Goal: Task Accomplishment & Management: Manage account settings

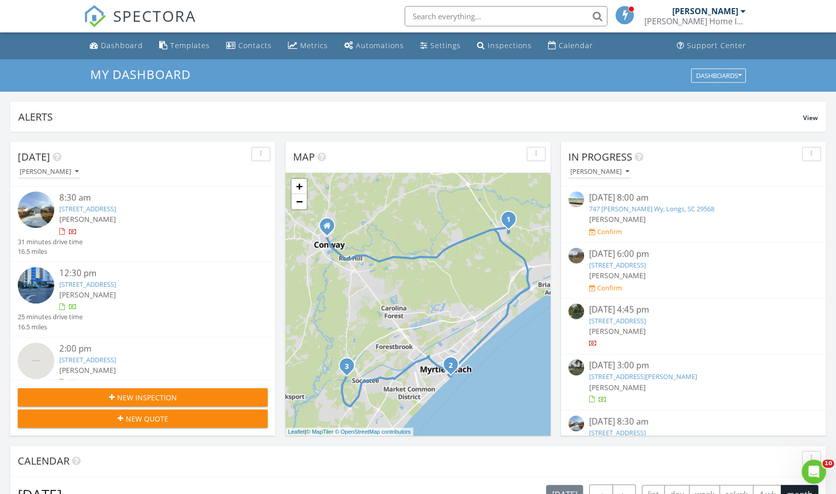
scroll to position [938, 851]
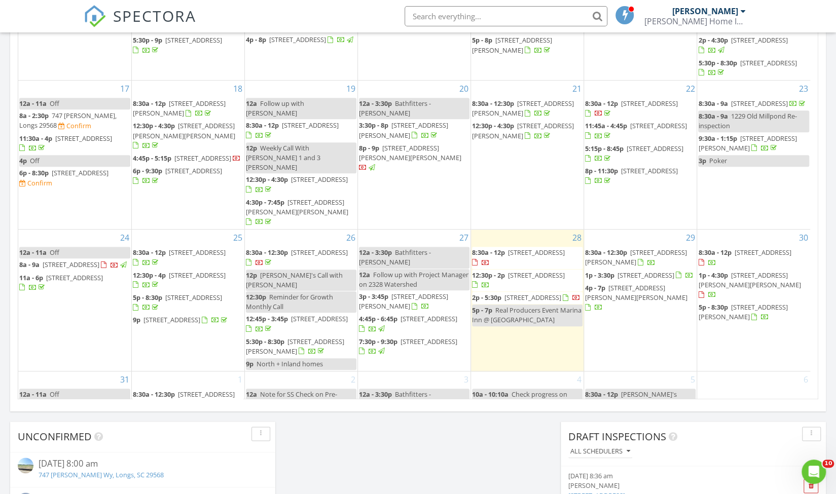
scroll to position [312, 0]
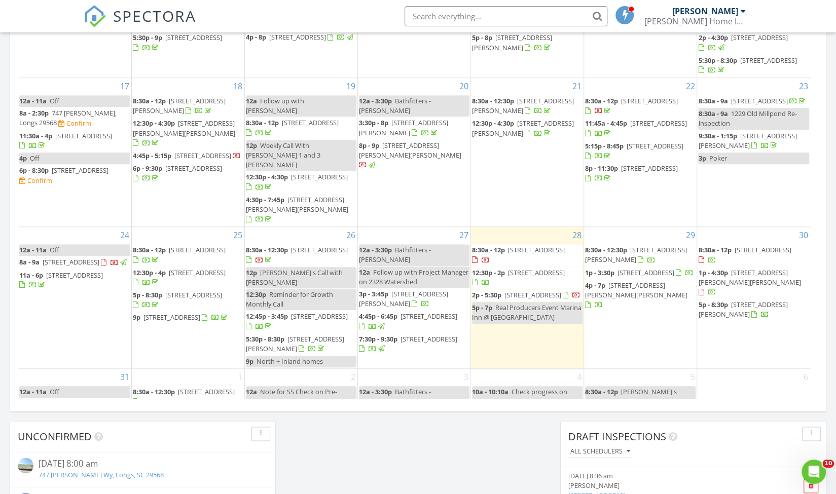
click at [401, 335] on span "9661 Shore Dr 3B, Myrtle Beach 29572" at bounding box center [429, 339] width 57 height 9
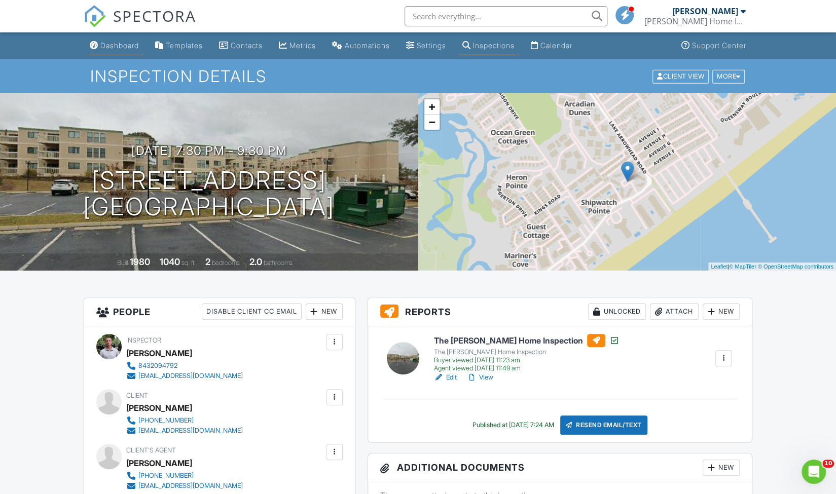
click at [124, 41] on div "Dashboard" at bounding box center [119, 45] width 39 height 9
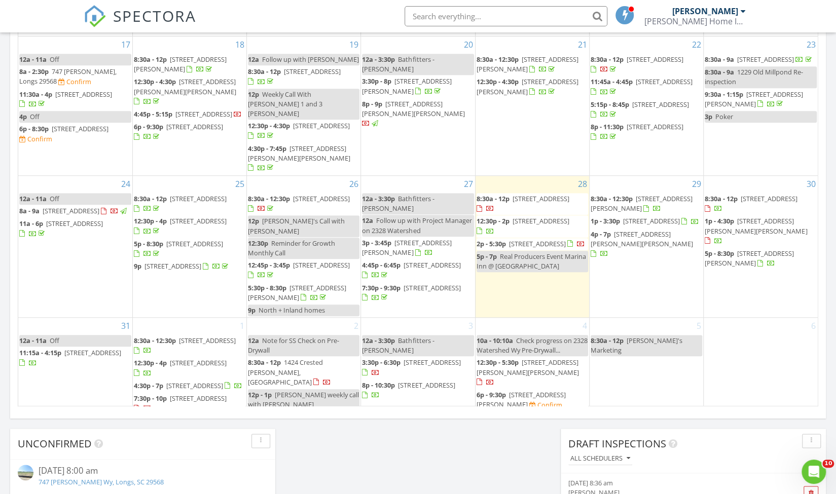
scroll to position [523, 0]
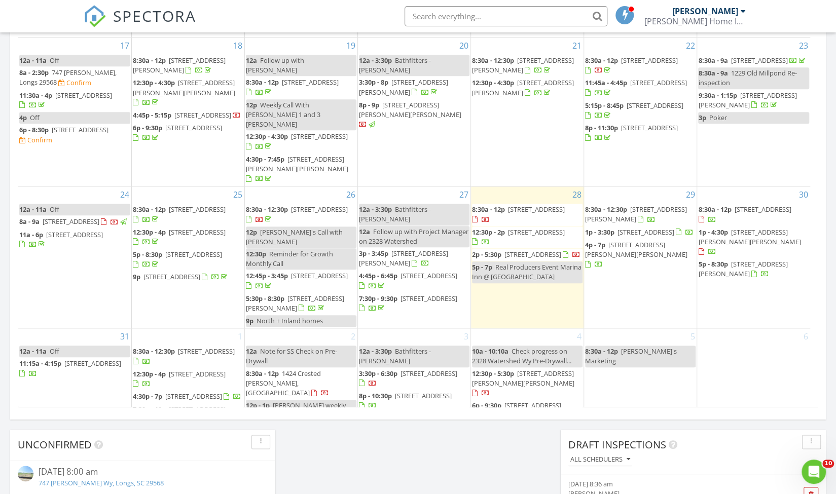
click at [637, 228] on span "504 King Air Court, Myrtle Beach 29577" at bounding box center [646, 232] width 57 height 9
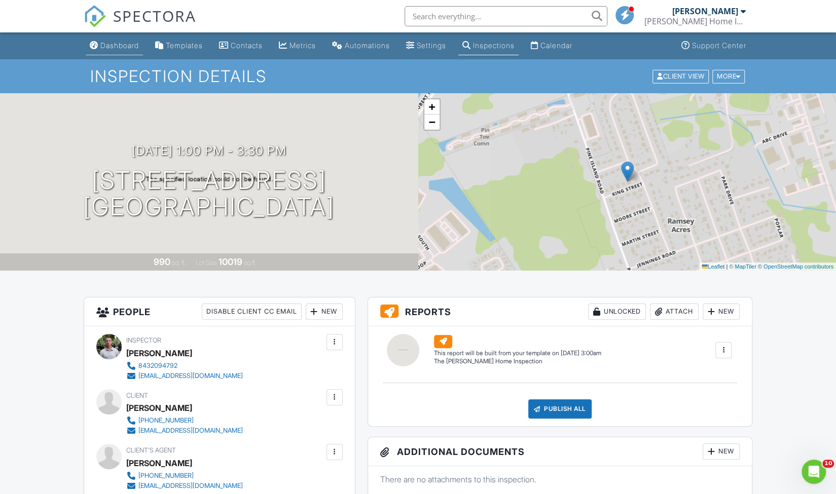
click at [115, 47] on div "Dashboard" at bounding box center [119, 45] width 39 height 9
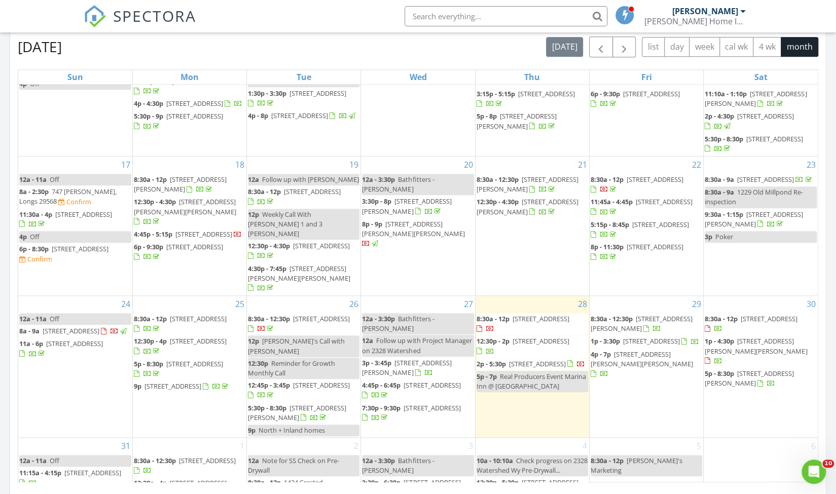
scroll to position [318, 0]
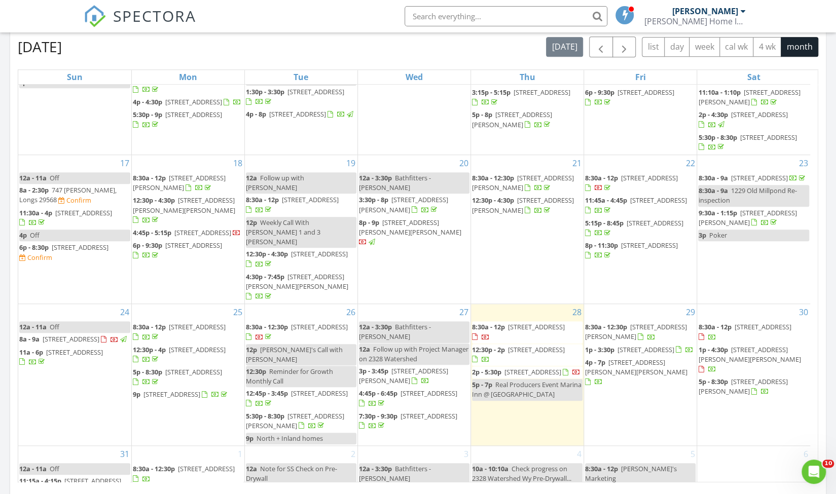
click at [623, 345] on span "504 King Air Court, Myrtle Beach 29577" at bounding box center [646, 349] width 57 height 9
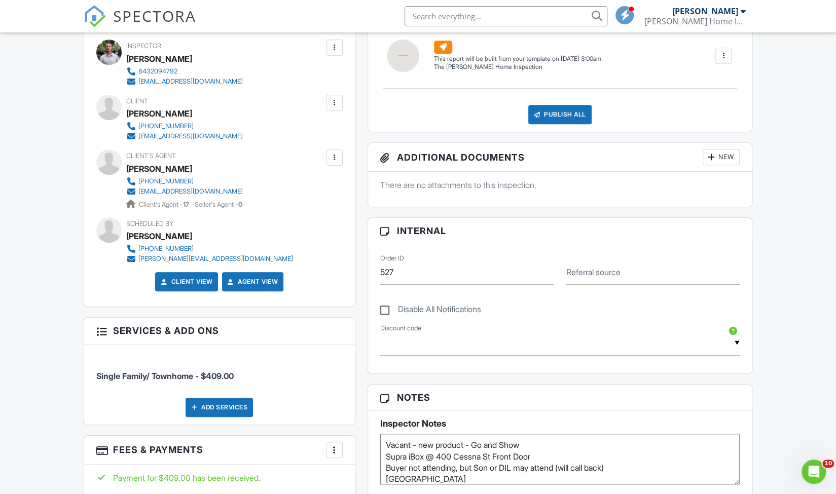
scroll to position [297, 0]
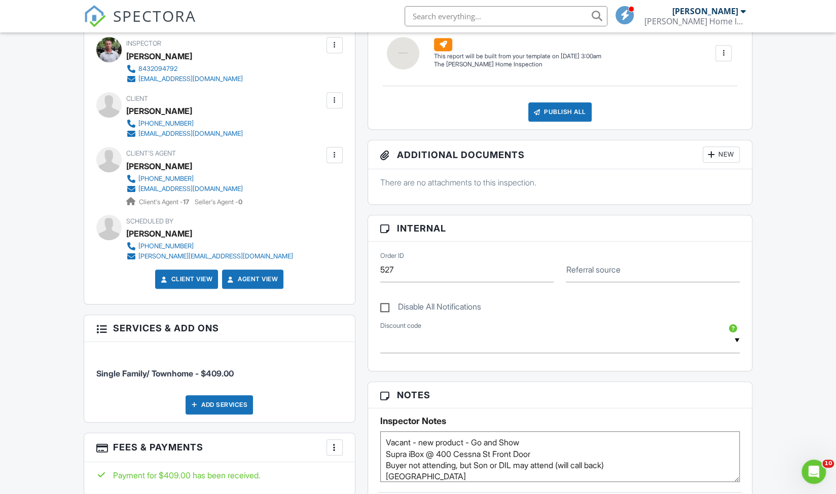
click at [89, 12] on img at bounding box center [95, 16] width 22 height 22
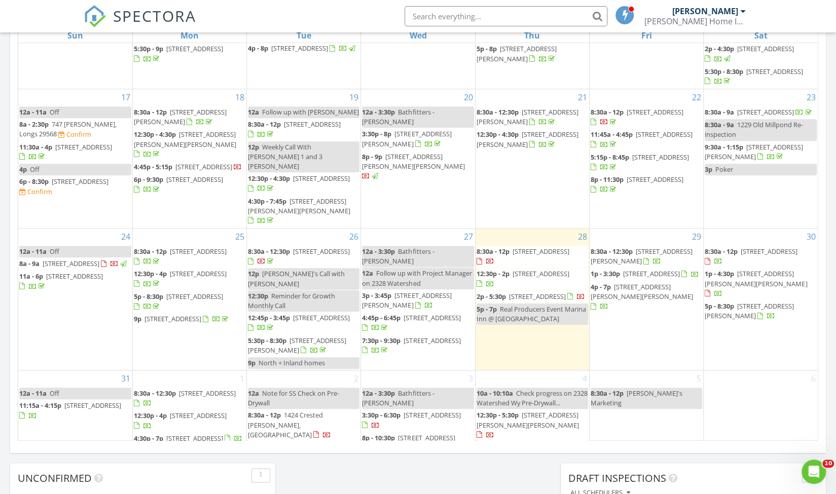
scroll to position [361, 0]
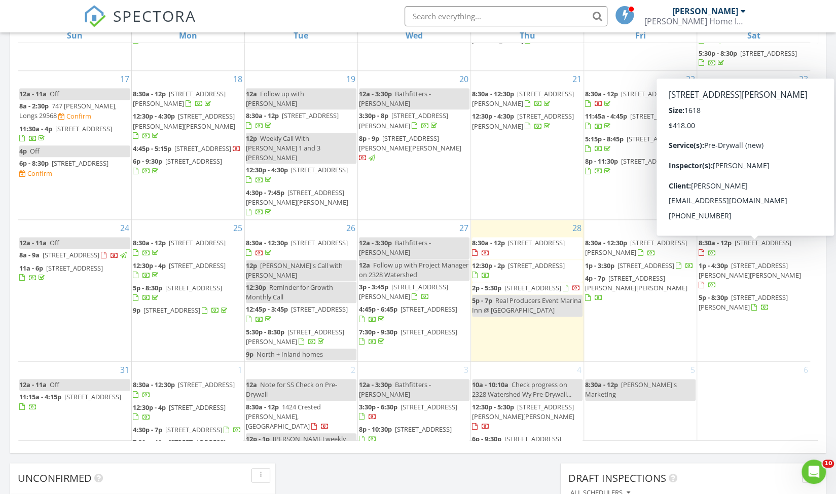
click at [752, 293] on span "1502 Nokota Dr, Conway 29526" at bounding box center [742, 302] width 89 height 19
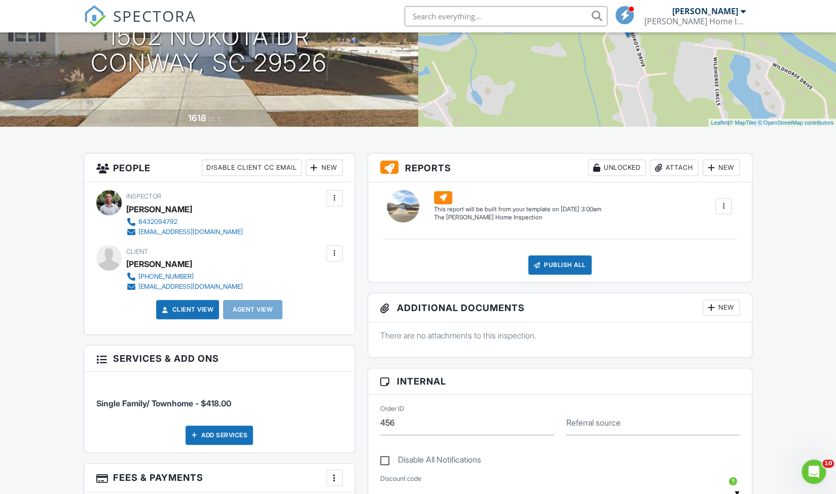
scroll to position [124, 0]
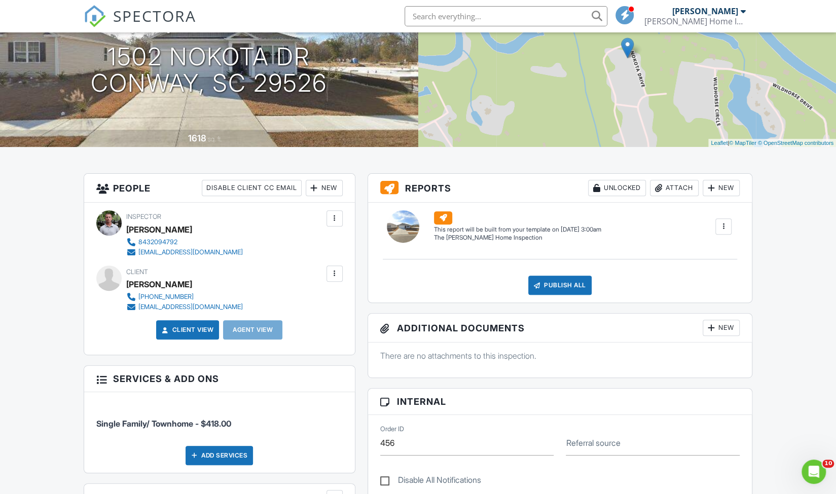
click at [175, 17] on span "SPECTORA" at bounding box center [154, 15] width 83 height 21
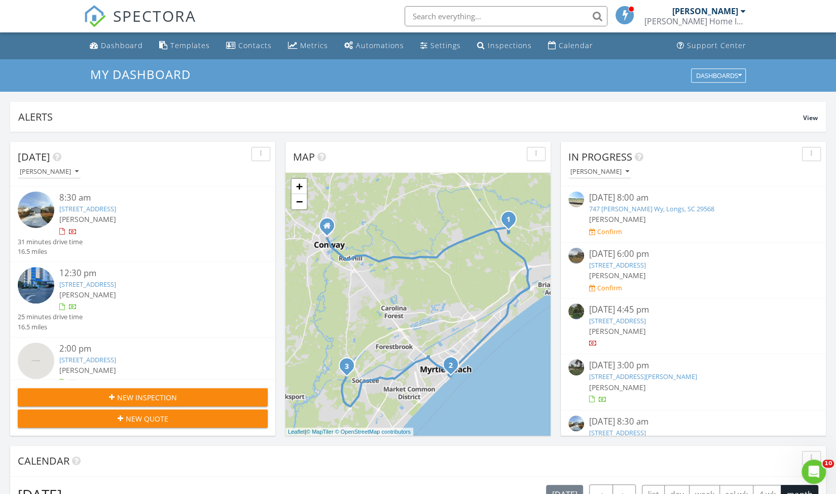
click at [147, 397] on span "New Inspection" at bounding box center [147, 397] width 60 height 11
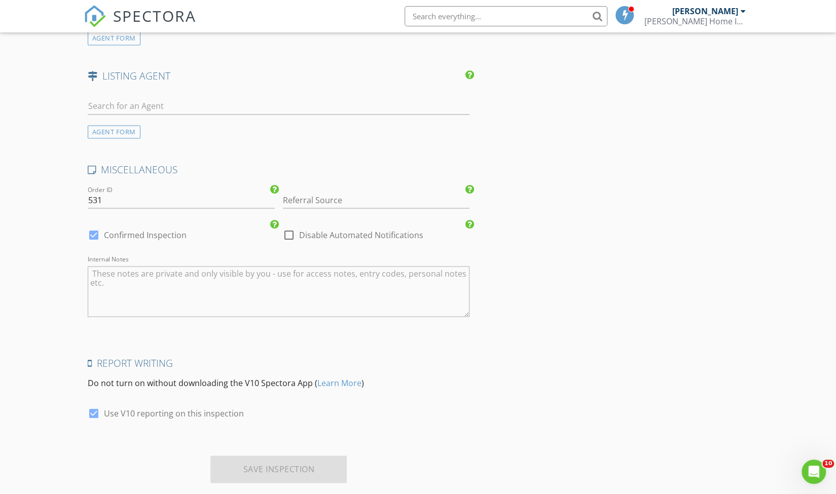
scroll to position [1100, 0]
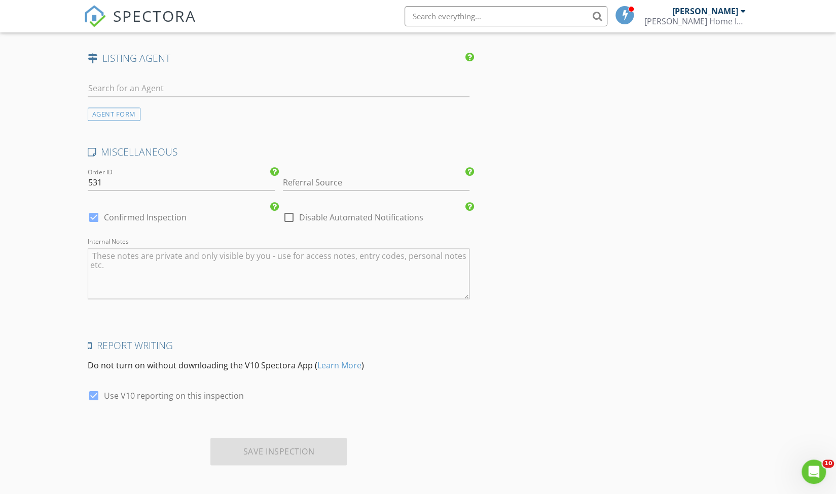
click at [113, 14] on link "SPECTORA" at bounding box center [140, 24] width 113 height 21
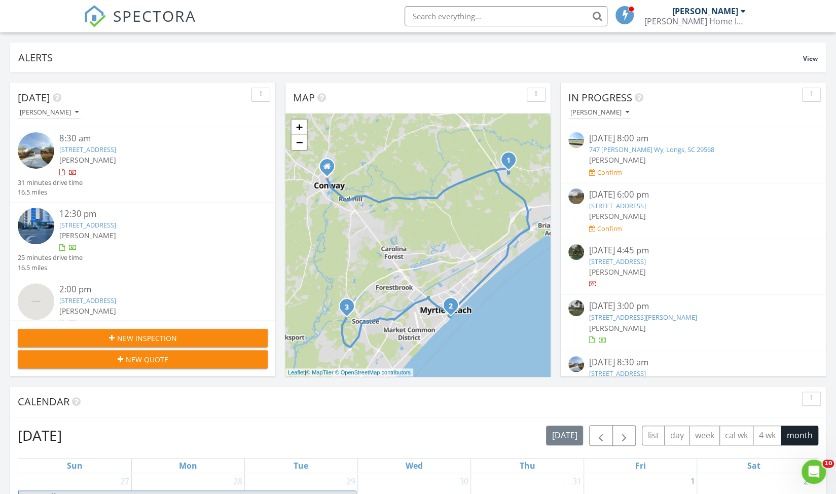
scroll to position [7, 0]
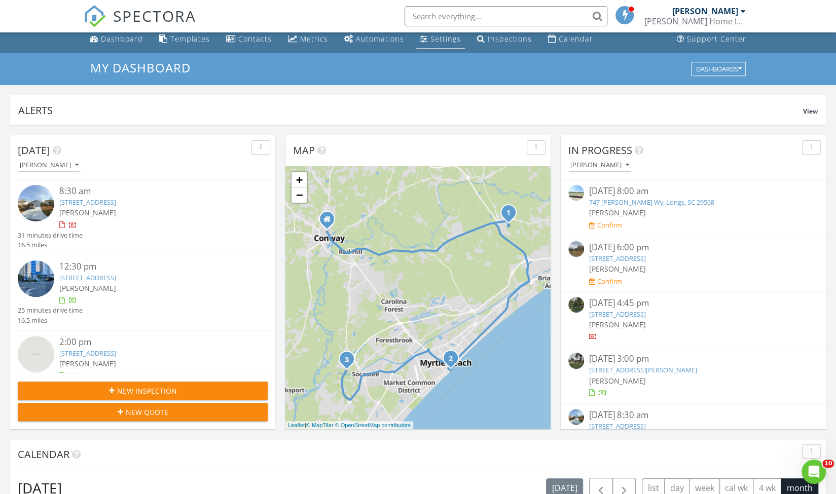
click at [448, 43] on div "Settings" at bounding box center [445, 39] width 30 height 10
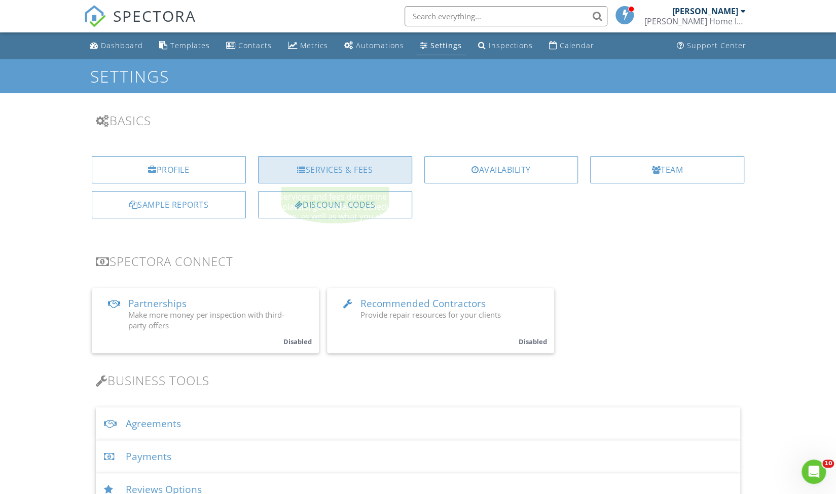
click at [309, 170] on div "Services & Fees" at bounding box center [335, 169] width 154 height 27
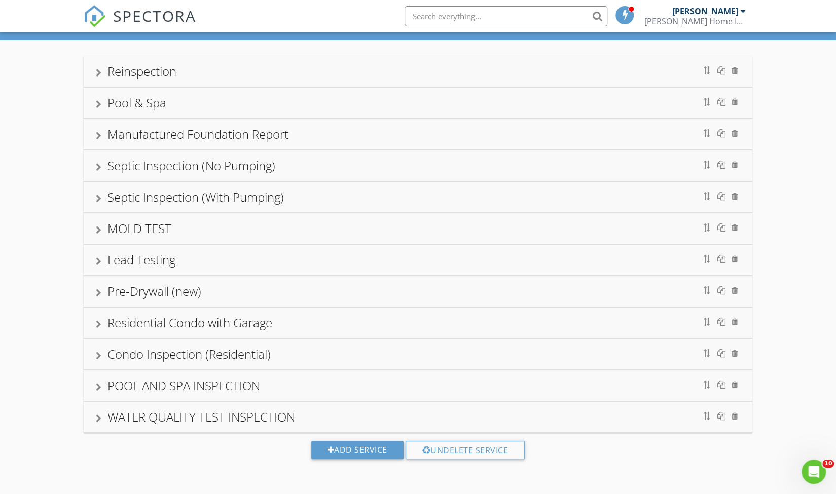
scroll to position [59, 0]
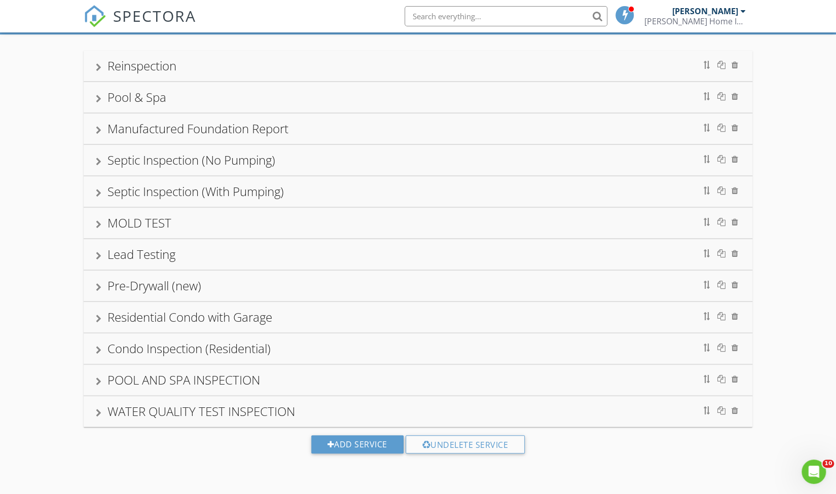
click at [103, 281] on div "Pre-Drywall (new)" at bounding box center [418, 286] width 644 height 18
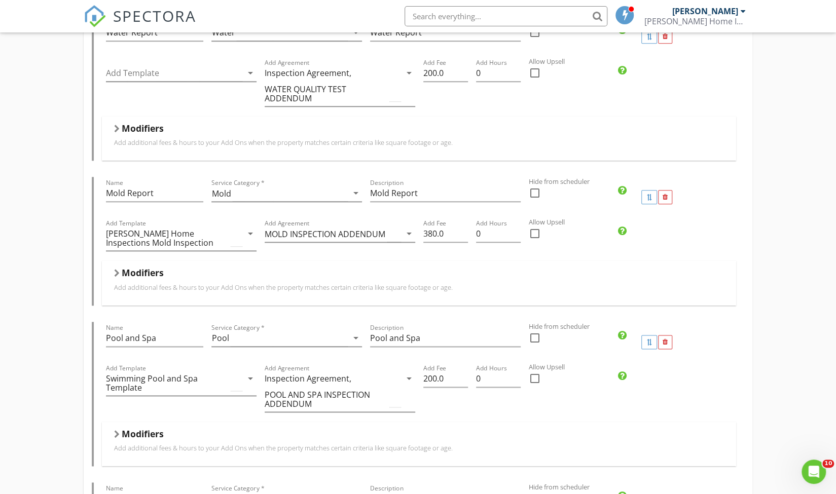
scroll to position [0, 0]
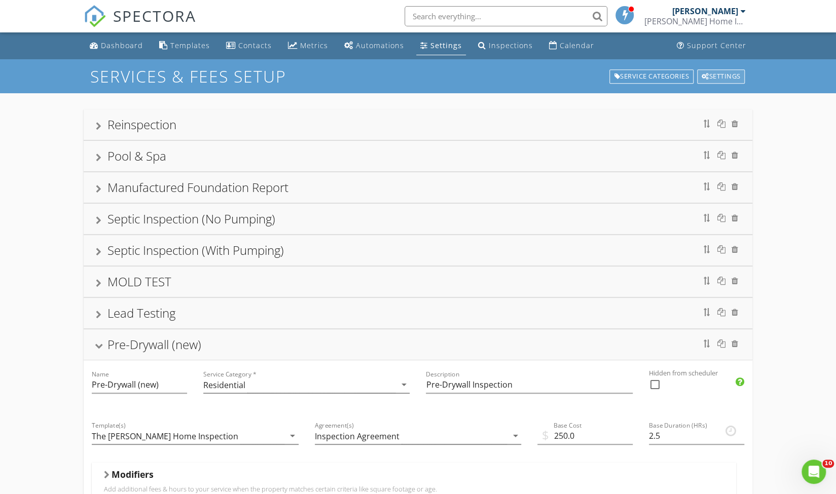
click at [729, 74] on div "Settings" at bounding box center [721, 76] width 48 height 14
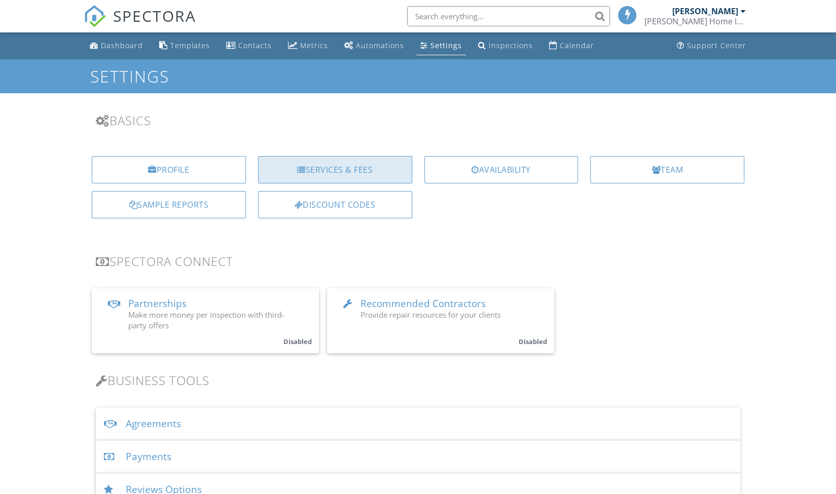
click at [319, 173] on div "Services & Fees" at bounding box center [335, 169] width 154 height 27
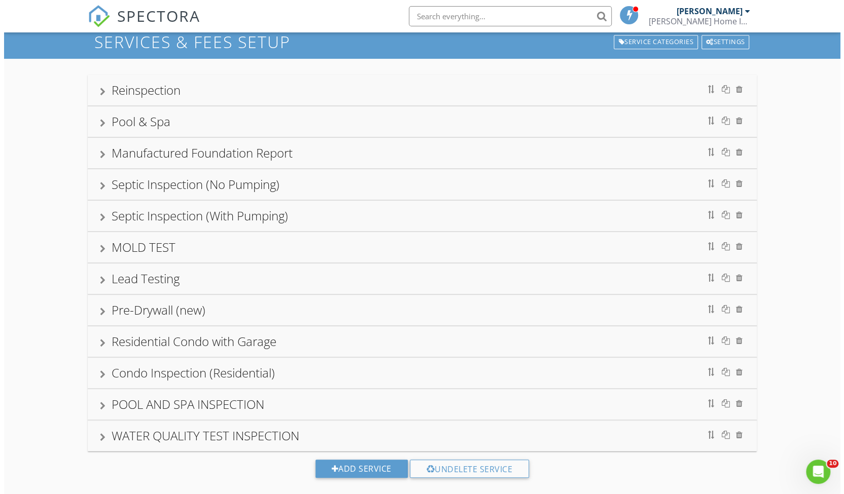
scroll to position [59, 0]
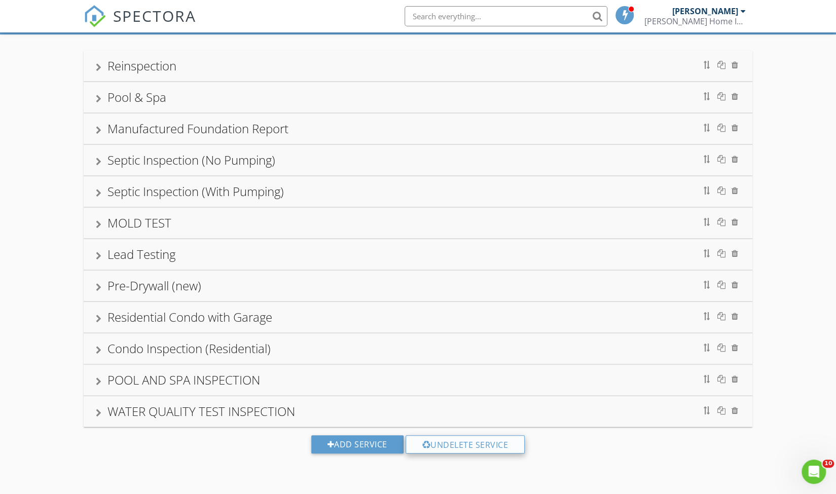
click at [481, 439] on div "Undelete Service" at bounding box center [466, 445] width 120 height 18
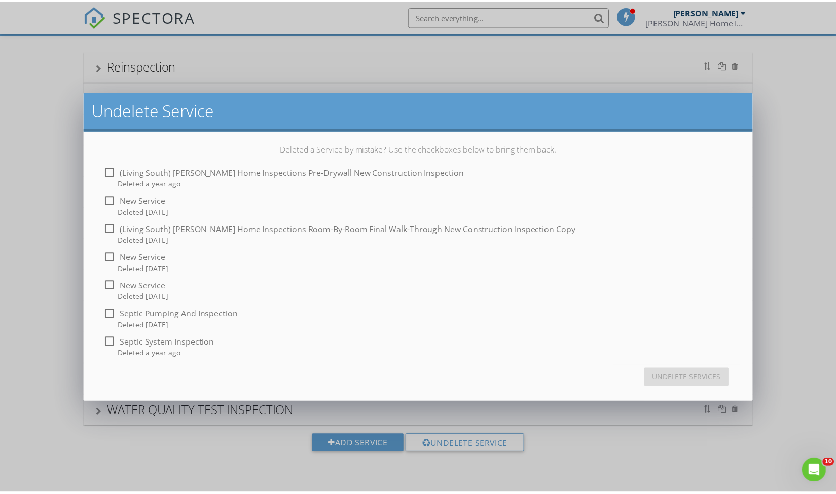
scroll to position [0, 0]
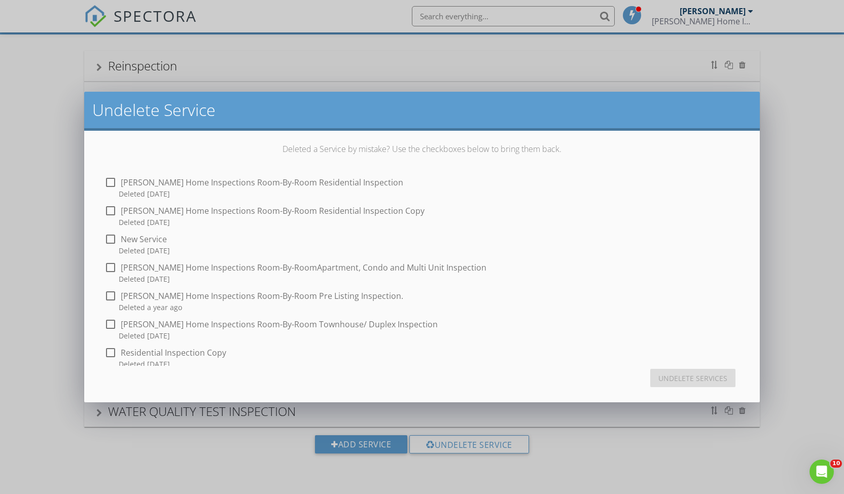
click at [43, 297] on div "Undelete Service Deleted a Service by mistake? Use the checkboxes below to brin…" at bounding box center [422, 247] width 844 height 494
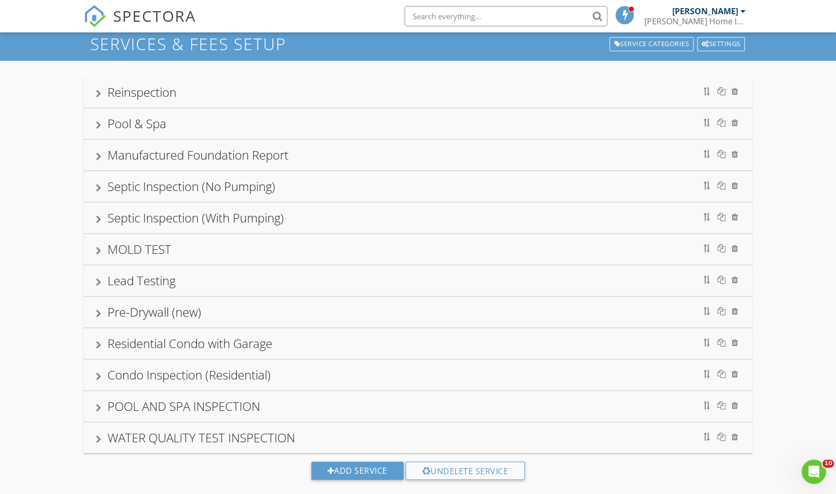
scroll to position [31, 0]
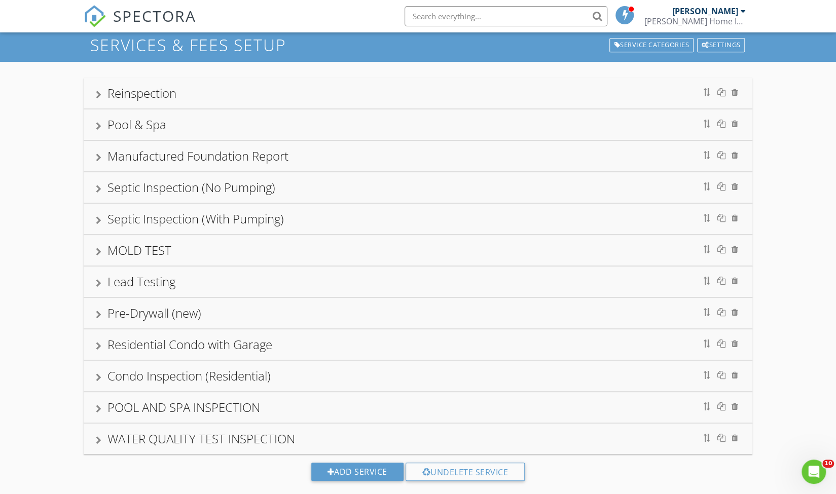
click at [102, 307] on div "Pre-Drywall (new)" at bounding box center [418, 313] width 644 height 18
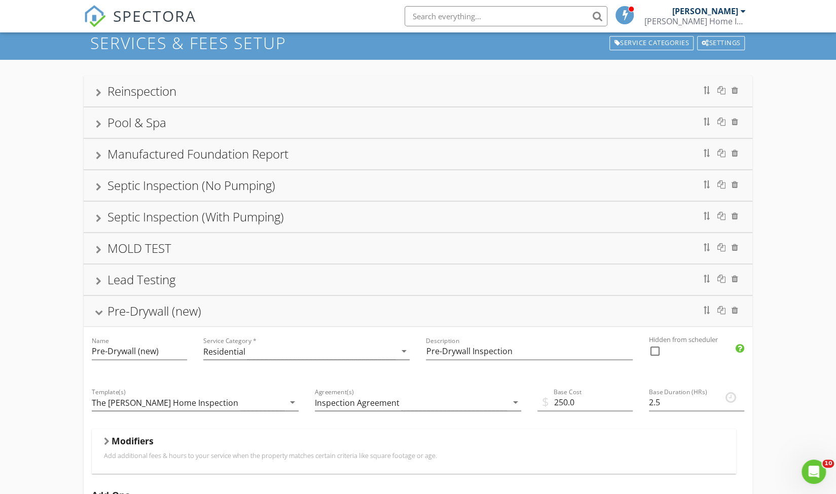
scroll to position [0, 0]
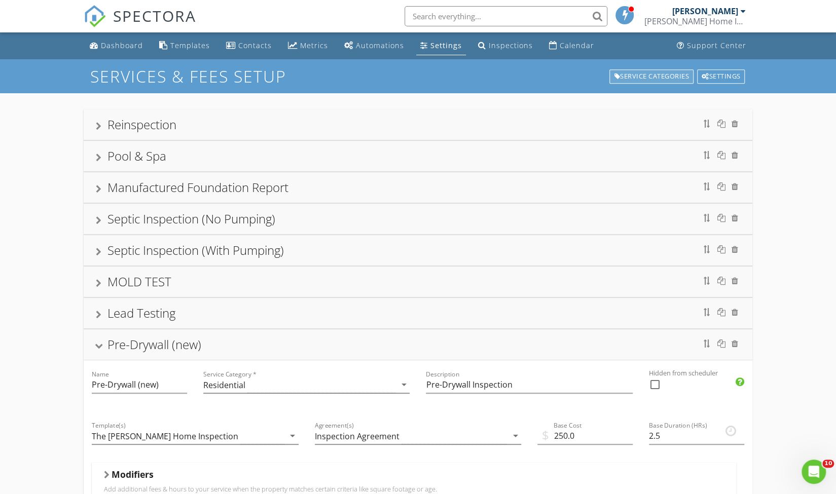
click at [634, 76] on div "Service Categories" at bounding box center [651, 76] width 84 height 14
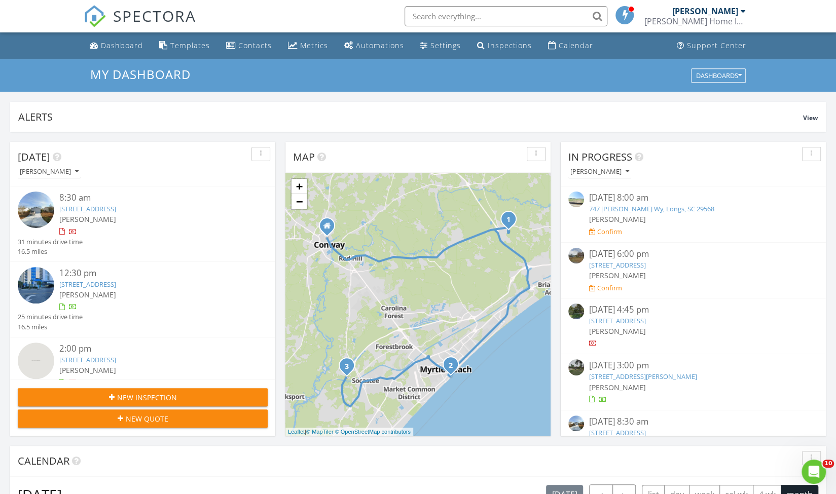
scroll to position [938, 851]
click at [196, 400] on div "New Inspection" at bounding box center [143, 397] width 234 height 11
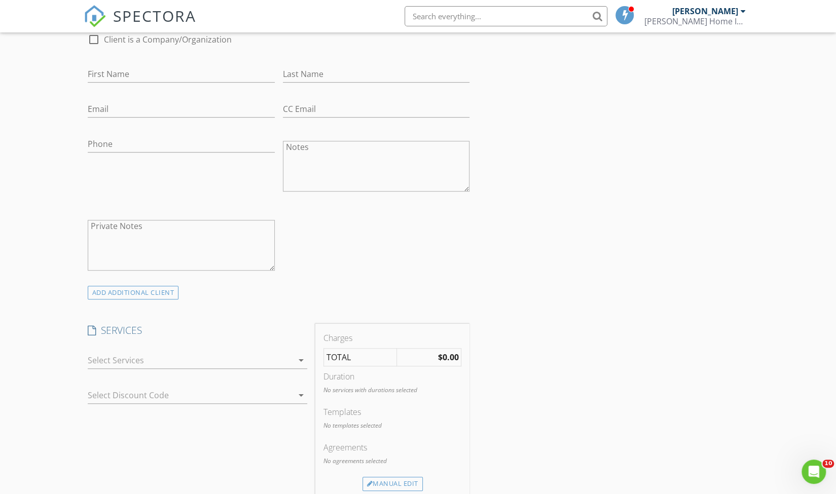
click at [172, 358] on div at bounding box center [190, 360] width 205 height 16
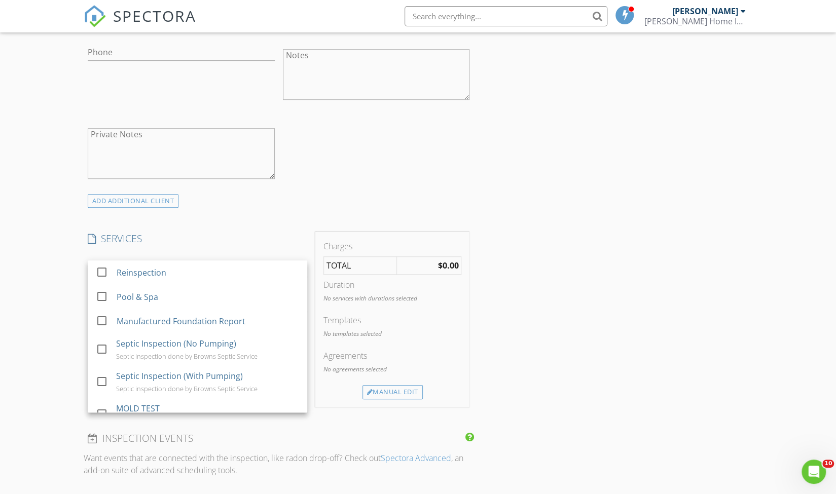
click at [129, 13] on span "SPECTORA" at bounding box center [154, 15] width 83 height 21
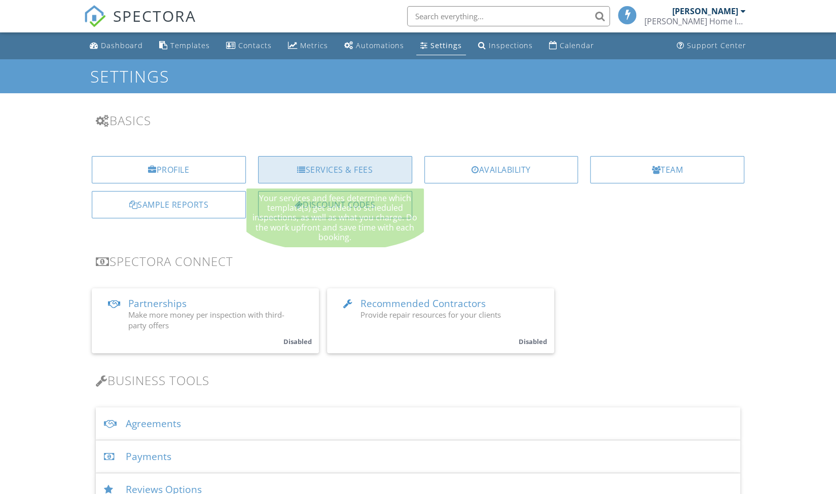
click at [352, 171] on div "Services & Fees" at bounding box center [335, 169] width 154 height 27
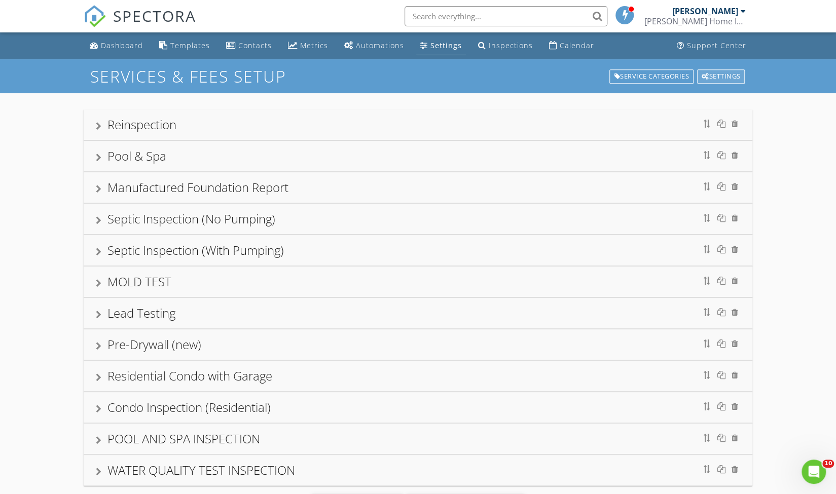
click at [726, 73] on div "Settings" at bounding box center [721, 76] width 48 height 14
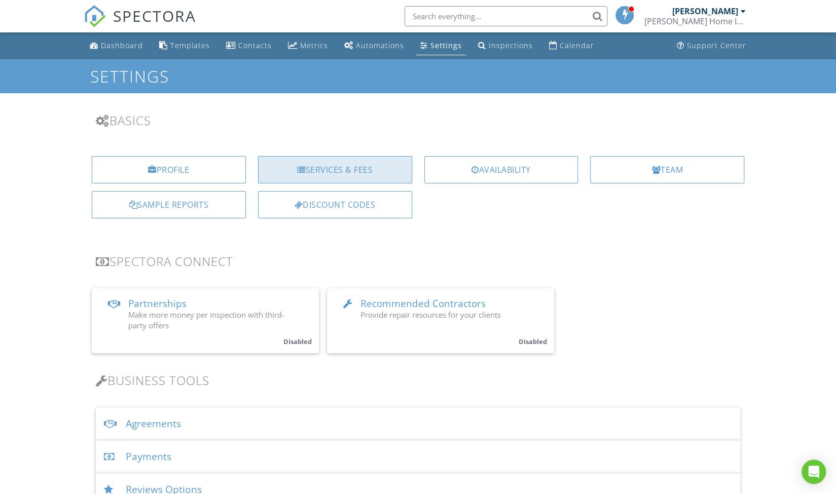
click at [315, 165] on div "Services & Fees" at bounding box center [335, 169] width 154 height 27
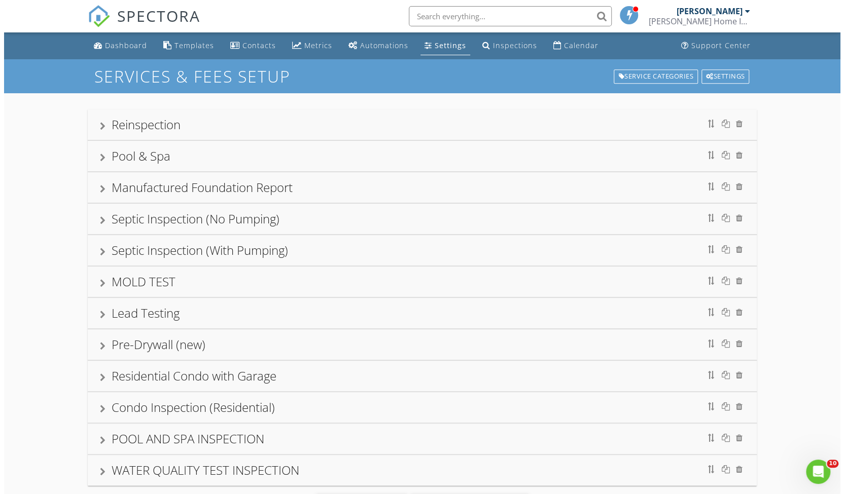
scroll to position [59, 0]
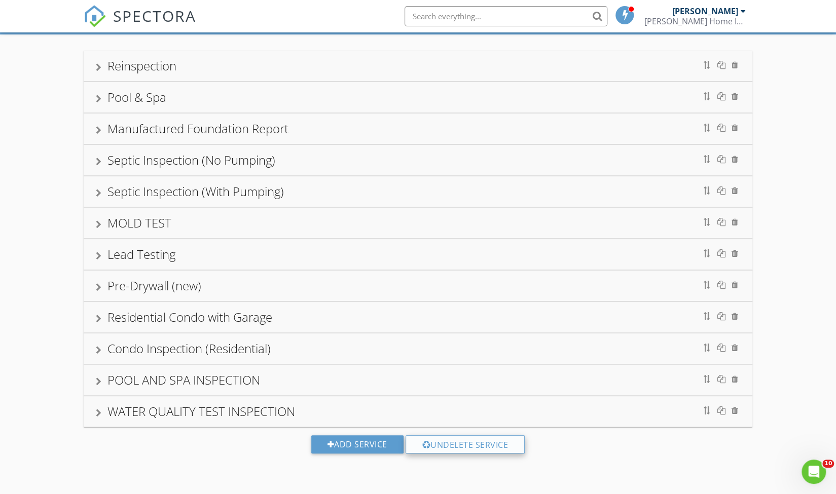
click at [454, 439] on div "Undelete Service" at bounding box center [466, 445] width 120 height 18
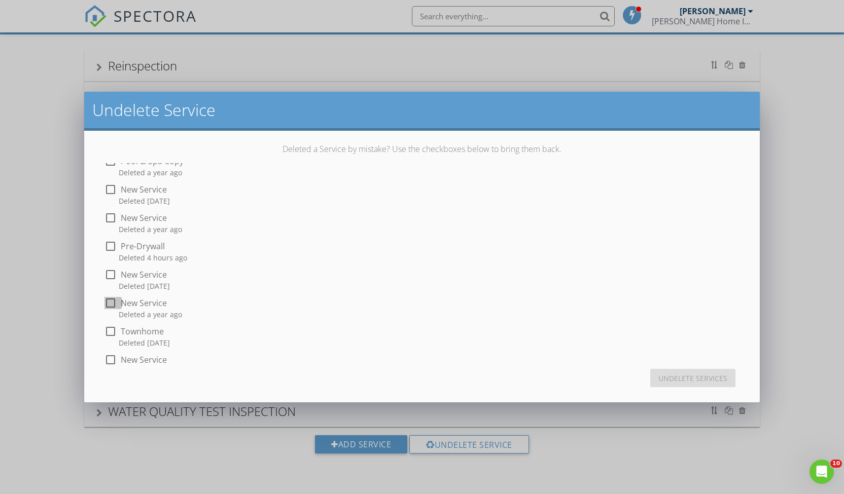
scroll to position [0, 0]
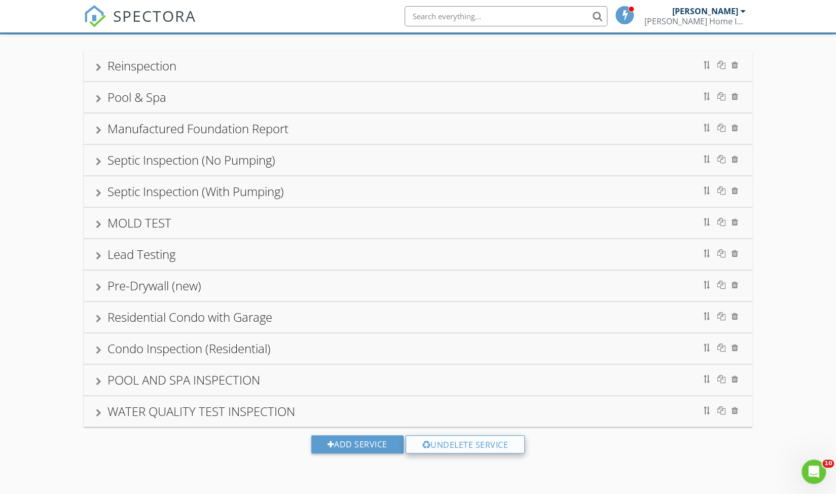
click at [425, 441] on div at bounding box center [426, 445] width 9 height 8
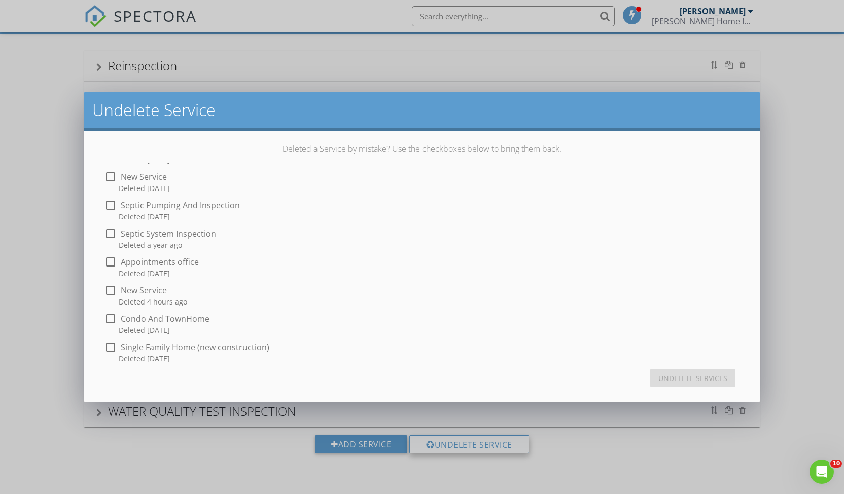
scroll to position [468, 0]
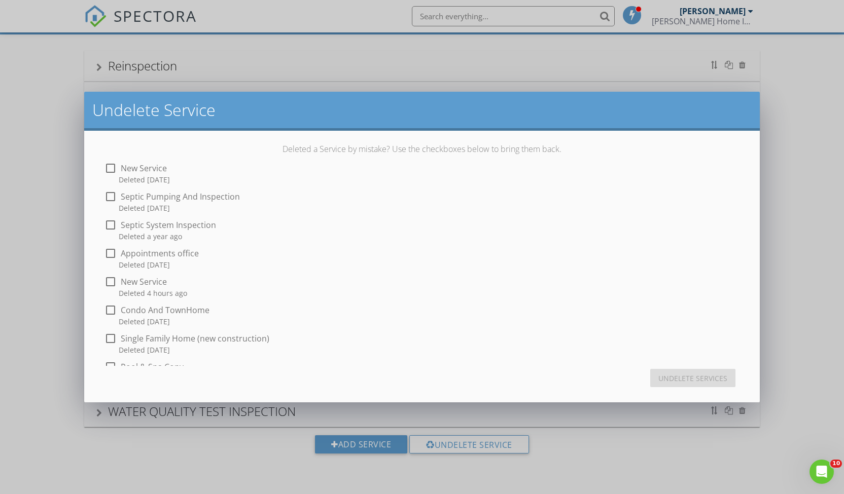
click at [111, 286] on div at bounding box center [110, 281] width 17 height 17
checkbox input "true"
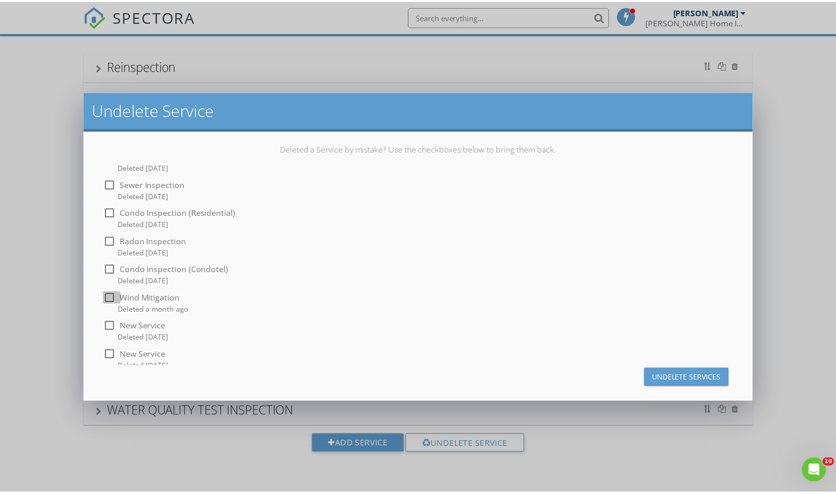
scroll to position [1343, 0]
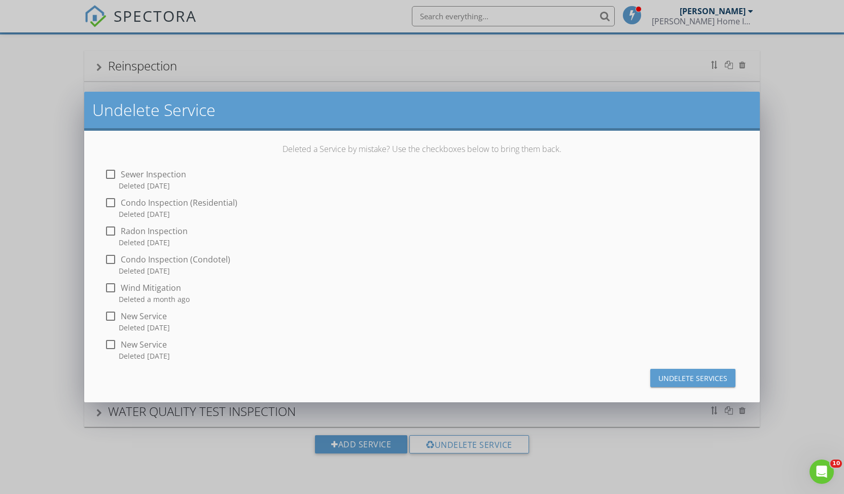
click at [675, 375] on div "Undelete Services" at bounding box center [692, 378] width 69 height 11
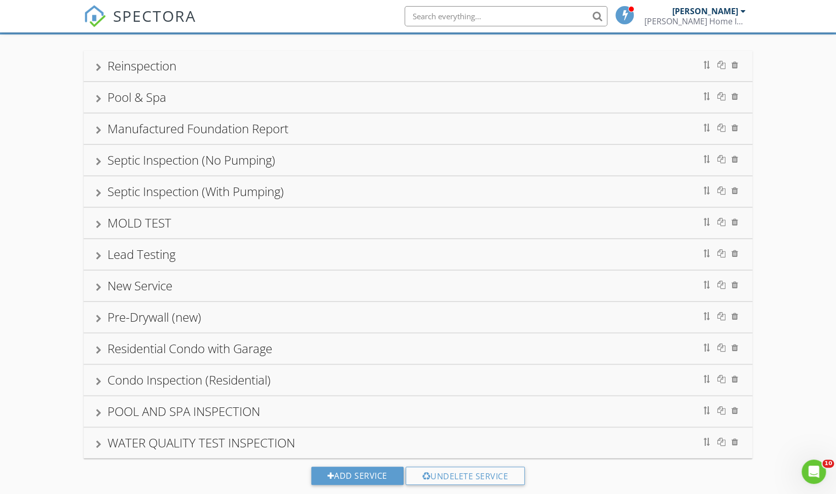
click at [155, 283] on div "New Service" at bounding box center [139, 285] width 65 height 17
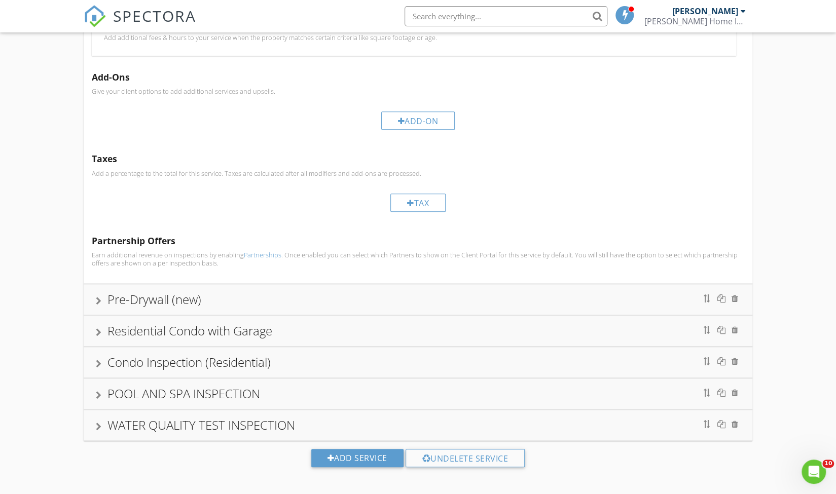
scroll to position [446, 0]
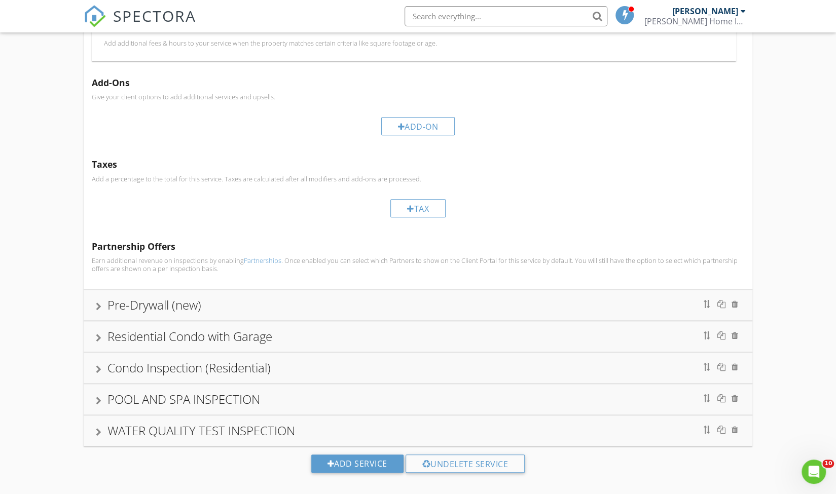
click at [126, 297] on div "Pre-Drywall (new)" at bounding box center [154, 305] width 94 height 17
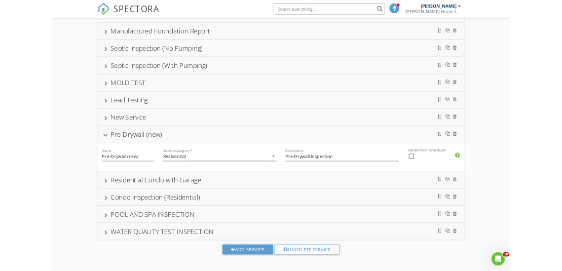
scroll to position [308, 0]
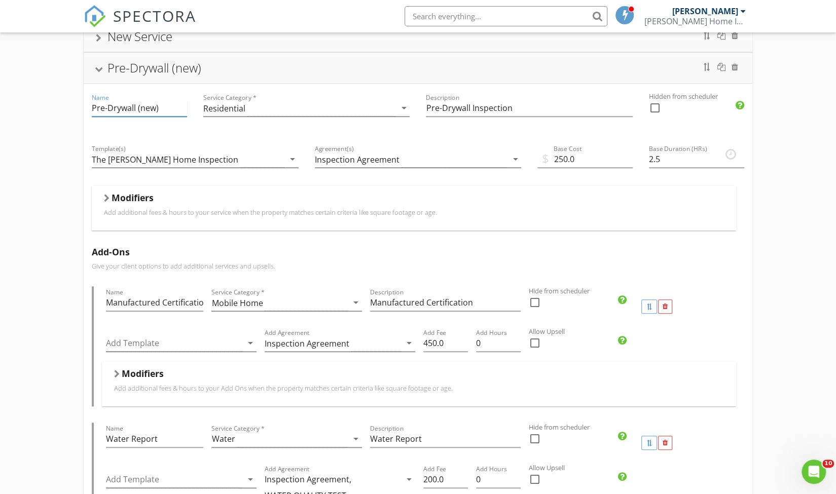
drag, startPoint x: 155, startPoint y: 101, endPoint x: 69, endPoint y: 96, distance: 85.8
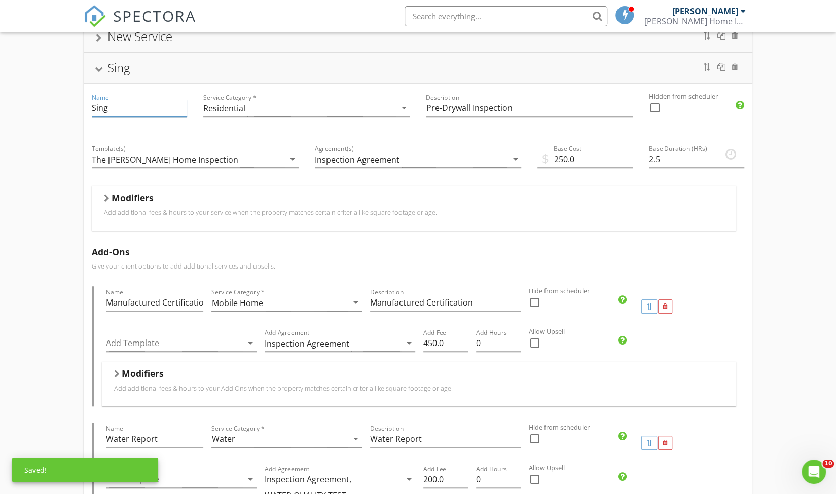
type input "Single Family/ Townhome"
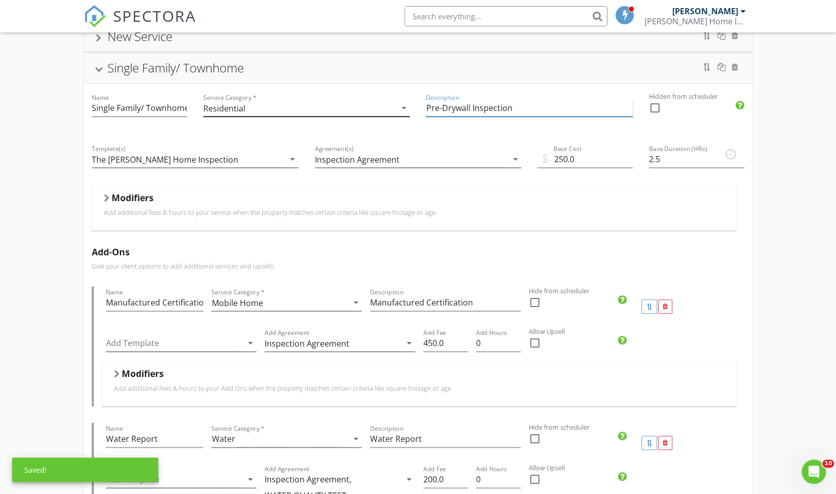
drag, startPoint x: 521, startPoint y: 105, endPoint x: 387, endPoint y: 113, distance: 134.1
click at [156, 105] on input "Single Family/ Townhome" at bounding box center [139, 108] width 95 height 17
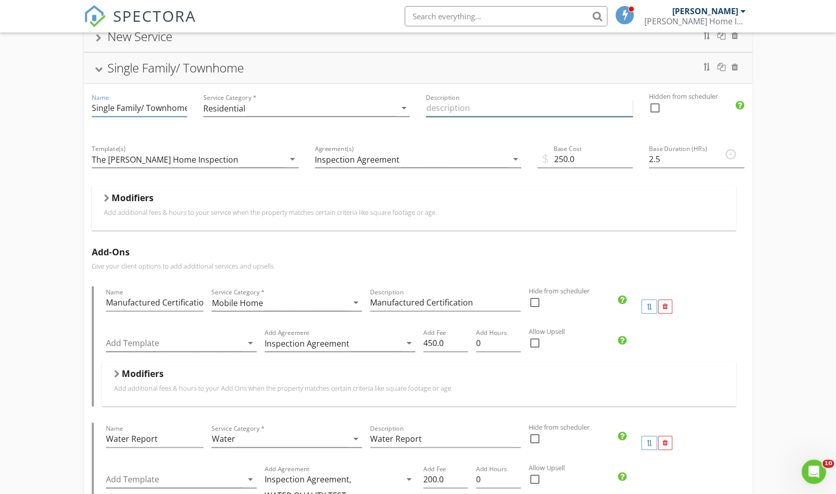
click at [442, 108] on input "Description" at bounding box center [529, 108] width 207 height 17
paste input "Single Family/ Townhome"
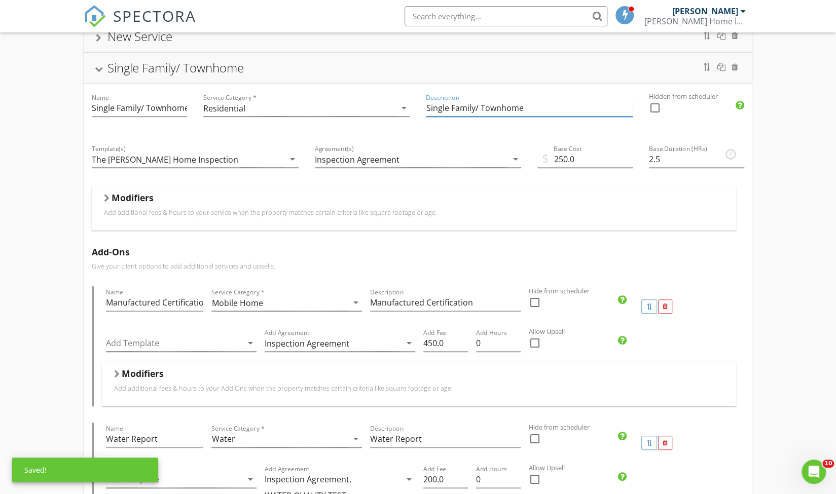
type input "Single Family/ Townhome"
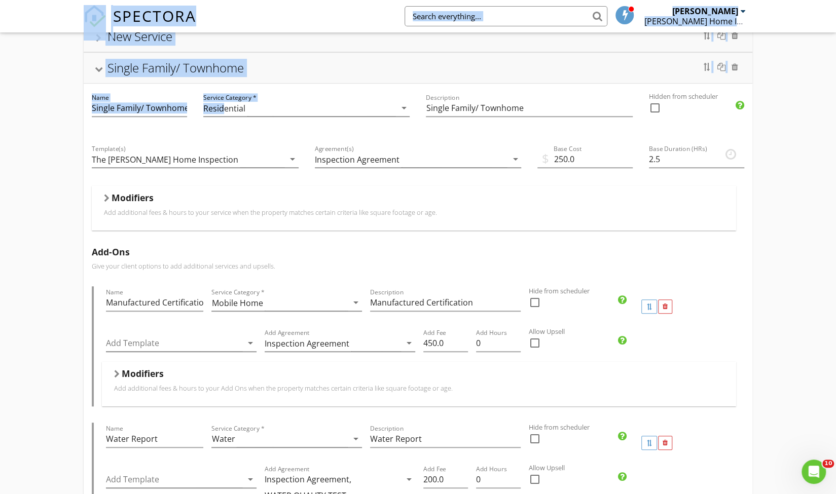
drag, startPoint x: 39, startPoint y: 13, endPoint x: 233, endPoint y: 77, distance: 205.1
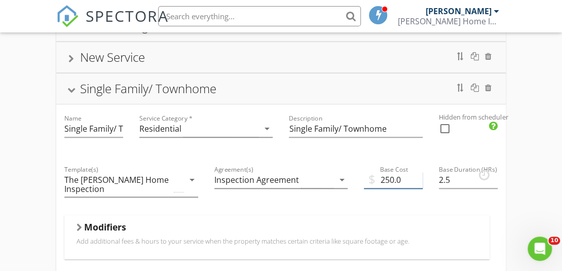
drag, startPoint x: 406, startPoint y: 176, endPoint x: 351, endPoint y: 177, distance: 54.8
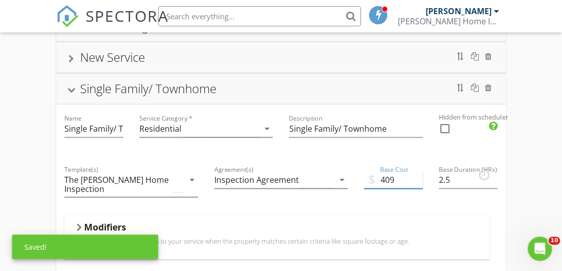
type input "409"
click at [77, 224] on div at bounding box center [80, 228] width 6 height 8
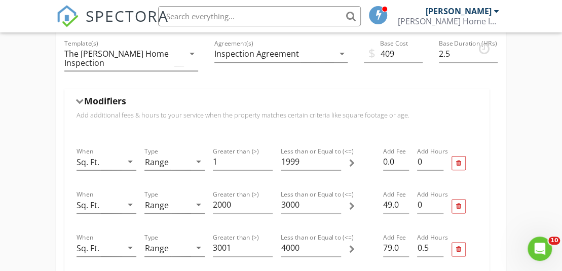
scroll to position [457, 0]
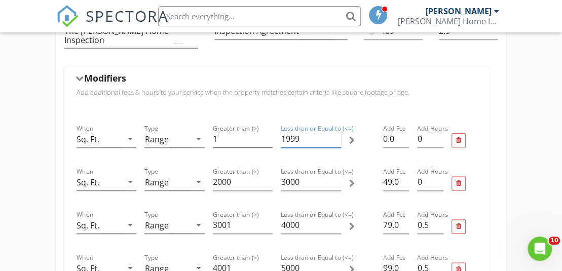
drag, startPoint x: 308, startPoint y: 127, endPoint x: 257, endPoint y: 128, distance: 51.7
click at [257, 128] on div "When Sq. Ft. arrow_drop_down Type Range arrow_drop_down Greater than (>) 1 Less…" at bounding box center [277, 140] width 409 height 43
type input "100"
drag, startPoint x: 241, startPoint y: 170, endPoint x: 199, endPoint y: 170, distance: 42.1
click at [199, 170] on div "When Sq. Ft. arrow_drop_down Type Range arrow_drop_down Greater than (>) 2000 L…" at bounding box center [277, 183] width 409 height 43
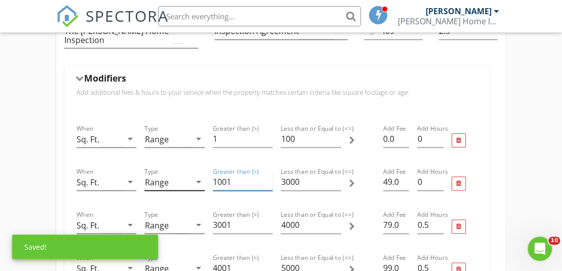
type input "1001"
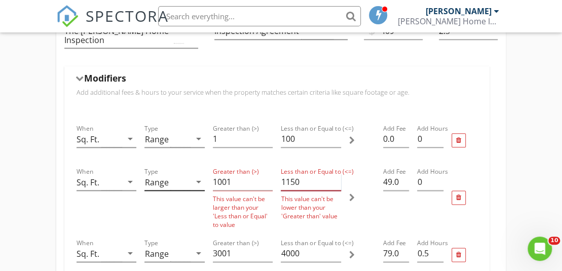
type input "1150"
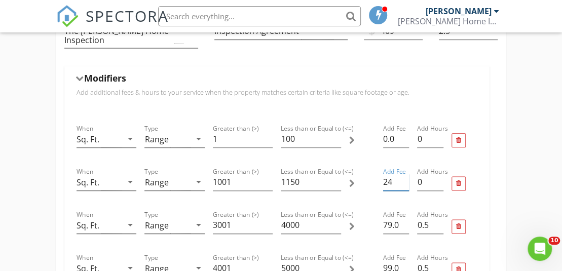
type input "24"
click at [237, 217] on input "3001" at bounding box center [243, 225] width 60 height 17
drag, startPoint x: 237, startPoint y: 211, endPoint x: 193, endPoint y: 211, distance: 44.6
click at [193, 211] on div "When Sq. Ft. arrow_drop_down Type Range arrow_drop_down Greater than (>) 3001 L…" at bounding box center [277, 226] width 409 height 43
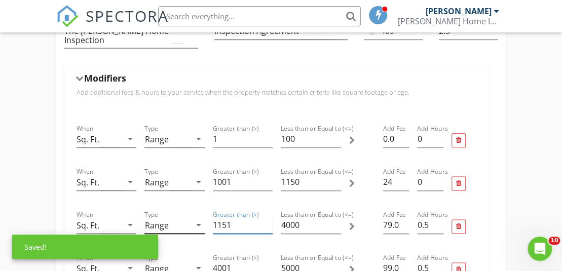
type input "1151"
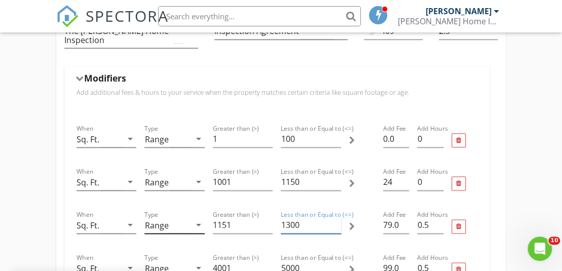
type input "1300"
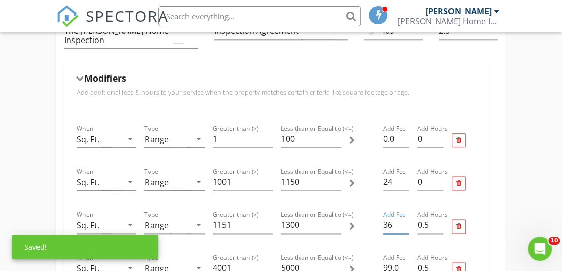
type input "36"
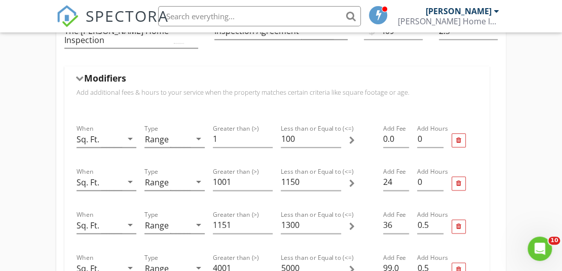
drag, startPoint x: 241, startPoint y: 254, endPoint x: 186, endPoint y: 250, distance: 55.4
click at [186, 250] on div "When Sq. Ft. arrow_drop_down Type Range arrow_drop_down Greater than (>) 4001 L…" at bounding box center [277, 269] width 409 height 43
type input "1301"
type input "1450"
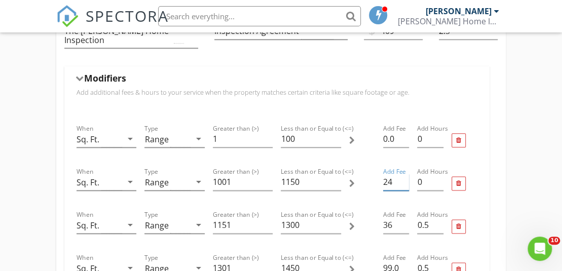
drag, startPoint x: 400, startPoint y: 171, endPoint x: 370, endPoint y: 170, distance: 30.4
click at [370, 170] on div "When Sq. Ft. arrow_drop_down Type Range arrow_drop_down Greater than (>) 1001 L…" at bounding box center [277, 183] width 409 height 43
click at [299, 131] on input "100" at bounding box center [311, 139] width 60 height 17
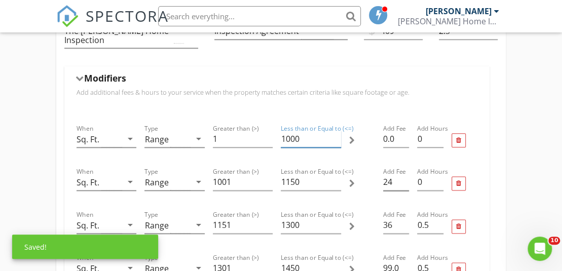
type input "1000"
drag, startPoint x: 392, startPoint y: 172, endPoint x: 365, endPoint y: 173, distance: 27.9
click at [365, 173] on div "When Sq. Ft. arrow_drop_down Type Range arrow_drop_down Greater than (>) 1001 L…" at bounding box center [277, 183] width 409 height 43
type input "12"
drag, startPoint x: 392, startPoint y: 210, endPoint x: 316, endPoint y: 203, distance: 76.4
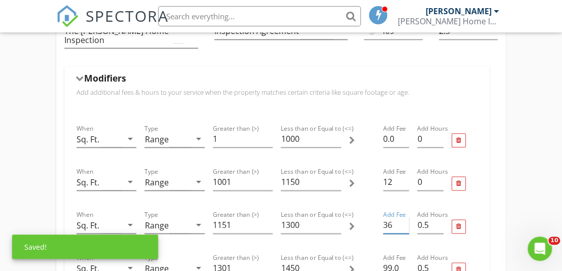
click at [316, 205] on div "When Sq. Ft. arrow_drop_down Type Range arrow_drop_down Greater than (>) 1151 L…" at bounding box center [277, 226] width 409 height 43
type input "24"
drag, startPoint x: 391, startPoint y: 255, endPoint x: 357, endPoint y: 255, distance: 34.0
click at [357, 255] on div "When Sq. Ft. arrow_drop_down Type Range arrow_drop_down Greater than (>) 1301 L…" at bounding box center [277, 269] width 409 height 43
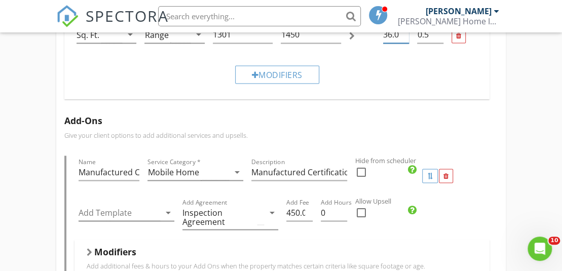
scroll to position [690, 0]
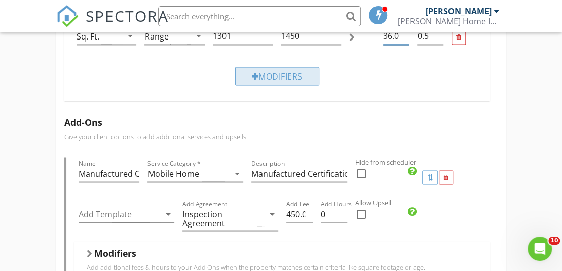
type input "36.0"
click at [282, 67] on div "Modifiers" at bounding box center [277, 76] width 84 height 18
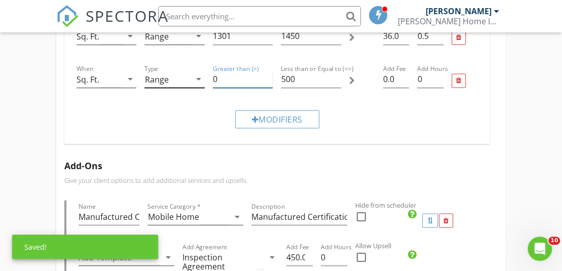
drag, startPoint x: 229, startPoint y: 68, endPoint x: 203, endPoint y: 69, distance: 26.4
click at [203, 69] on div "When Sq. Ft. arrow_drop_down Type Range arrow_drop_down Greater than (>) 0 Less…" at bounding box center [277, 80] width 409 height 43
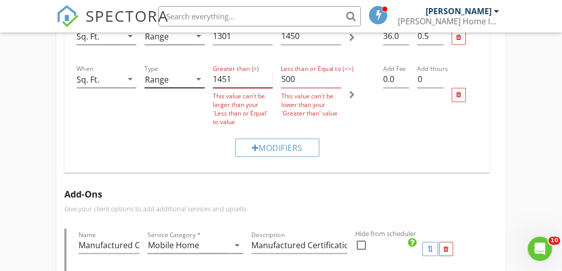
type input "1451"
type input "1600"
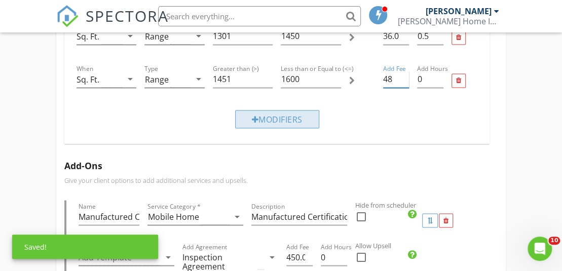
type input "48"
click at [263, 110] on div "Modifiers" at bounding box center [277, 119] width 84 height 18
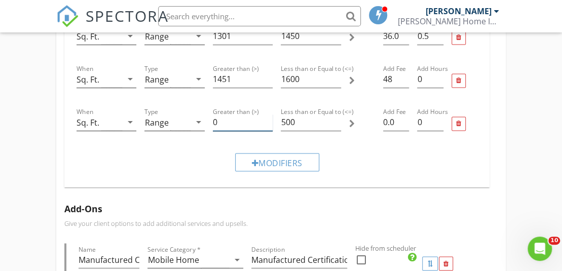
click at [235, 114] on input "0" at bounding box center [243, 122] width 60 height 17
type input "1601"
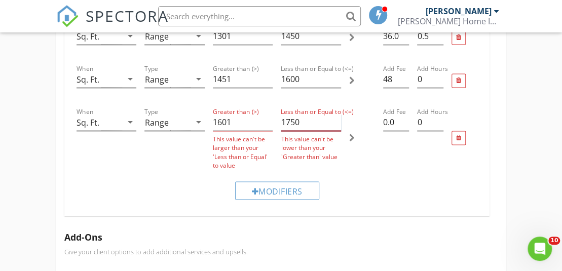
type input "1750"
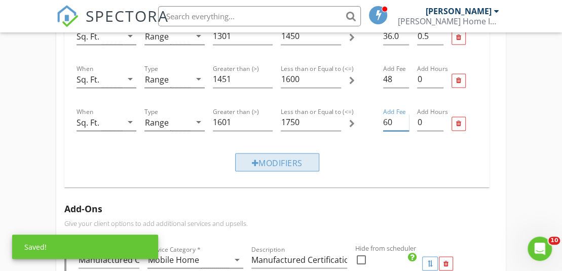
type input "60"
click at [280, 153] on div "Modifiers" at bounding box center [277, 162] width 84 height 18
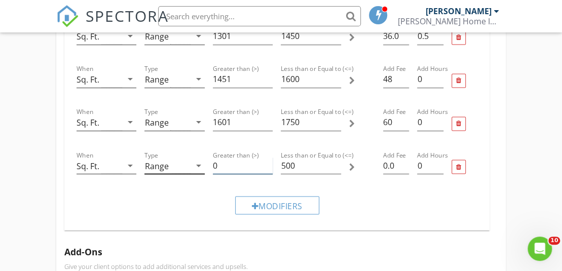
drag, startPoint x: 226, startPoint y: 154, endPoint x: 189, endPoint y: 153, distance: 37.5
click at [189, 153] on div "When Sq. Ft. arrow_drop_down Type Range arrow_drop_down Greater than (>) 0 Less…" at bounding box center [277, 166] width 409 height 43
type input "7"
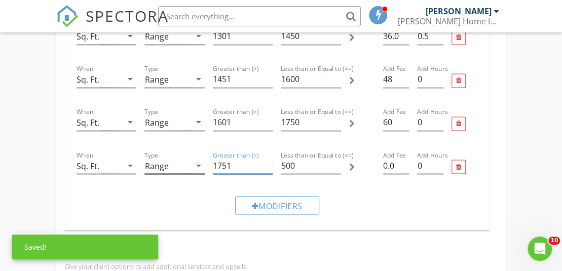
type input "1751"
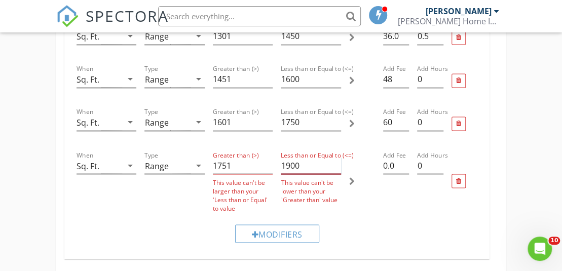
type input "1900"
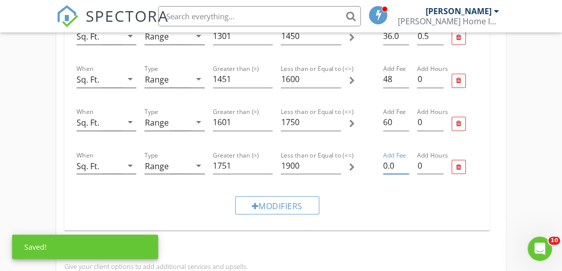
click at [353, 147] on div at bounding box center [362, 166] width 34 height 43
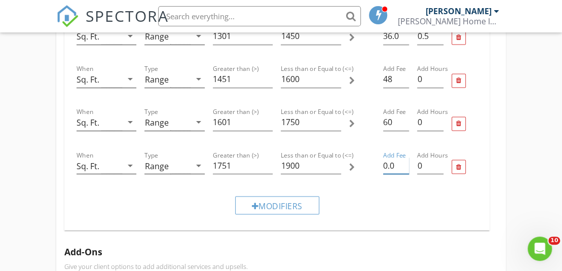
drag, startPoint x: 379, startPoint y: 152, endPoint x: 345, endPoint y: 152, distance: 34.5
click at [345, 152] on div "When Sq. Ft. arrow_drop_down Type Range arrow_drop_down Greater than (>) 1751 L…" at bounding box center [277, 166] width 409 height 43
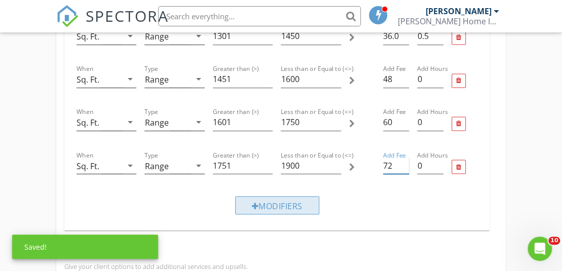
type input "72"
click at [299, 196] on div "Modifiers" at bounding box center [277, 205] width 84 height 18
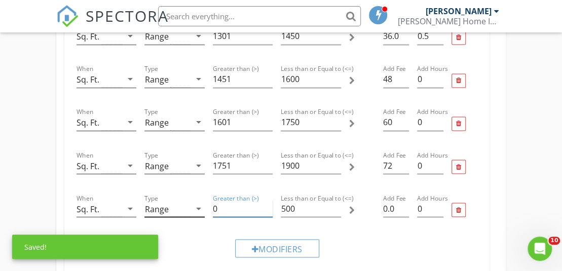
drag, startPoint x: 224, startPoint y: 193, endPoint x: 151, endPoint y: 193, distance: 73.5
click at [151, 193] on div "When Sq. Ft. arrow_drop_down Type Range arrow_drop_down Greater than (>) 0 Less…" at bounding box center [277, 209] width 409 height 43
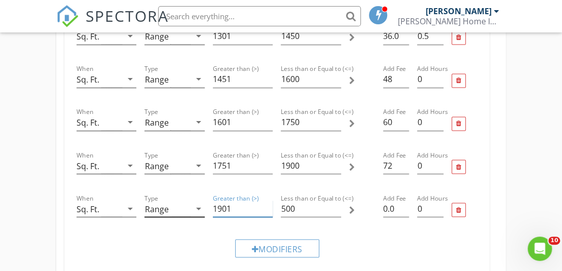
type input "1901"
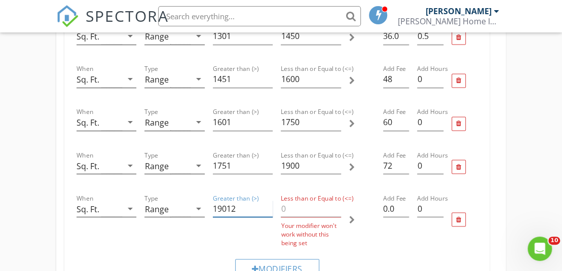
type input "1901"
type input "2050"
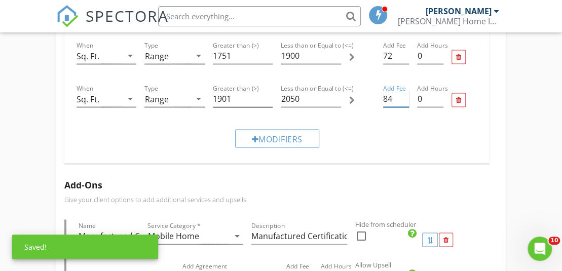
scroll to position [803, 0]
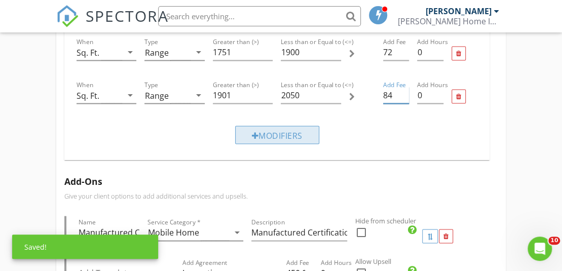
type input "84"
click at [307, 126] on div "Modifiers" at bounding box center [277, 135] width 84 height 18
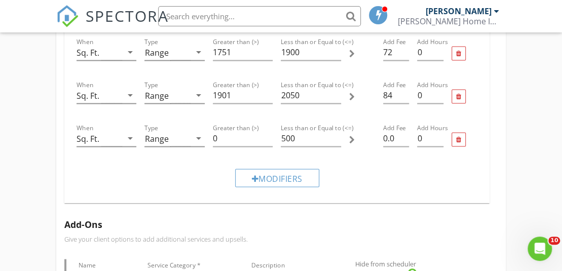
click at [193, 177] on div "Modifiers" at bounding box center [277, 178] width 409 height 34
drag, startPoint x: 203, startPoint y: 126, endPoint x: 176, endPoint y: 125, distance: 26.9
click at [176, 125] on div "When Sq. Ft. arrow_drop_down Type Range arrow_drop_down Greater than (>) 0 Less…" at bounding box center [277, 139] width 409 height 43
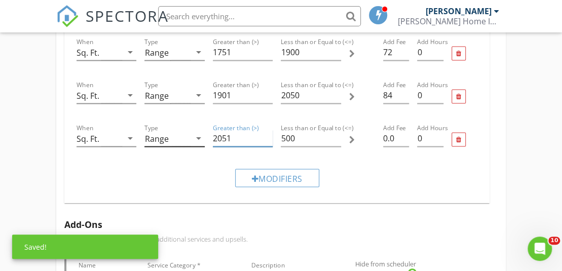
type input "2051"
type input "2200"
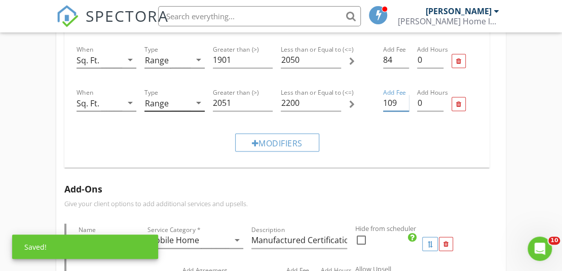
scroll to position [856, 0]
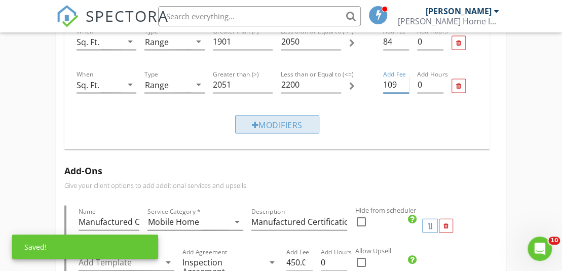
type input "109"
click at [297, 116] on div "Modifiers" at bounding box center [277, 125] width 84 height 18
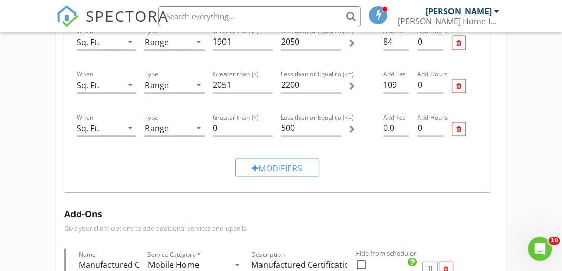
drag, startPoint x: 225, startPoint y: 118, endPoint x: 194, endPoint y: 115, distance: 31.1
click at [194, 115] on div "When Sq. Ft. arrow_drop_down Type Range arrow_drop_down Greater than (>) 0 Less…" at bounding box center [277, 128] width 409 height 43
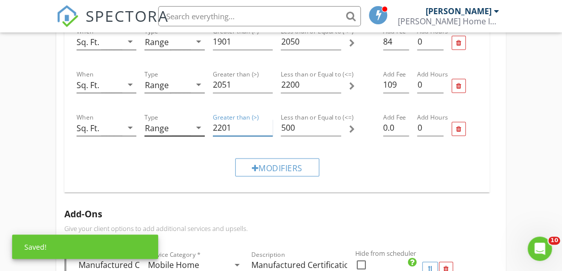
type input "2201"
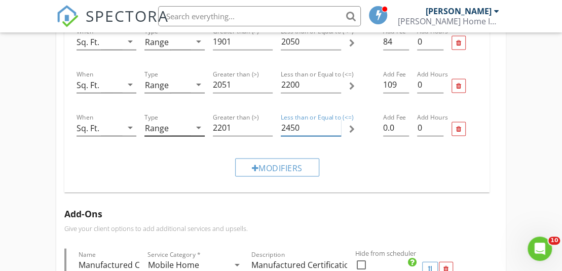
type input "2450"
type input "121"
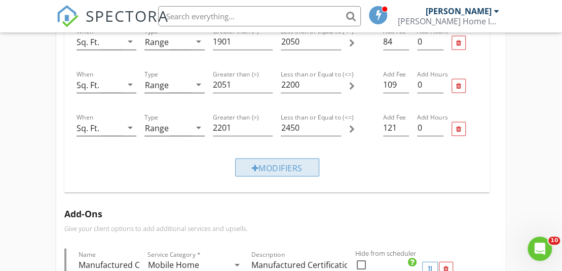
click at [284, 159] on div "Modifiers" at bounding box center [277, 168] width 84 height 18
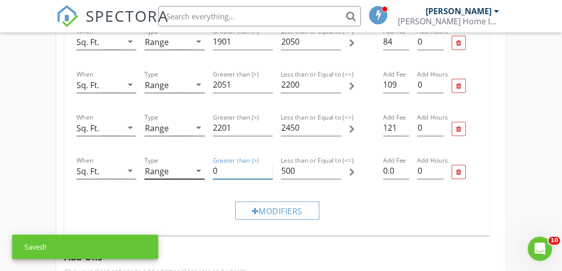
drag, startPoint x: 213, startPoint y: 152, endPoint x: 193, endPoint y: 152, distance: 20.3
click at [193, 152] on div "When Sq. Ft. arrow_drop_down Type Range arrow_drop_down Greater than (>) 0 Less…" at bounding box center [277, 172] width 409 height 43
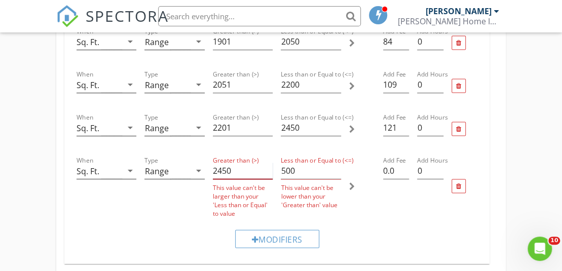
type input "2450"
type input "2700"
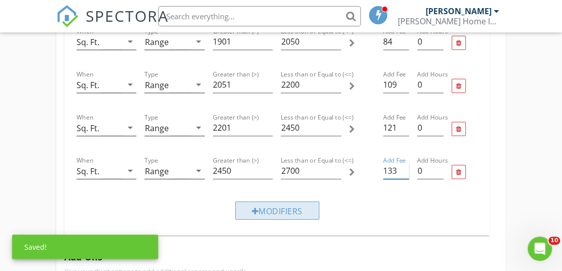
type input "133"
click at [286, 202] on div "Modifiers" at bounding box center [277, 211] width 84 height 18
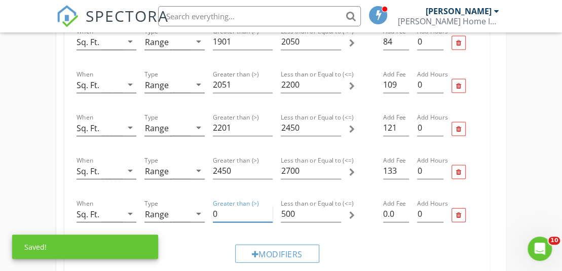
drag, startPoint x: 232, startPoint y: 195, endPoint x: 172, endPoint y: 189, distance: 60.1
click at [172, 194] on div "When Sq. Ft. arrow_drop_down Type Range arrow_drop_down Greater than (>) 0 Less…" at bounding box center [277, 215] width 409 height 43
type input "2701"
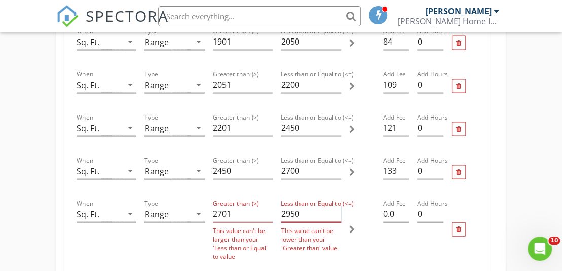
type input "2950"
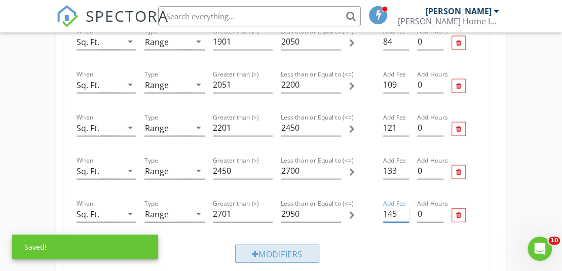
type input "145"
click at [250, 247] on div "Modifiers" at bounding box center [277, 254] width 84 height 18
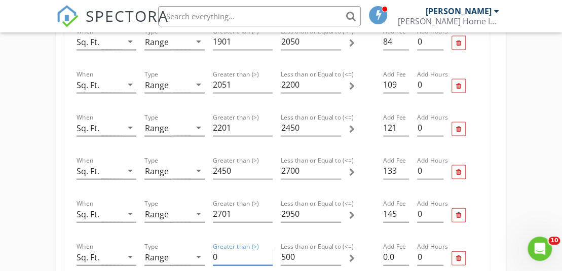
drag, startPoint x: 227, startPoint y: 241, endPoint x: 169, endPoint y: 232, distance: 58.4
click at [169, 237] on div "When Sq. Ft. arrow_drop_down Type Range arrow_drop_down Greater than (>) 0 Less…" at bounding box center [277, 258] width 409 height 43
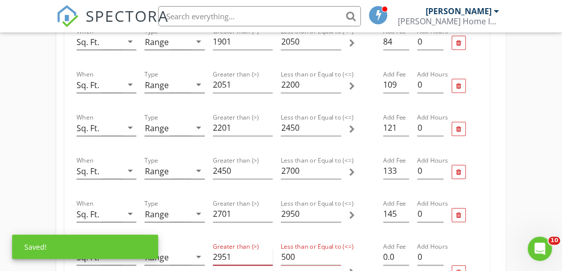
type input "2951"
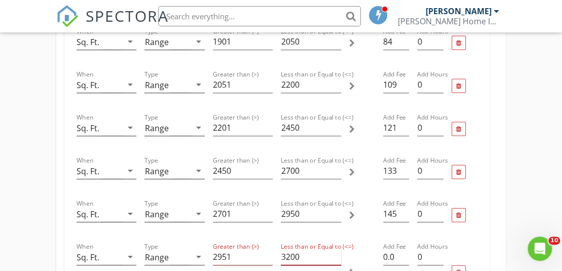
type input "3200"
type input "157"
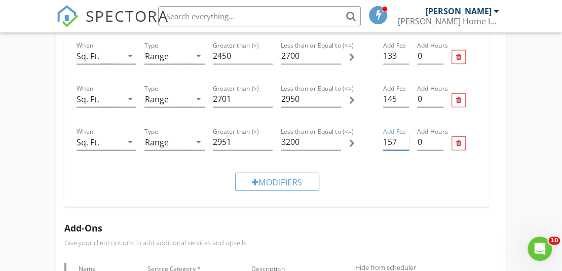
scroll to position [986, 0]
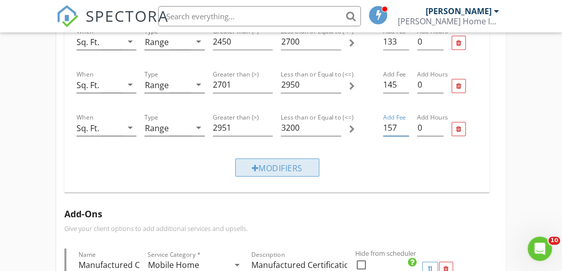
click at [305, 159] on div "Modifiers" at bounding box center [277, 168] width 84 height 18
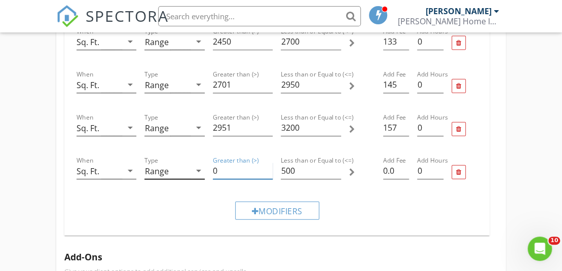
drag, startPoint x: 231, startPoint y: 153, endPoint x: 192, endPoint y: 153, distance: 39.5
click at [192, 153] on div "When Sq. Ft. arrow_drop_down Type Range arrow_drop_down Greater than (>) 0 Less…" at bounding box center [277, 172] width 409 height 43
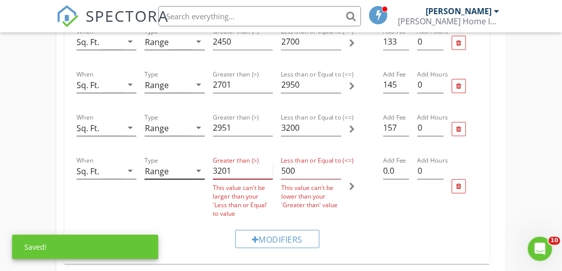
type input "3201"
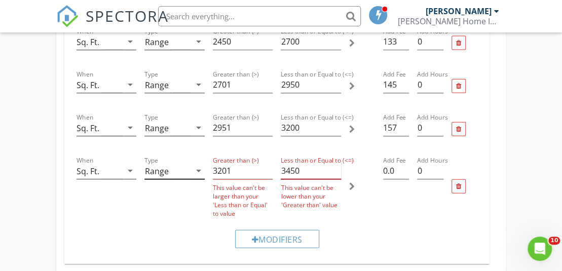
type input "3450"
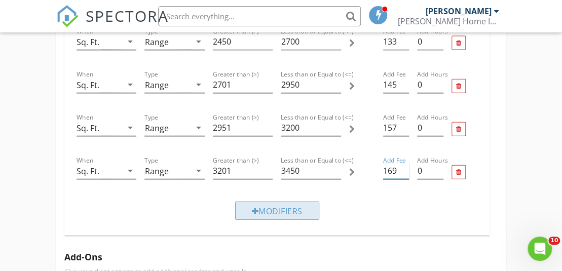
type input "169"
click at [280, 202] on div "Modifiers" at bounding box center [277, 211] width 84 height 18
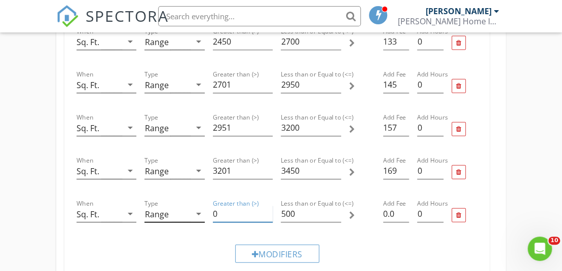
drag, startPoint x: 226, startPoint y: 201, endPoint x: 191, endPoint y: 205, distance: 35.2
click at [191, 205] on div "When Sq. Ft. arrow_drop_down Type Range arrow_drop_down Greater than (>) 0 Less…" at bounding box center [277, 215] width 409 height 43
type input "3401"
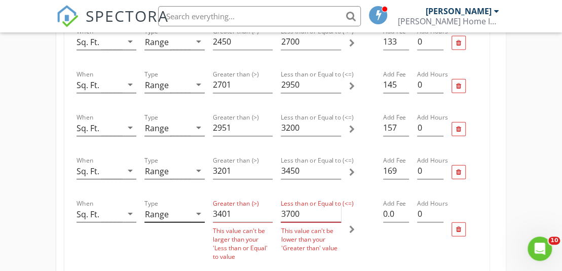
type input "3700"
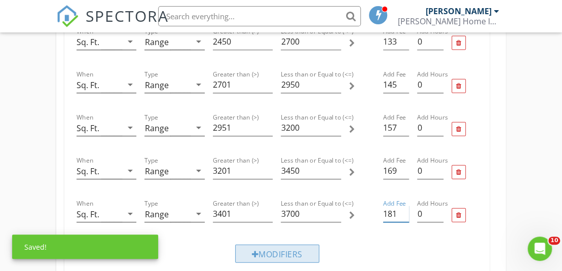
type input "181"
click at [274, 246] on div "Modifiers" at bounding box center [277, 254] width 84 height 18
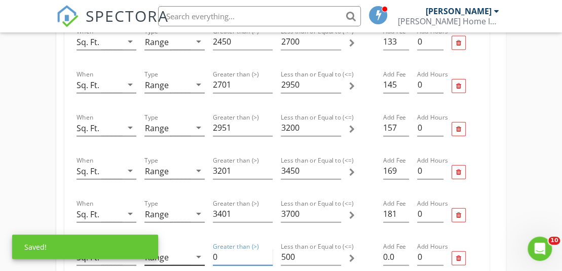
drag, startPoint x: 231, startPoint y: 239, endPoint x: 182, endPoint y: 239, distance: 49.7
click at [182, 239] on div "When Sq. Ft. arrow_drop_down Type Range arrow_drop_down Greater than (>) 0 Less…" at bounding box center [277, 258] width 409 height 43
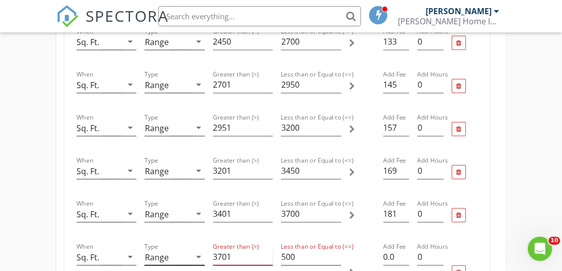
type input "3701"
type input "3950"
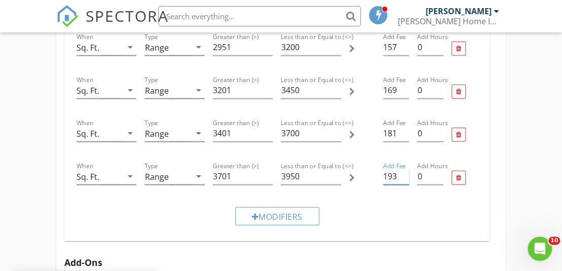
scroll to position [1105, 0]
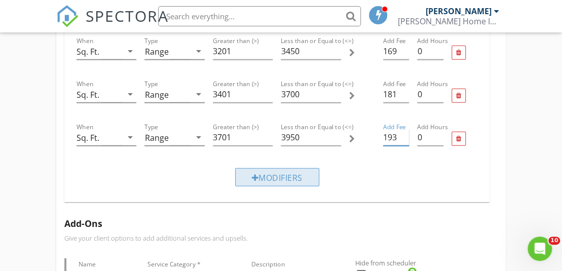
type input "193"
click at [308, 168] on div "Modifiers" at bounding box center [277, 177] width 84 height 18
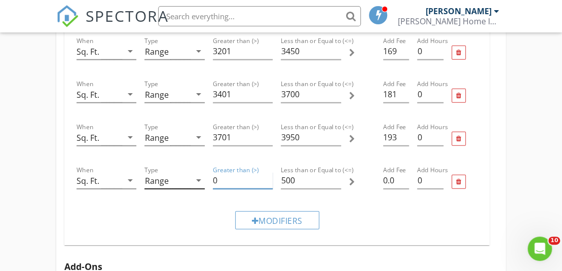
drag, startPoint x: 222, startPoint y: 160, endPoint x: 192, endPoint y: 163, distance: 30.0
click at [192, 163] on div "When Sq. Ft. arrow_drop_down Type Range arrow_drop_down Greater than (>) 0 Less…" at bounding box center [277, 181] width 409 height 43
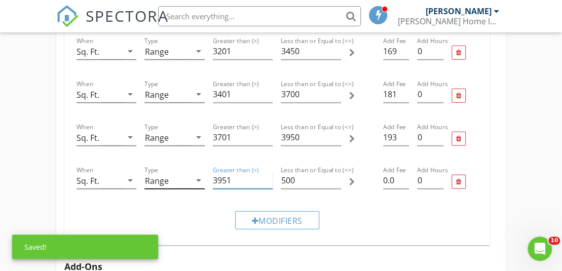
type input "3951"
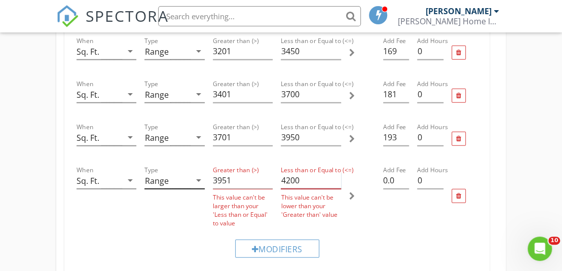
type input "4200"
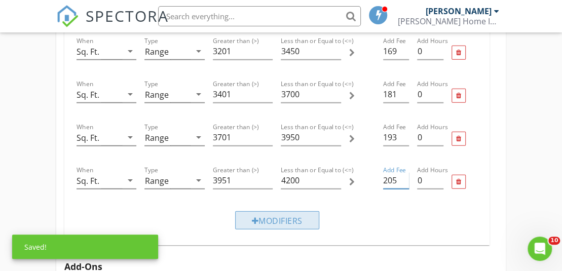
type input "205"
click at [274, 211] on div "Modifiers" at bounding box center [277, 220] width 84 height 18
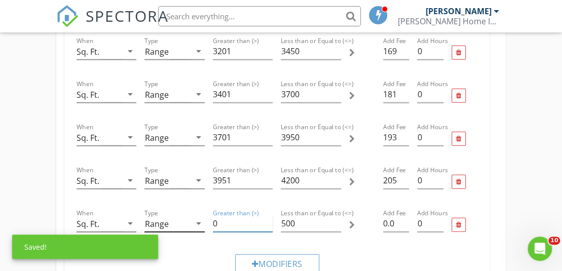
drag, startPoint x: 233, startPoint y: 210, endPoint x: 197, endPoint y: 206, distance: 36.2
click at [197, 206] on div "When Sq. Ft. arrow_drop_down Type Range arrow_drop_down Greater than (>) 0 Less…" at bounding box center [277, 224] width 409 height 43
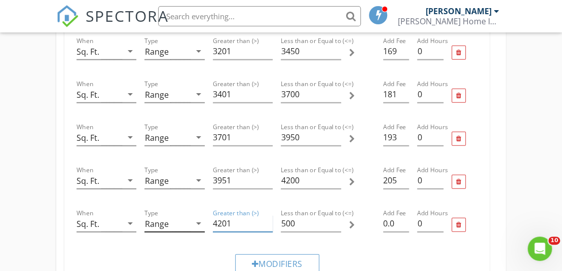
type input "4201"
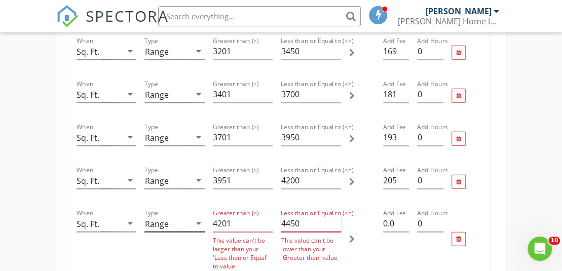
type input "4450"
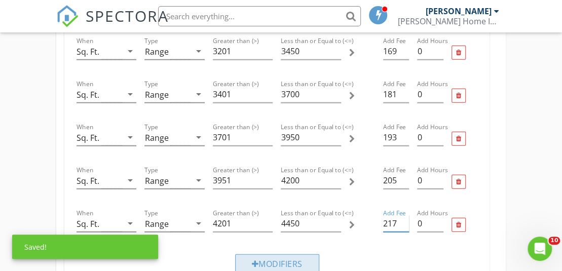
type input "217"
click at [266, 255] on div "Modifiers" at bounding box center [277, 264] width 84 height 18
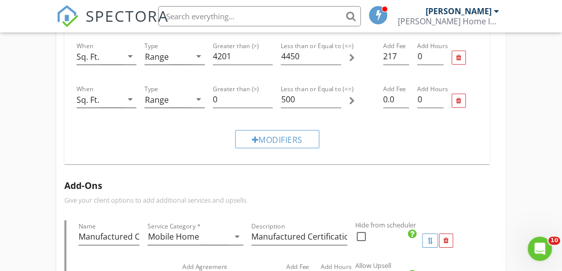
scroll to position [1272, 0]
click at [147, 135] on div "Modifiers" at bounding box center [277, 140] width 409 height 34
drag, startPoint x: 217, startPoint y: 89, endPoint x: 155, endPoint y: 87, distance: 61.9
click at [155, 87] on div "When Sq. Ft. arrow_drop_down Type Range arrow_drop_down Greater than (>) 0 Less…" at bounding box center [277, 101] width 409 height 43
type input "4451"
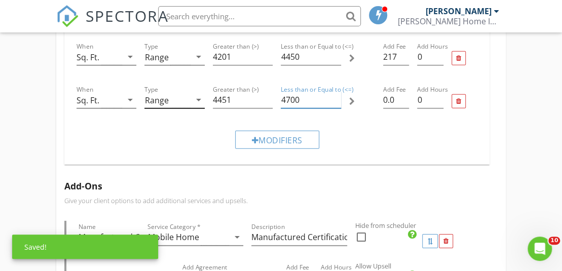
type input "4700"
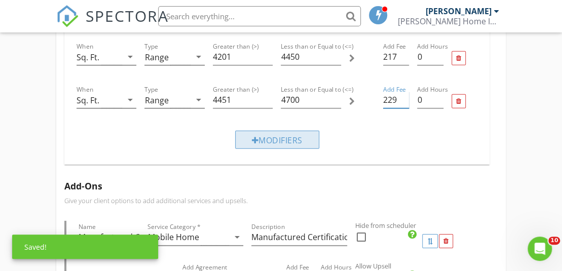
type input "229"
click at [269, 131] on div "Modifiers" at bounding box center [277, 140] width 84 height 18
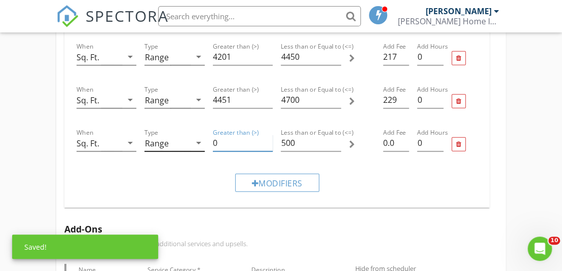
drag, startPoint x: 235, startPoint y: 127, endPoint x: 188, endPoint y: 128, distance: 47.7
click at [188, 128] on div "When Sq. Ft. arrow_drop_down Type Range arrow_drop_down Greater than (>) 0 Less…" at bounding box center [277, 144] width 409 height 43
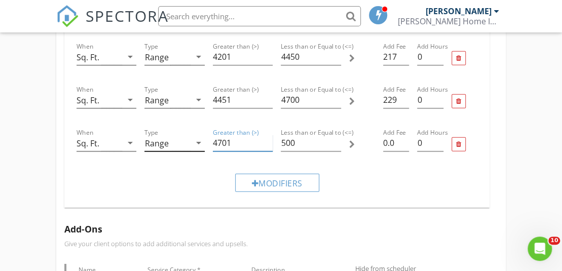
type input "4701"
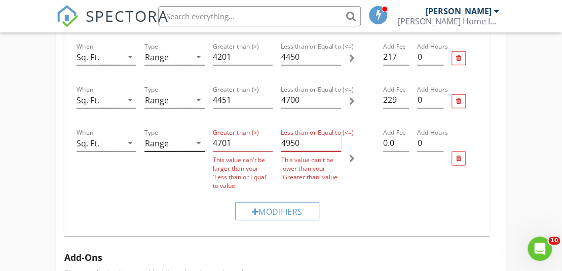
type input "4950"
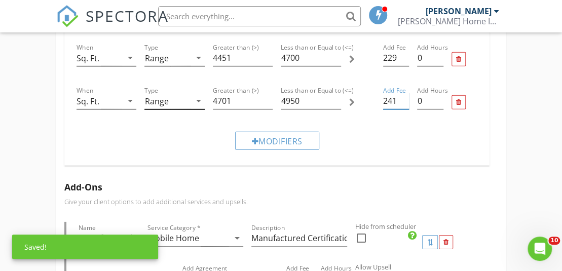
scroll to position [1336, 0]
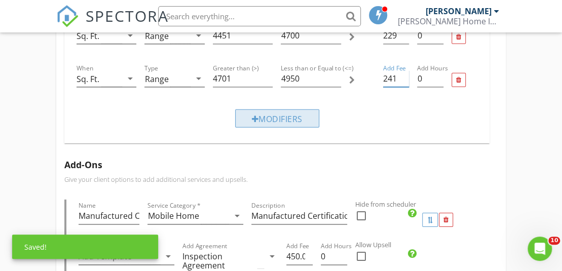
type input "241"
click at [312, 110] on div "Modifiers" at bounding box center [277, 119] width 84 height 18
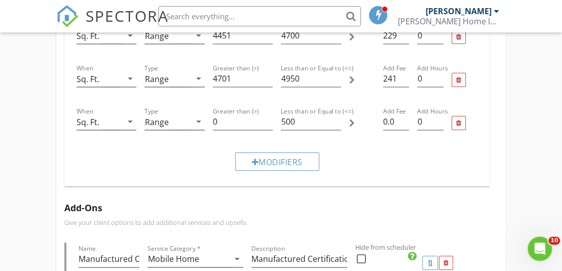
drag, startPoint x: 218, startPoint y: 108, endPoint x: 192, endPoint y: 107, distance: 26.4
click at [192, 107] on div "When Sq. Ft. arrow_drop_down Type Range arrow_drop_down Greater than (>) 0 Less…" at bounding box center [277, 122] width 409 height 43
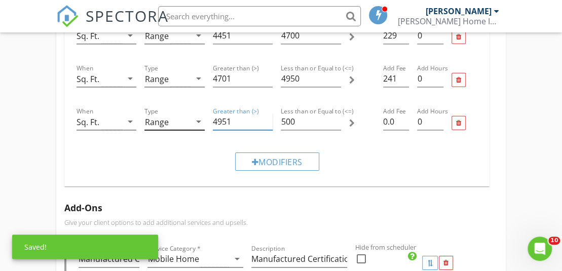
type input "4951"
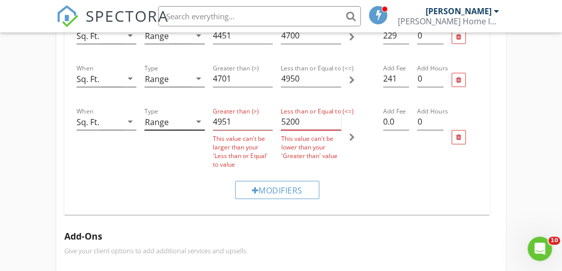
type input "5200"
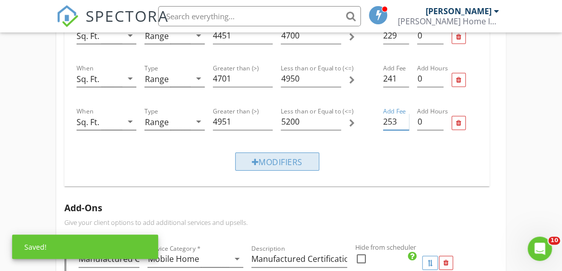
type input "253"
click at [252, 158] on div at bounding box center [255, 162] width 7 height 8
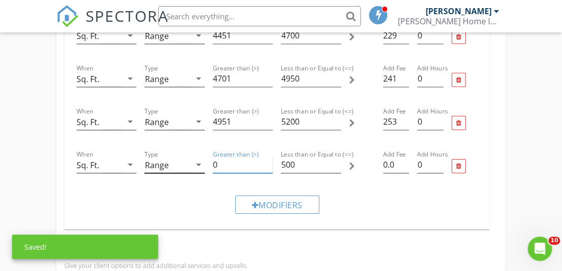
drag, startPoint x: 228, startPoint y: 145, endPoint x: 178, endPoint y: 142, distance: 50.3
click at [178, 144] on div "When Sq. Ft. arrow_drop_down Type Range arrow_drop_down Greater than (>) 0 Less…" at bounding box center [277, 165] width 409 height 43
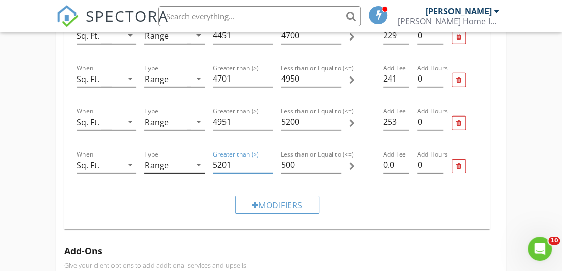
type input "5201"
type input "5450"
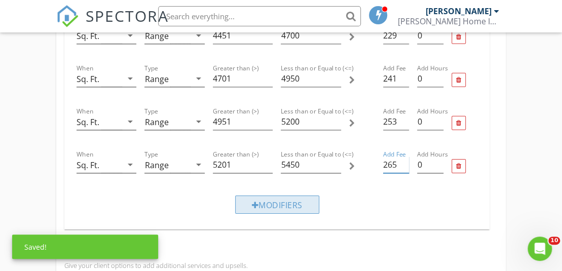
type input "265"
click at [260, 196] on div "Modifiers" at bounding box center [277, 205] width 84 height 18
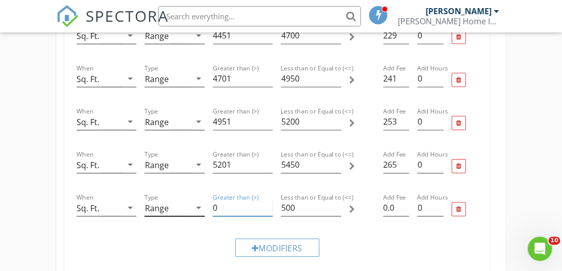
drag, startPoint x: 236, startPoint y: 189, endPoint x: 161, endPoint y: 187, distance: 75.1
click at [161, 188] on div "When Sq. Ft. arrow_drop_down Type Range arrow_drop_down Greater than (>) 0 Less…" at bounding box center [277, 209] width 409 height 43
type input "5451"
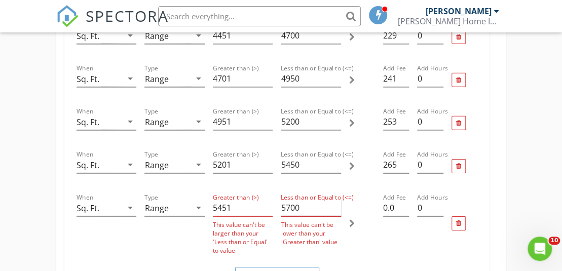
type input "5700"
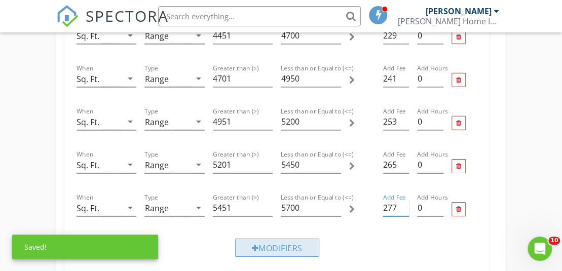
type input "277"
click at [286, 239] on div "Modifiers" at bounding box center [277, 248] width 84 height 18
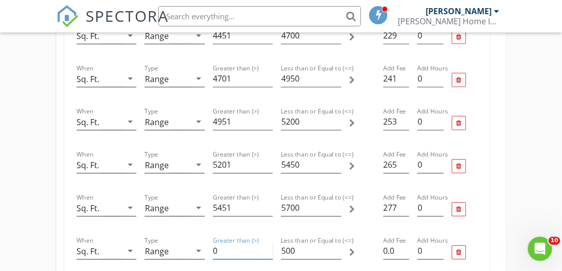
drag, startPoint x: 238, startPoint y: 231, endPoint x: 159, endPoint y: 224, distance: 79.4
click at [159, 231] on div "When Sq. Ft. arrow_drop_down Type Range arrow_drop_down Greater than (>) 0 Less…" at bounding box center [277, 252] width 409 height 43
type input "5701"
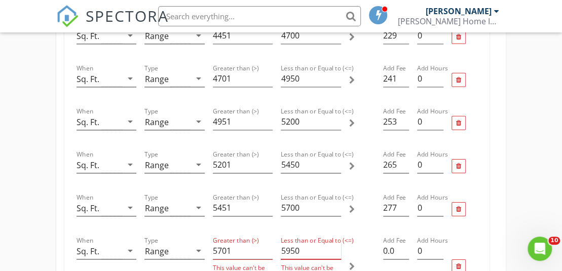
type input "5950"
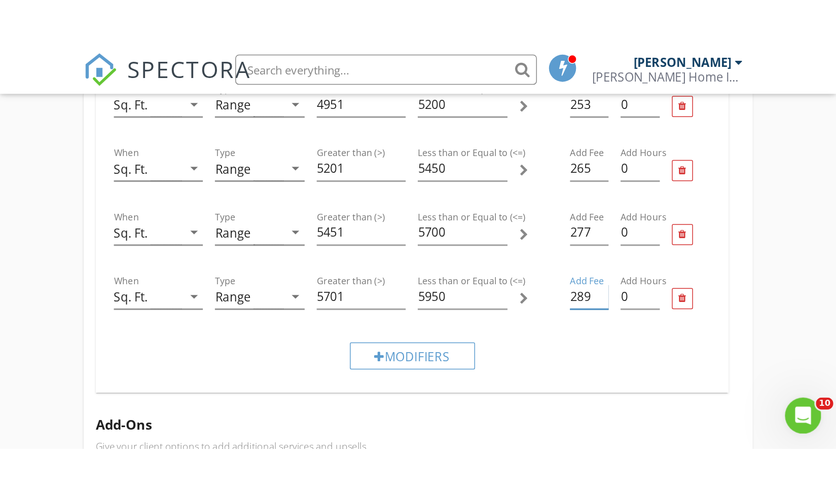
scroll to position [1436, 0]
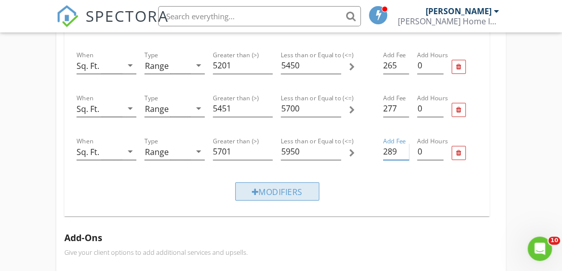
type input "289"
click at [303, 183] on div "Modifiers" at bounding box center [277, 192] width 84 height 18
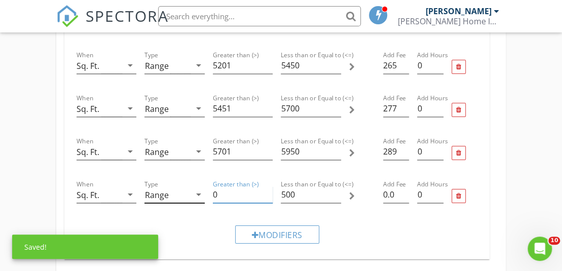
drag, startPoint x: 223, startPoint y: 186, endPoint x: 196, endPoint y: 184, distance: 27.5
click at [196, 184] on div "When Sq. Ft. arrow_drop_down Type Range arrow_drop_down Greater than (>) 0 Less…" at bounding box center [277, 195] width 409 height 43
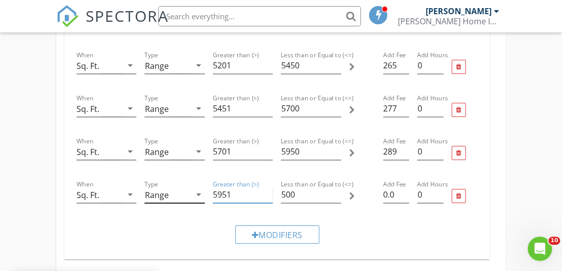
type input "5951"
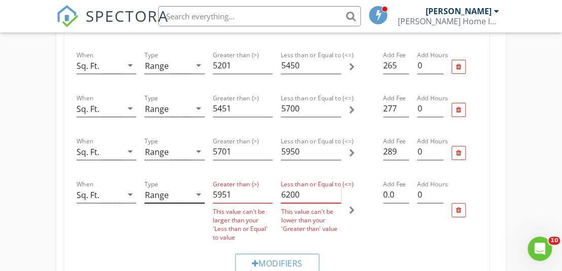
type input "6200"
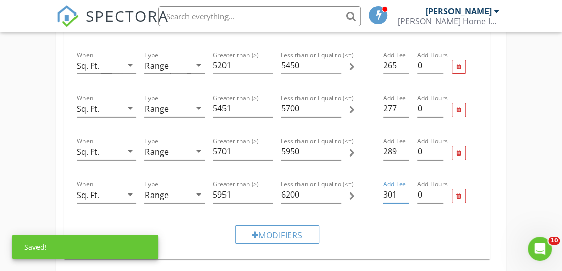
type input "301"
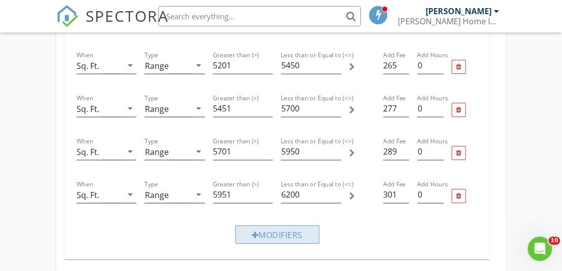
click at [276, 226] on div "Modifiers" at bounding box center [277, 235] width 84 height 18
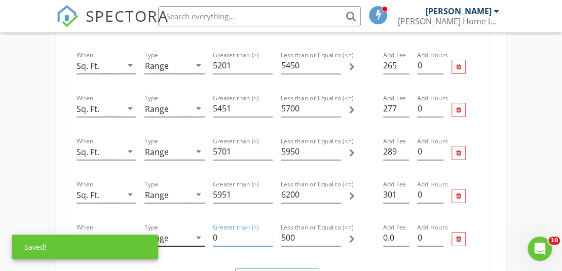
drag, startPoint x: 228, startPoint y: 222, endPoint x: 190, endPoint y: 222, distance: 37.5
click at [190, 222] on div "When Sq. Ft. arrow_drop_down Type Range arrow_drop_down Greater than (>) 0 Less…" at bounding box center [277, 239] width 409 height 43
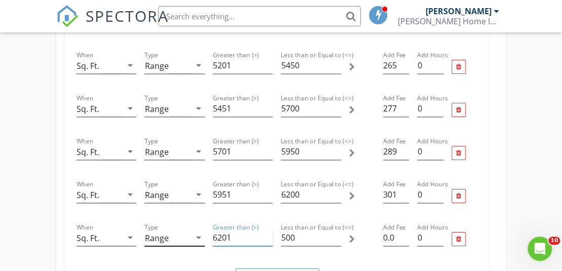
type input "6201"
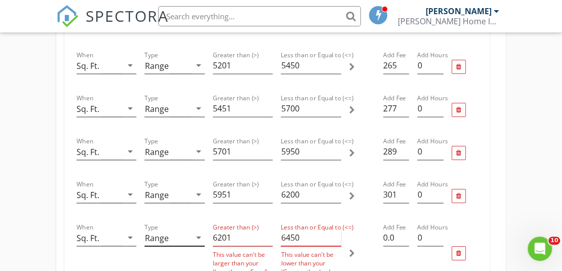
type input "6450"
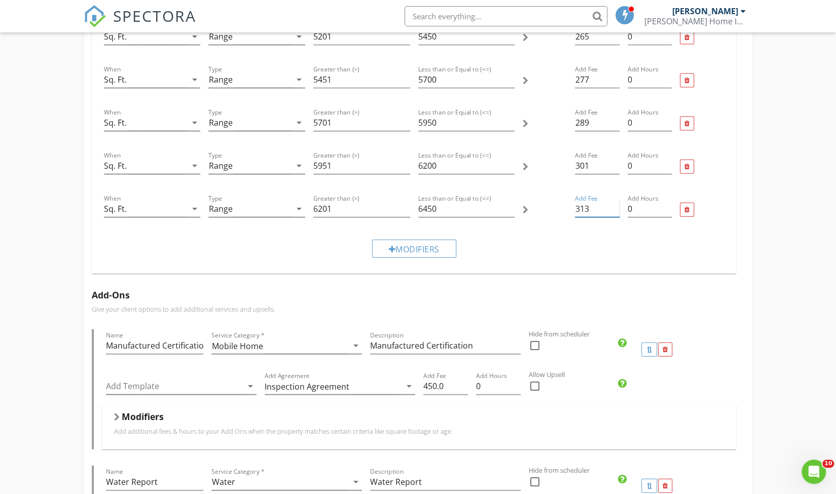
type input "313"
click at [97, 24] on img at bounding box center [95, 16] width 22 height 22
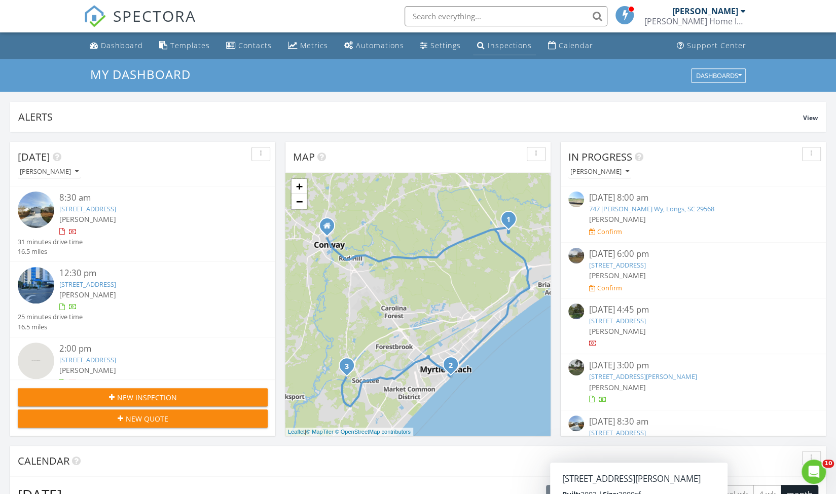
click at [504, 44] on div "Inspections" at bounding box center [510, 46] width 44 height 10
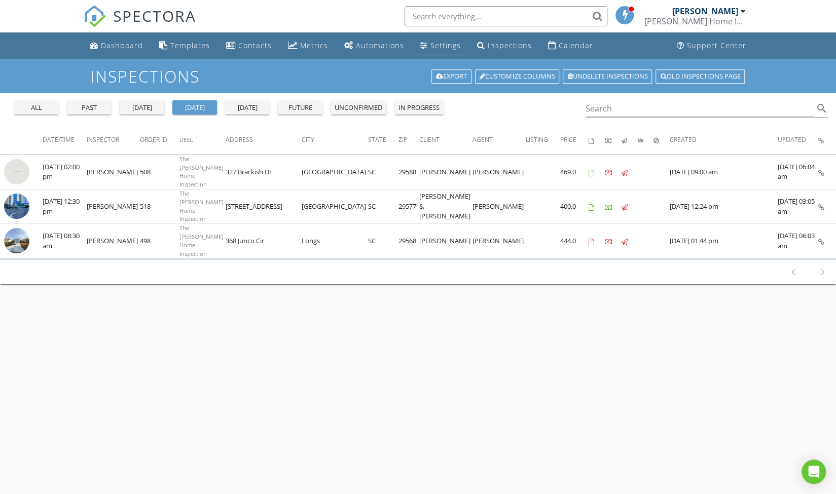
click at [432, 44] on div "Settings" at bounding box center [445, 46] width 30 height 10
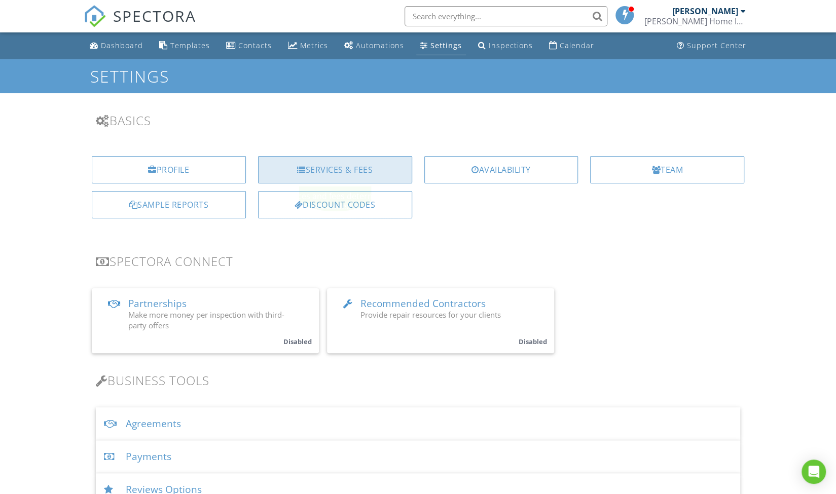
click at [339, 165] on div "Services & Fees" at bounding box center [335, 169] width 154 height 27
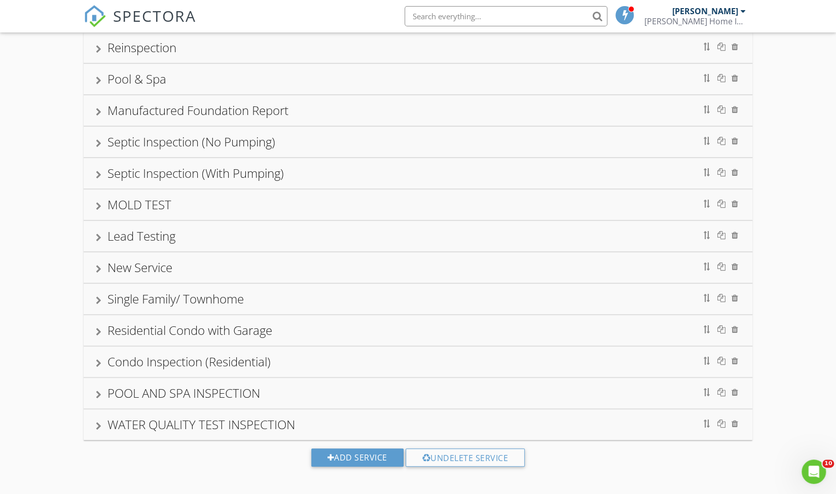
scroll to position [77, 0]
click at [337, 458] on div "Add Service" at bounding box center [357, 458] width 92 height 18
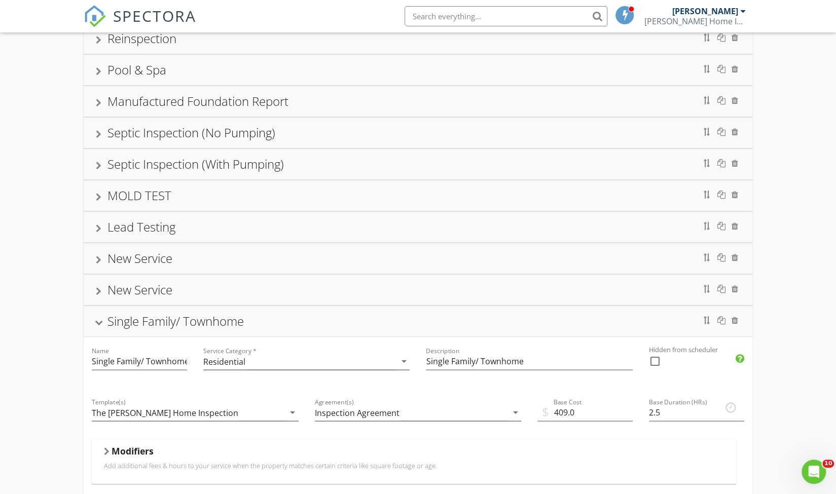
scroll to position [0, 0]
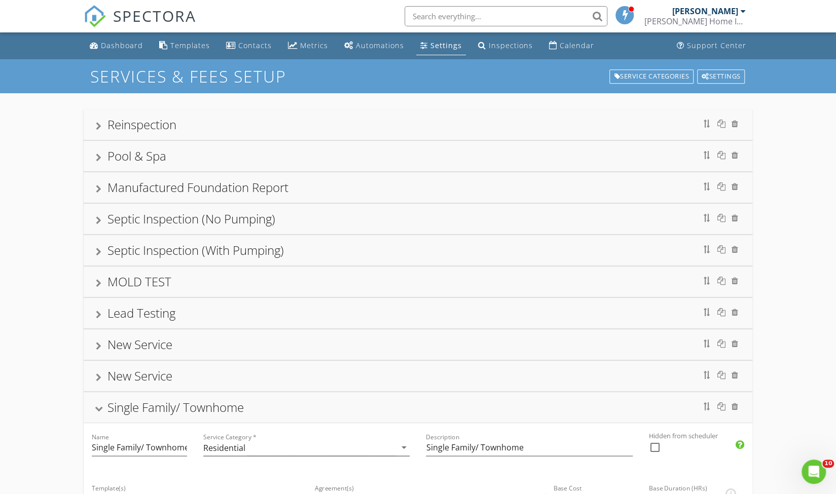
click at [160, 13] on span "SPECTORA" at bounding box center [154, 15] width 83 height 21
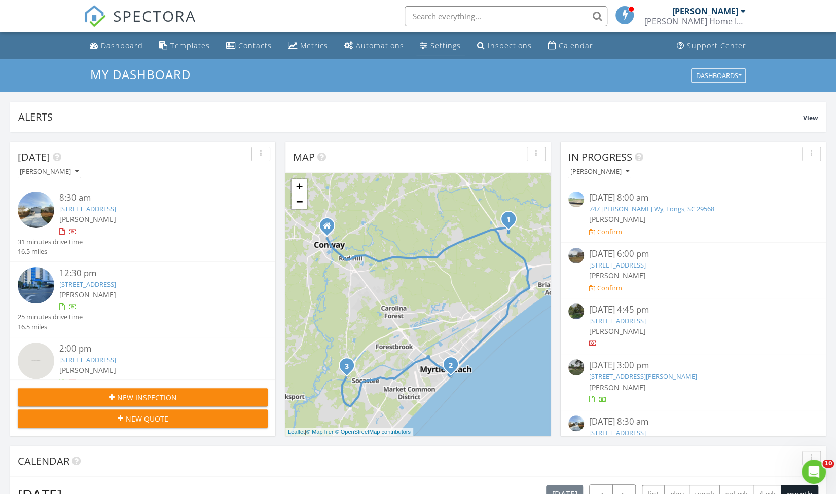
click at [430, 46] on div "Settings" at bounding box center [445, 46] width 30 height 10
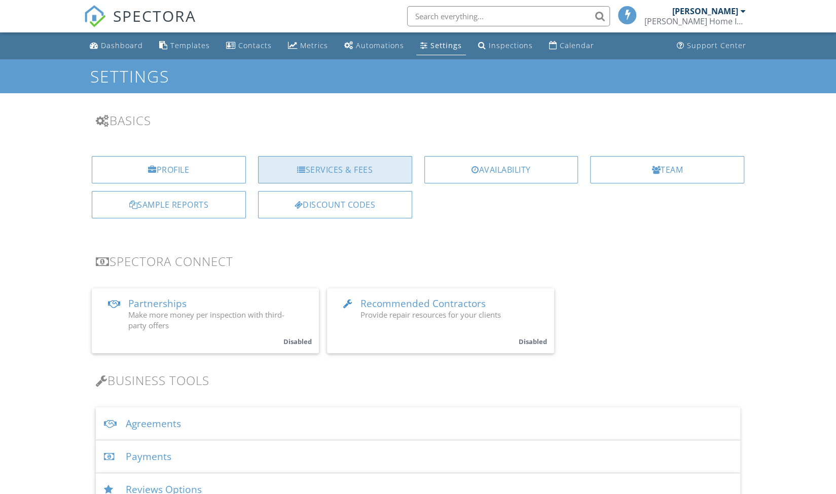
click at [330, 171] on div "Services & Fees" at bounding box center [335, 169] width 154 height 27
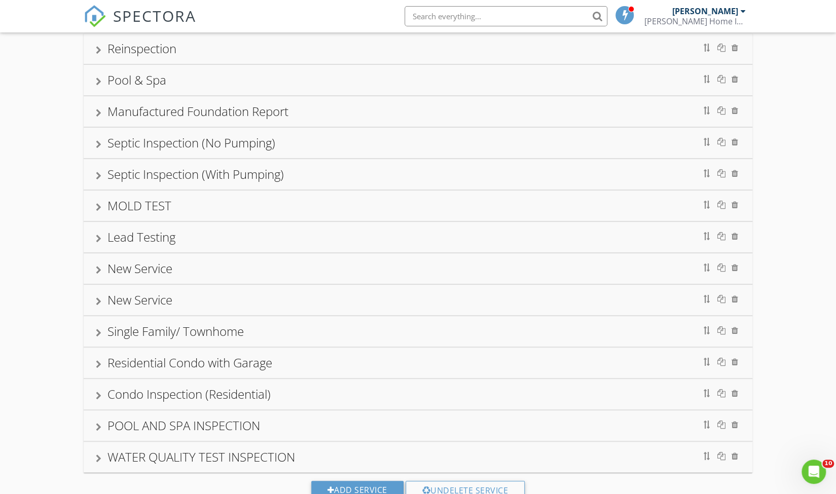
scroll to position [71, 0]
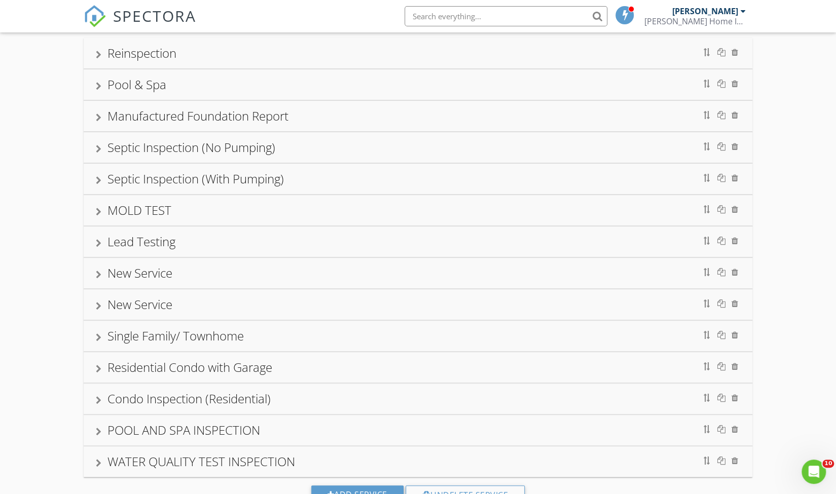
click at [154, 298] on div "New Service" at bounding box center [139, 304] width 65 height 17
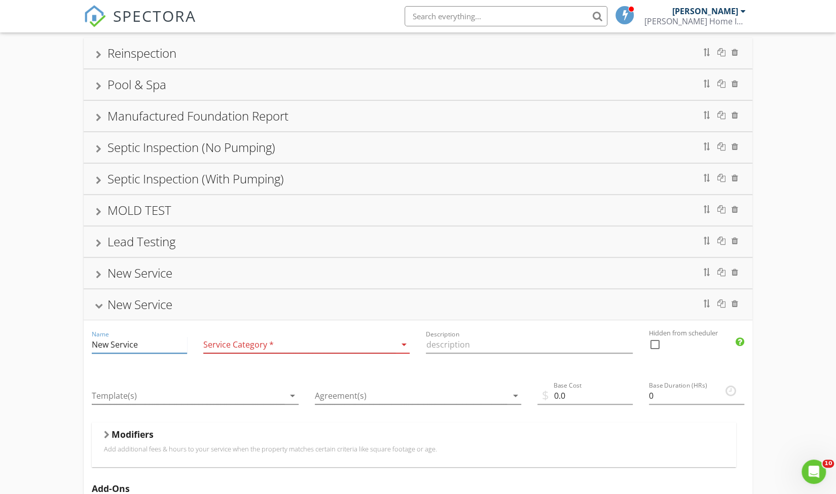
drag, startPoint x: 142, startPoint y: 342, endPoint x: 64, endPoint y: 341, distance: 78.1
click at [64, 341] on div "Reinspection Pool & Spa Manufactured Foundation Report Septic Inspection (No Pu…" at bounding box center [418, 466] width 836 height 889
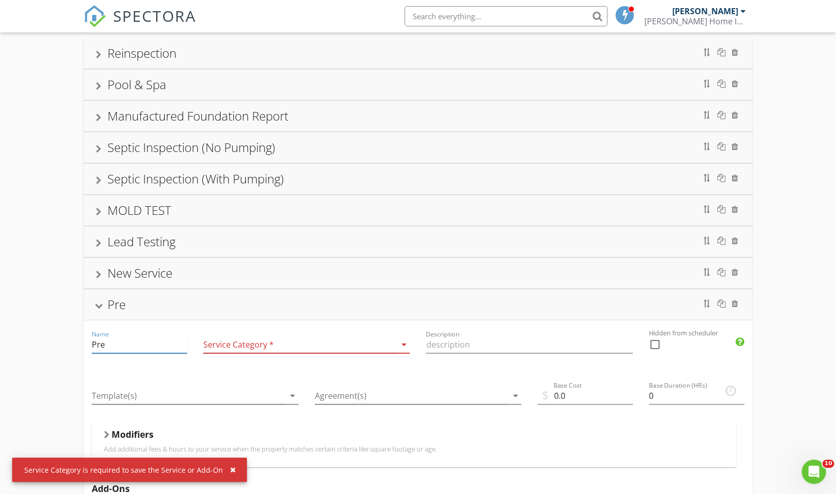
type input "Pre-Drywall"
click at [252, 341] on div at bounding box center [299, 345] width 193 height 17
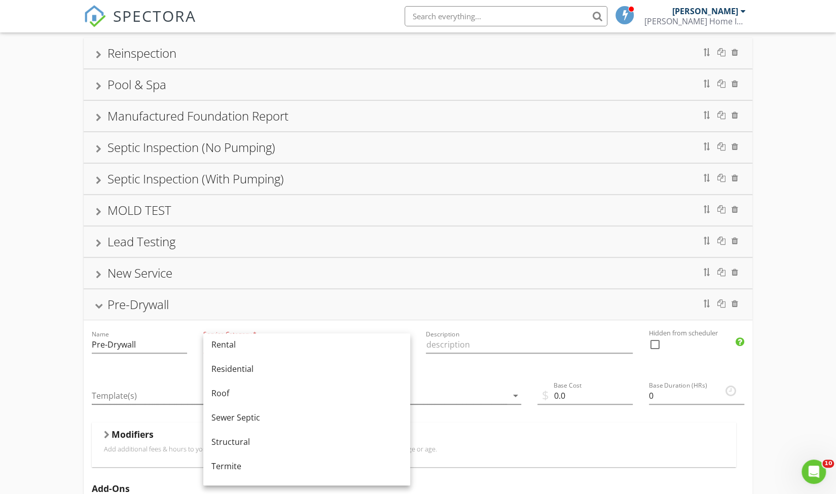
scroll to position [436, 0]
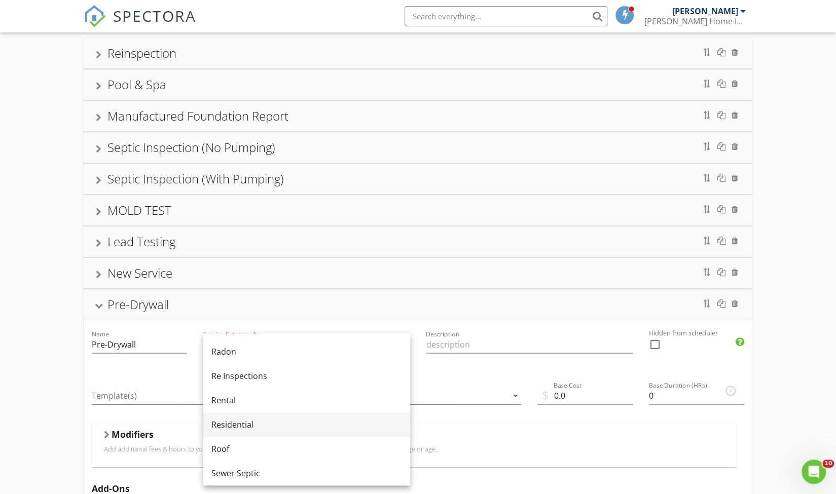
click at [289, 430] on div "Residential" at bounding box center [306, 425] width 191 height 12
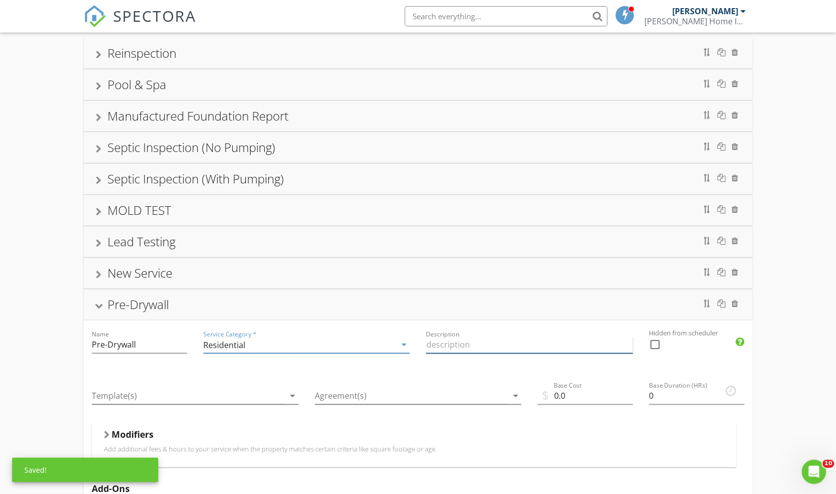
click at [460, 343] on input "Description" at bounding box center [529, 345] width 207 height 17
type input "Pre-Drywall"
click at [248, 396] on div at bounding box center [188, 396] width 193 height 17
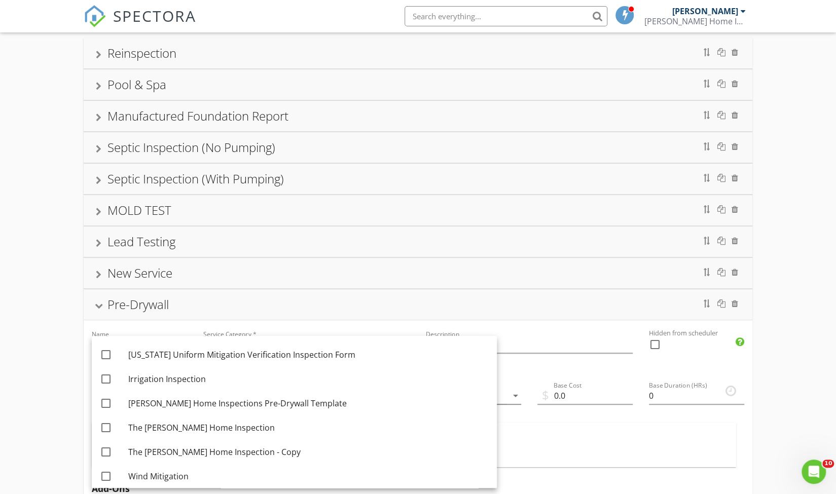
scroll to position [294, 0]
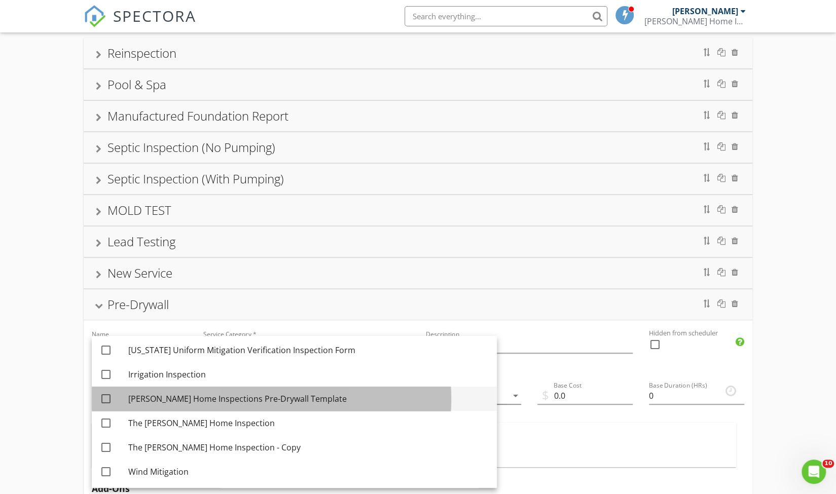
click at [294, 400] on div "[PERSON_NAME] Home Inspections Pre-Drywall Template" at bounding box center [308, 399] width 360 height 12
checkbox input "true"
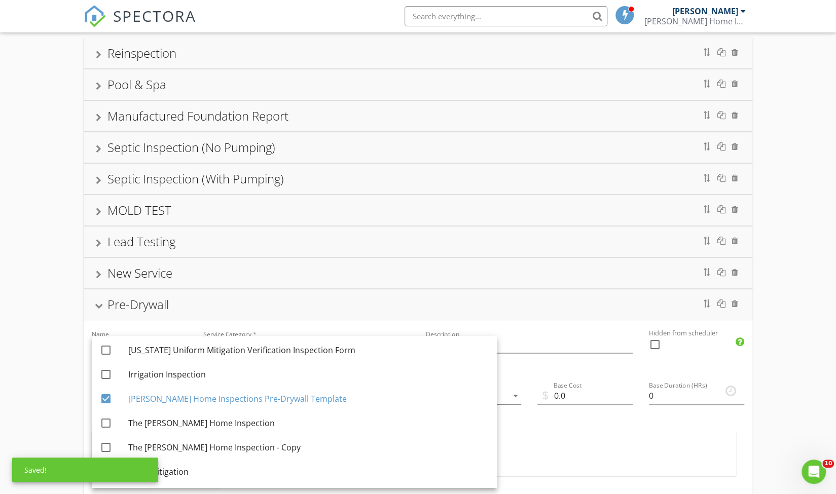
click at [22, 391] on div "Reinspection Pool & Spa Manufactured Foundation Report Septic Inspection (No Pu…" at bounding box center [418, 471] width 836 height 898
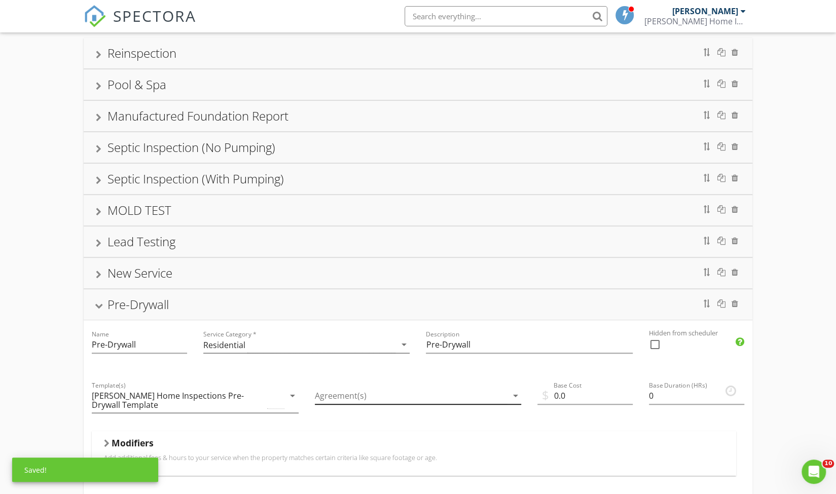
click at [375, 393] on div at bounding box center [411, 396] width 193 height 17
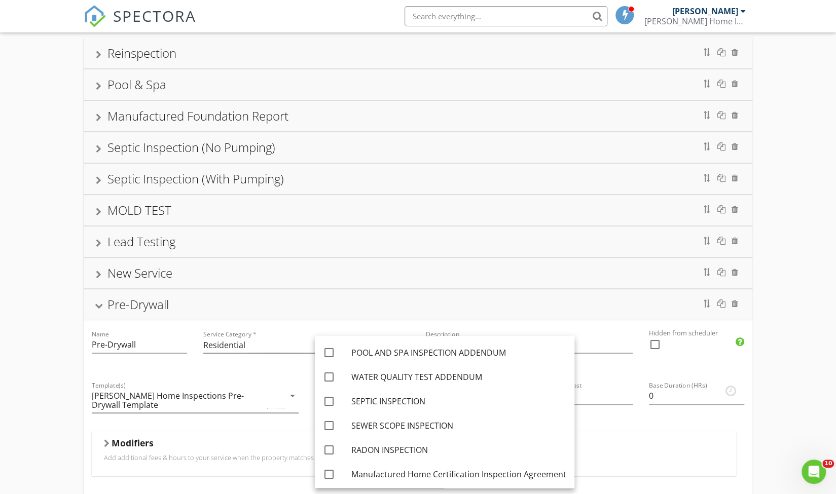
scroll to position [51, 0]
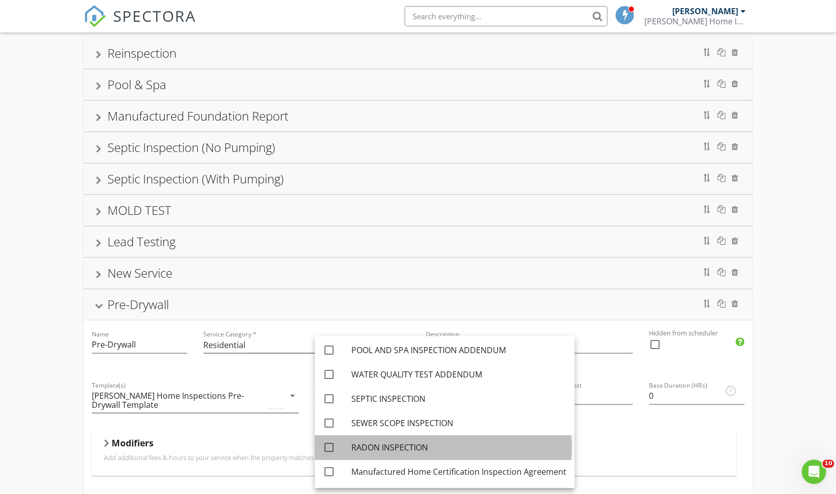
click at [570, 449] on link "check_box_outline_blank RADON INSPECTION" at bounding box center [445, 448] width 260 height 24
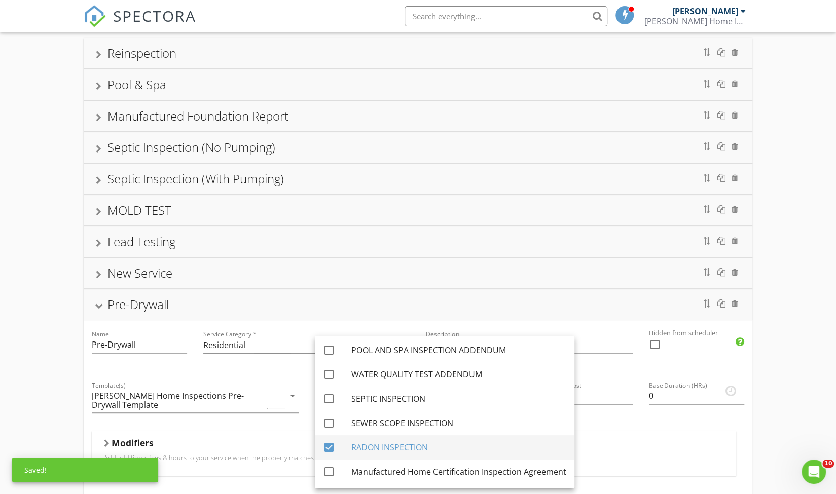
click at [570, 449] on link "check_box RADON INSPECTION" at bounding box center [445, 448] width 260 height 24
checkbox input "false"
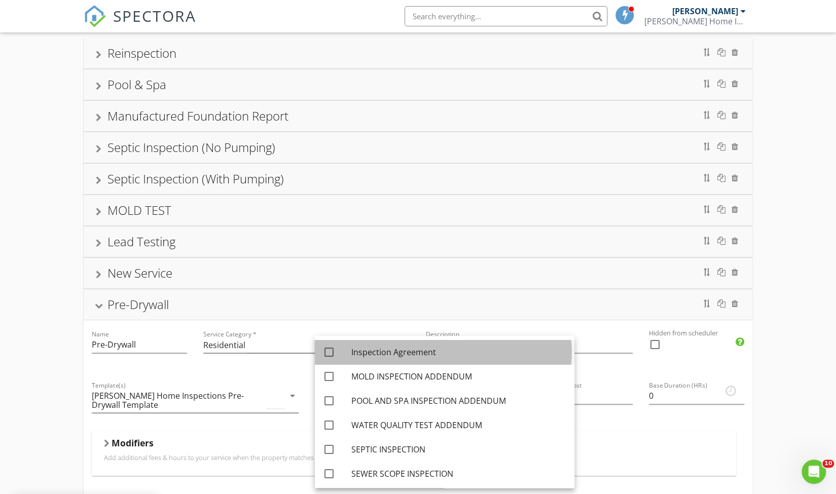
click at [464, 354] on div "Inspection Agreement" at bounding box center [458, 352] width 215 height 12
checkbox input "true"
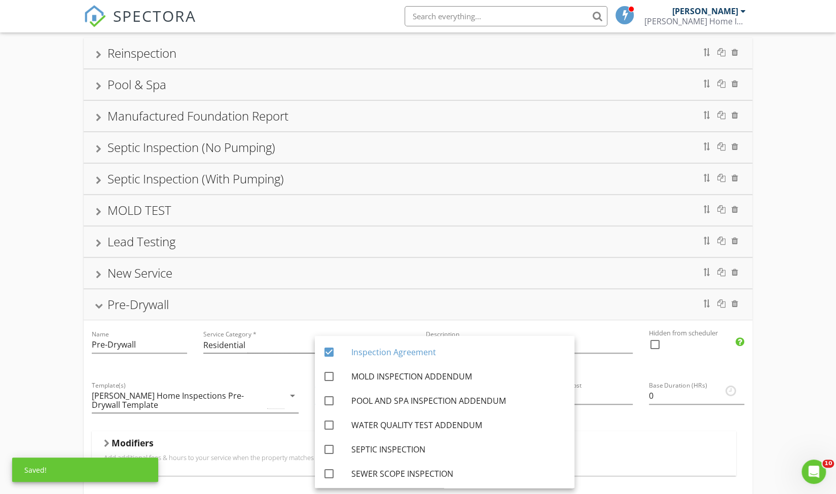
click at [66, 351] on div "Reinspection Pool & Spa Manufactured Foundation Report Septic Inspection (No Pu…" at bounding box center [418, 471] width 836 height 898
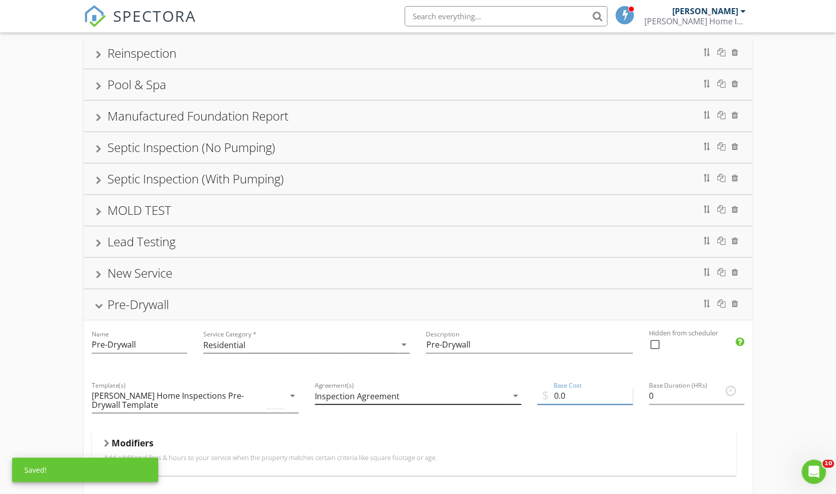
drag, startPoint x: 570, startPoint y: 395, endPoint x: 509, endPoint y: 396, distance: 61.4
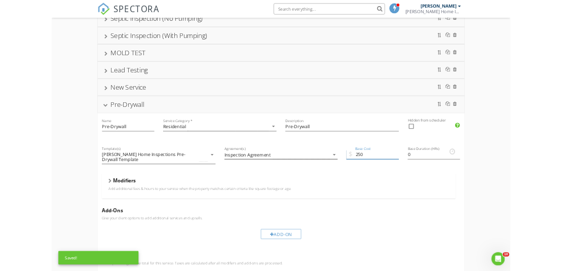
scroll to position [184, 0]
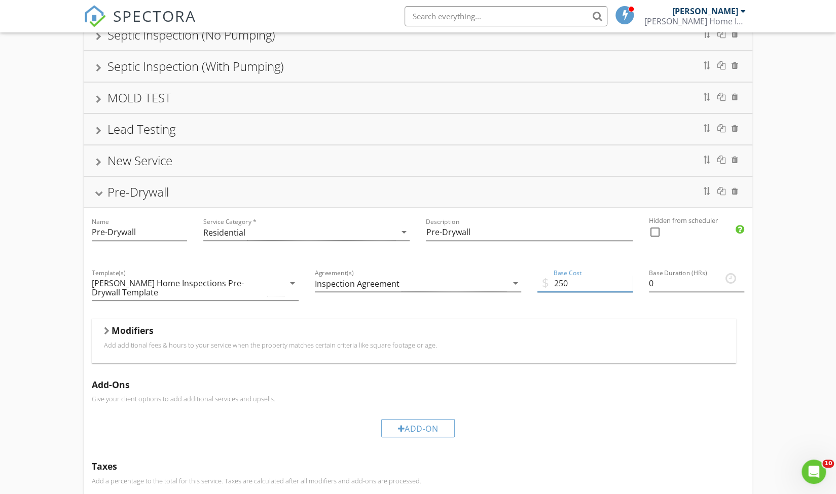
type input "250"
click at [104, 333] on div "Modifiers" at bounding box center [414, 333] width 620 height 16
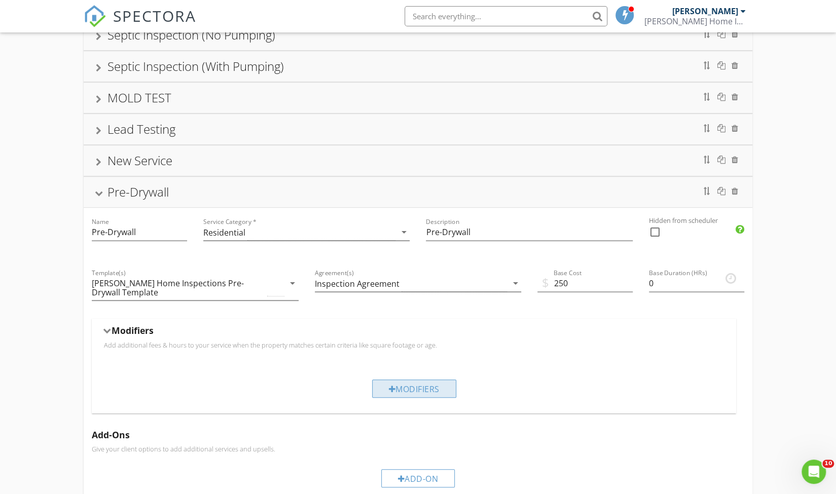
click at [389, 385] on div at bounding box center [392, 389] width 7 height 8
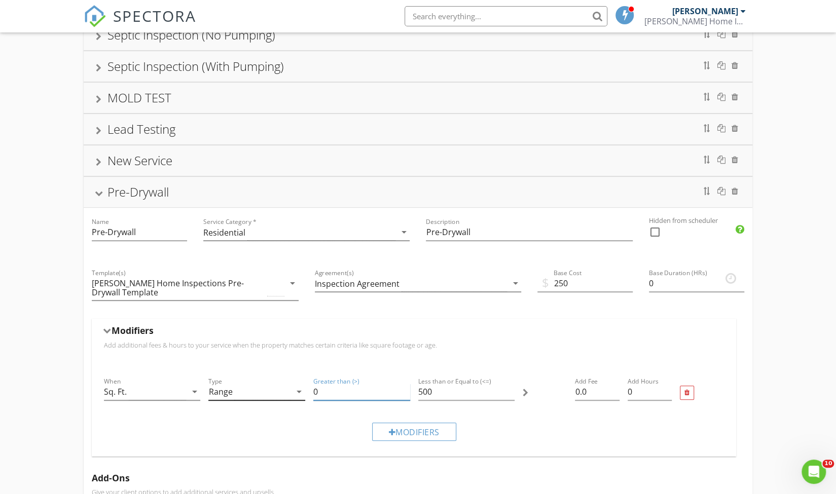
drag, startPoint x: 339, startPoint y: 387, endPoint x: 293, endPoint y: 388, distance: 45.6
click at [293, 388] on div "When Sq. Ft. arrow_drop_down Type Range arrow_drop_down Greater than (>) 0 Less…" at bounding box center [414, 393] width 628 height 43
type input "1"
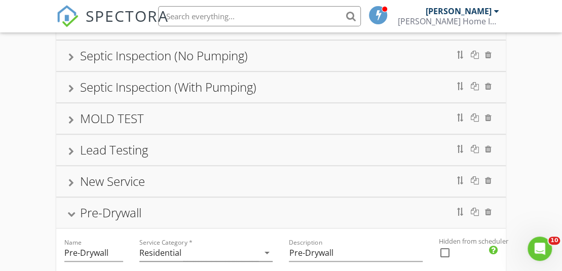
type input "1000"
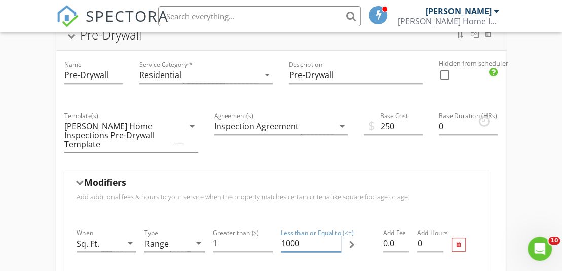
scroll to position [405, 0]
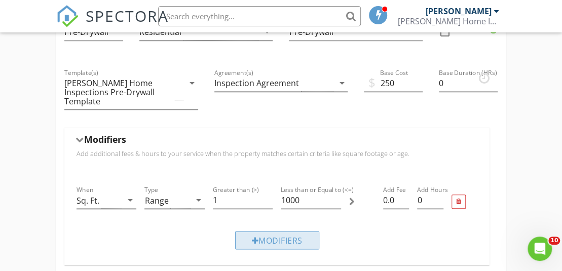
click at [294, 231] on div "Modifiers" at bounding box center [277, 240] width 84 height 18
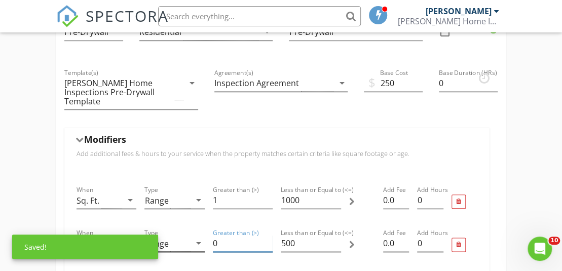
drag, startPoint x: 233, startPoint y: 229, endPoint x: 191, endPoint y: 232, distance: 42.2
click at [191, 232] on div "When Sq. Ft. arrow_drop_down Type Range arrow_drop_down Greater than (>) 0 Less…" at bounding box center [277, 244] width 409 height 43
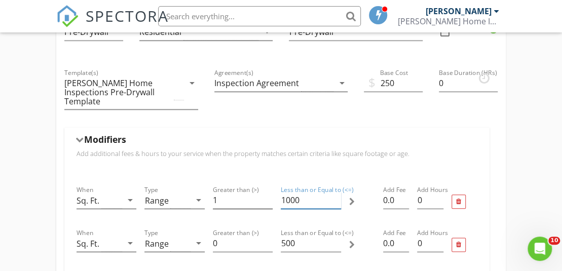
drag, startPoint x: 305, startPoint y: 191, endPoint x: 225, endPoint y: 191, distance: 79.6
click at [225, 191] on div "When Sq. Ft. arrow_drop_down Type Range arrow_drop_down Greater than (>) 1 Less…" at bounding box center [277, 201] width 409 height 43
type input "1"
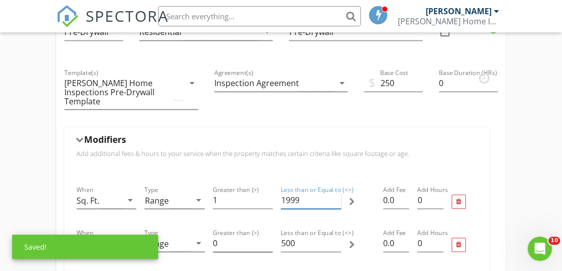
type input "1999"
drag, startPoint x: 224, startPoint y: 226, endPoint x: 173, endPoint y: 238, distance: 52.1
click at [173, 238] on div "When Sq. Ft. arrow_drop_down Type Range arrow_drop_down Greater than (>) 0 Less…" at bounding box center [277, 244] width 409 height 43
type input "2000"
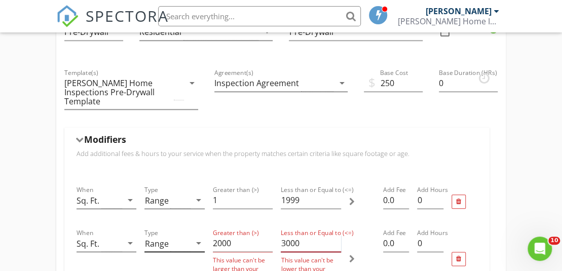
type input "3000"
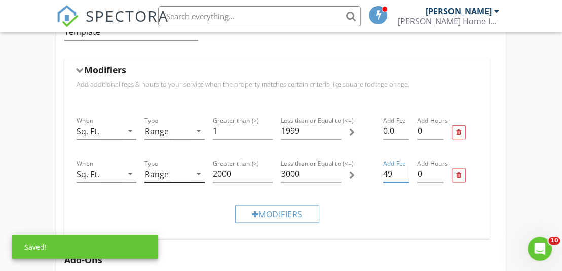
scroll to position [475, 0]
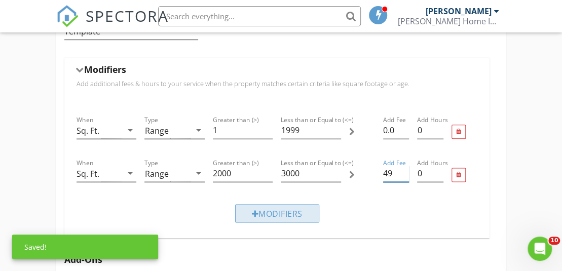
type input "49"
click at [306, 204] on div "Modifiers" at bounding box center [277, 213] width 84 height 18
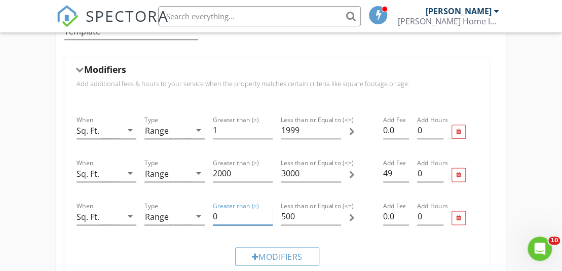
drag, startPoint x: 220, startPoint y: 202, endPoint x: 163, endPoint y: 214, distance: 58.7
click at [163, 214] on div "When Sq. Ft. arrow_drop_down Type Range arrow_drop_down Greater than (>) 0 Less…" at bounding box center [277, 217] width 409 height 43
type input "3001"
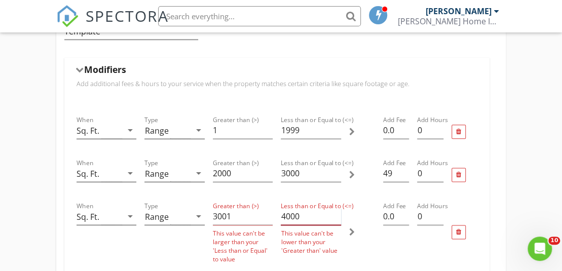
type input "4000"
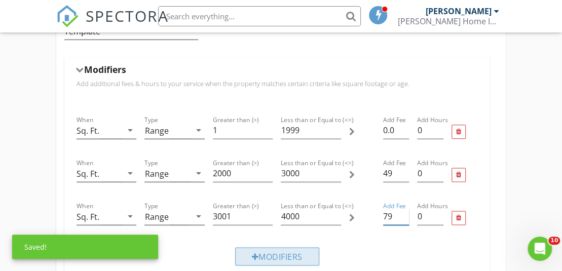
type input "79"
click at [303, 247] on div "Modifiers" at bounding box center [277, 256] width 84 height 18
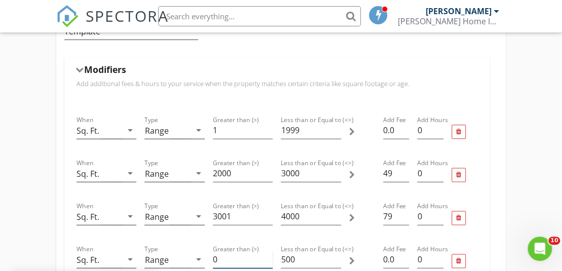
click at [245, 251] on input "0" at bounding box center [243, 259] width 60 height 17
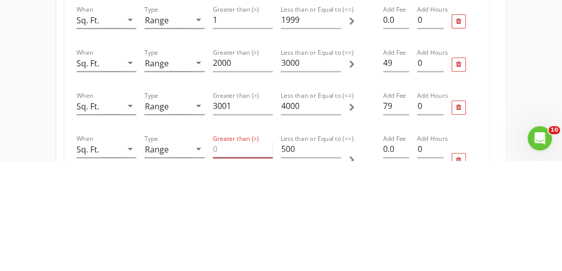
scroll to position [522, 0]
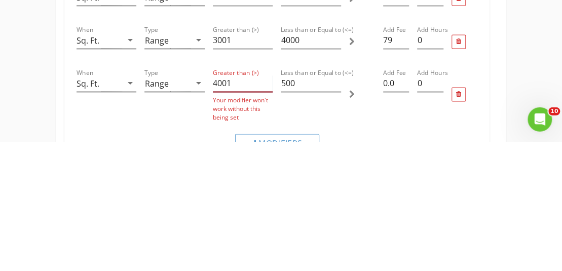
type input "4001"
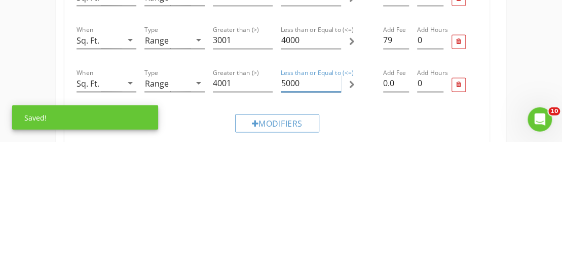
type input "5000"
type input "99"
click at [538, 187] on div "Reinspection Pool & Spa Manufactured Foundation Report Septic Inspection (No Pu…" at bounding box center [281, 157] width 562 height 1130
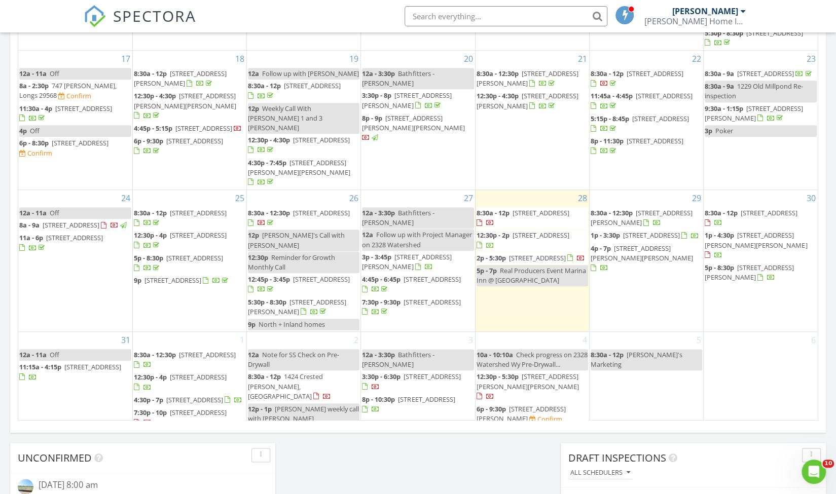
scroll to position [511, 0]
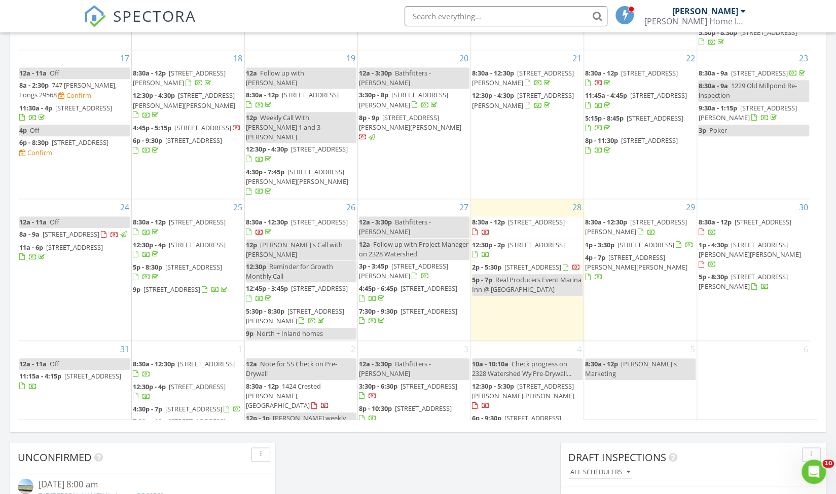
click at [401, 307] on span "9661 Shore Dr 3B, Myrtle Beach 29572" at bounding box center [429, 311] width 57 height 9
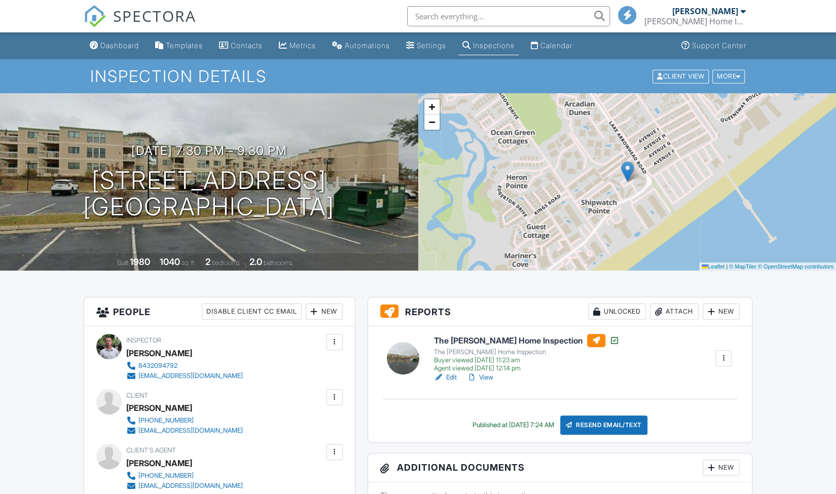
click at [477, 377] on div at bounding box center [472, 378] width 10 height 10
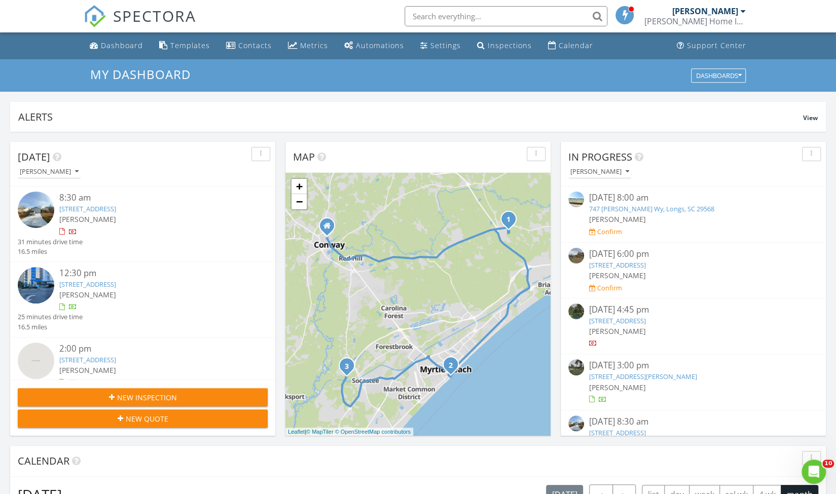
click at [159, 393] on span "New Inspection" at bounding box center [147, 397] width 60 height 11
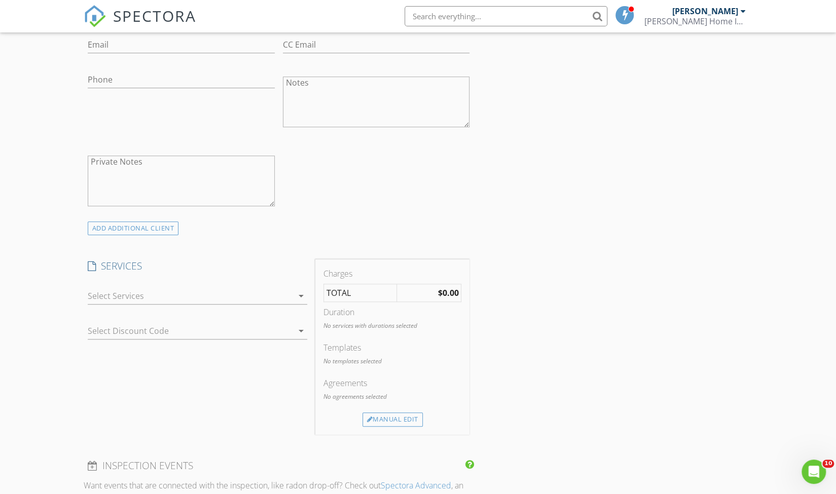
scroll to position [415, 0]
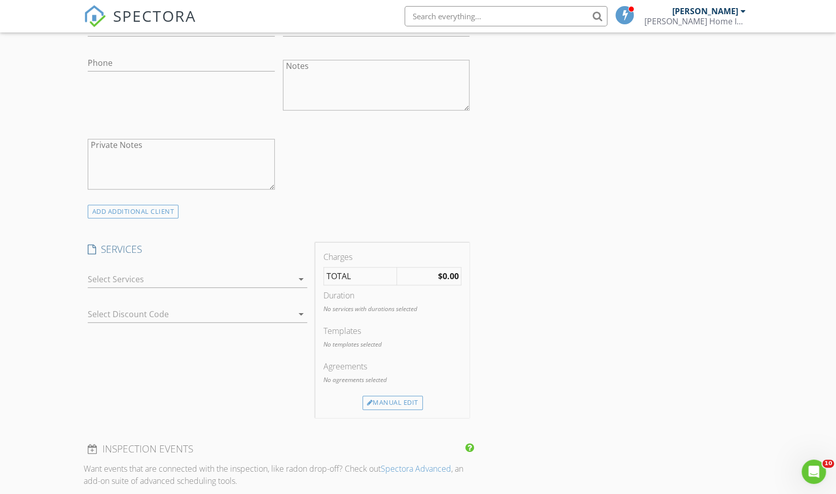
click at [99, 285] on div at bounding box center [190, 279] width 205 height 16
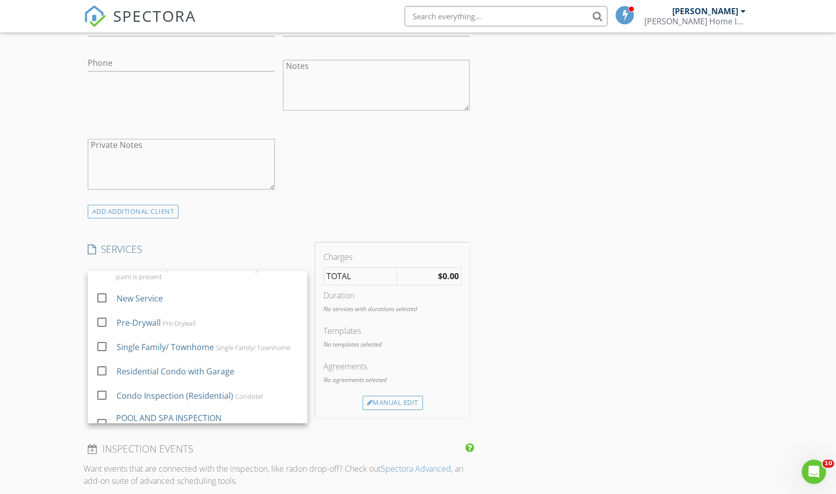
scroll to position [195, 0]
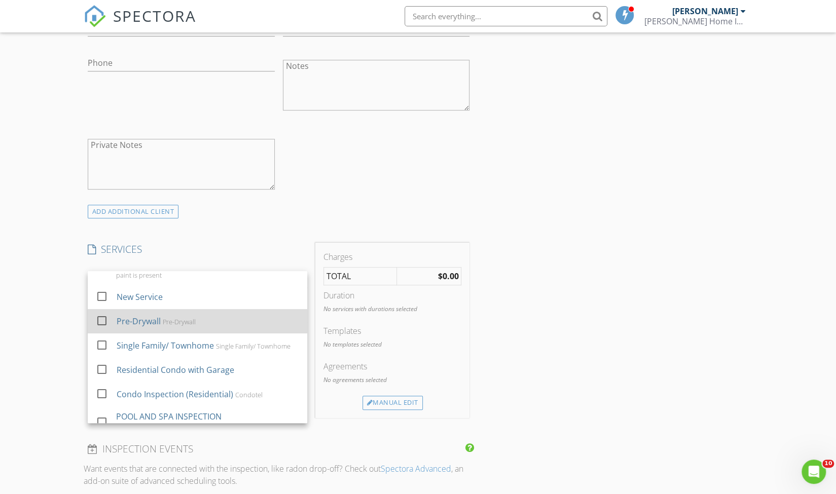
click at [101, 319] on div at bounding box center [101, 320] width 17 height 17
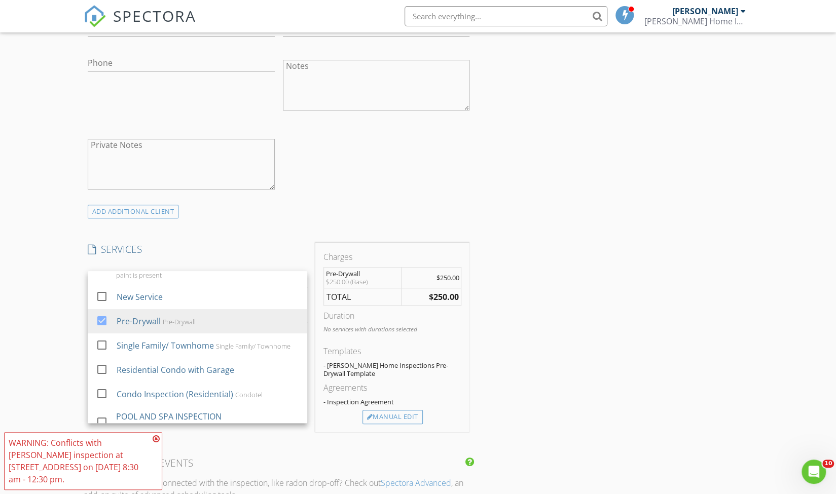
click at [278, 222] on div "INSPECTOR(S) check_box [PERSON_NAME] PRIMARY [PERSON_NAME] arrow_drop_down chec…" at bounding box center [279, 408] width 390 height 1410
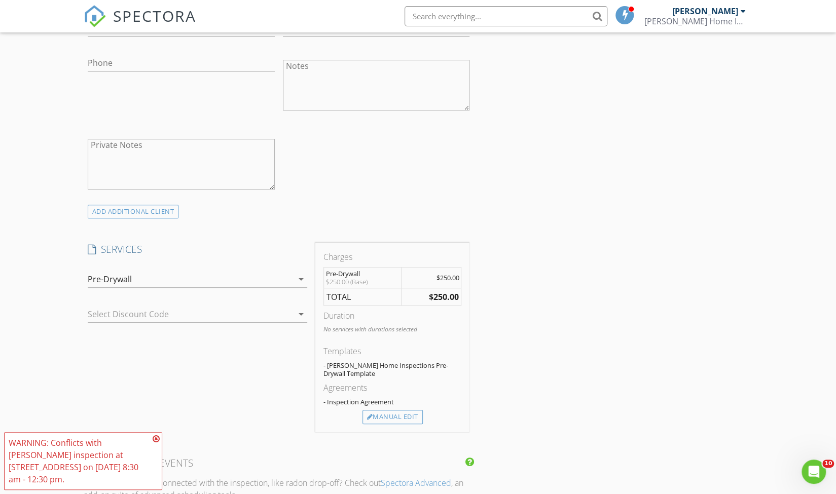
click at [108, 9] on div "SPECTORA" at bounding box center [140, 16] width 113 height 32
click at [98, 16] on img at bounding box center [95, 16] width 22 height 22
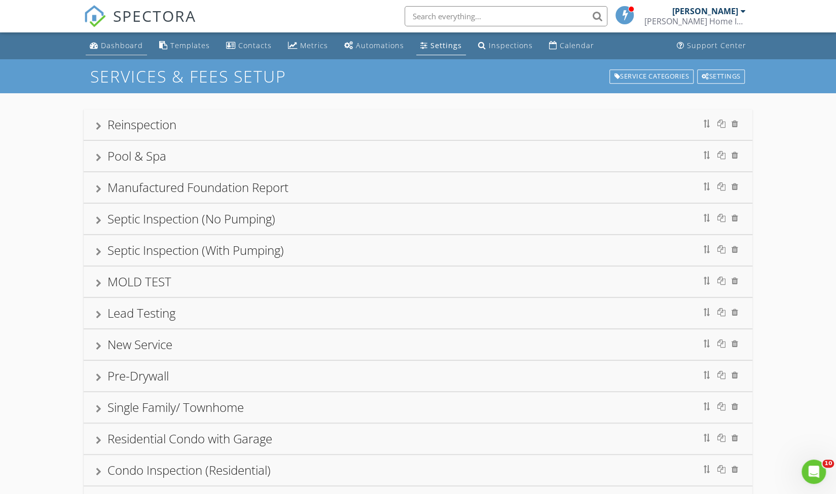
click at [126, 50] on link "Dashboard" at bounding box center [116, 46] width 61 height 19
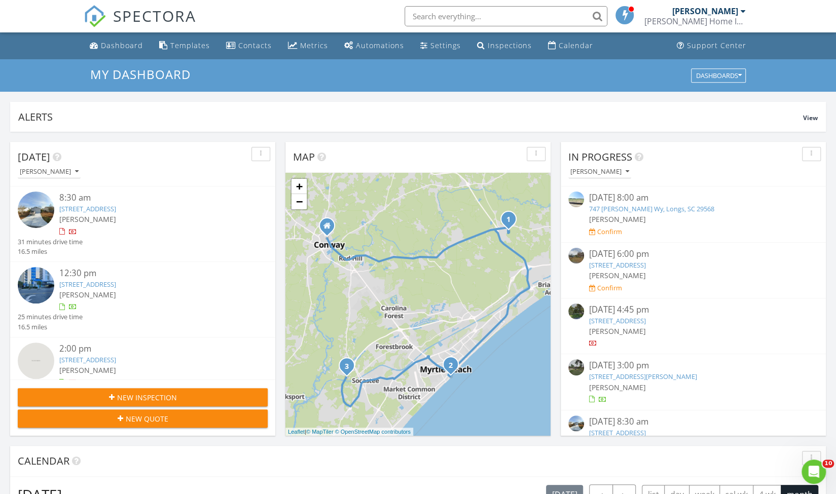
click at [166, 396] on span "New Inspection" at bounding box center [147, 397] width 60 height 11
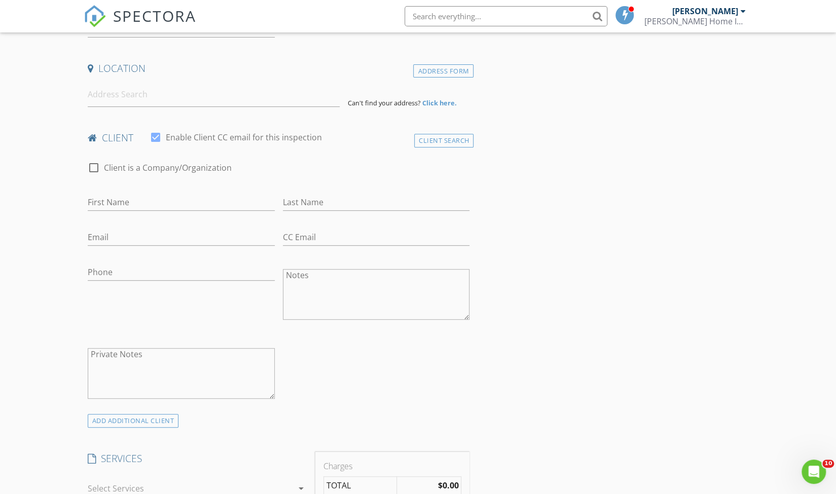
scroll to position [203, 0]
click at [155, 100] on input at bounding box center [214, 97] width 252 height 25
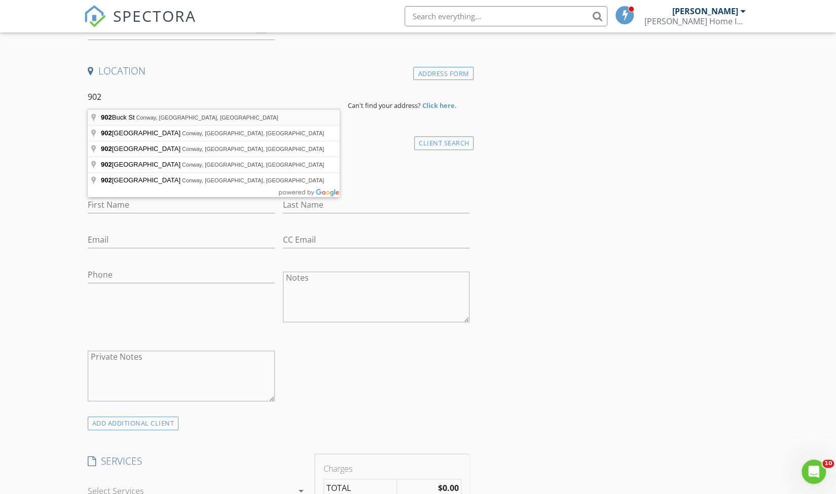
type input "[STREET_ADDRESS]"
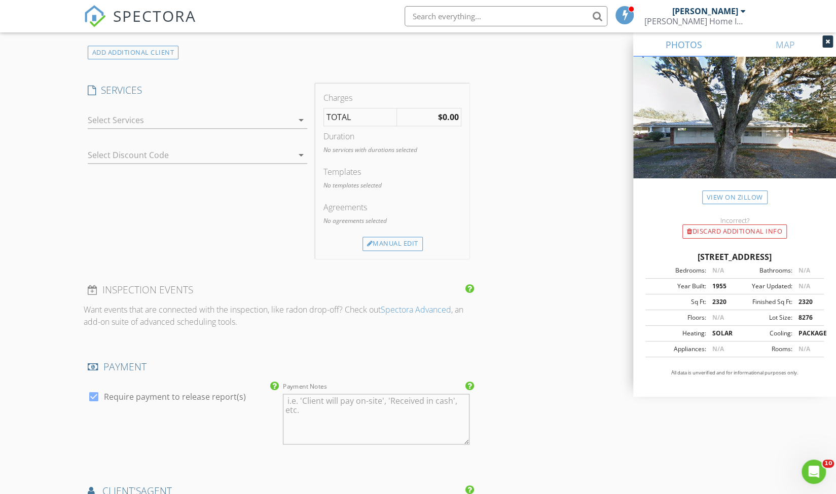
scroll to position [769, 0]
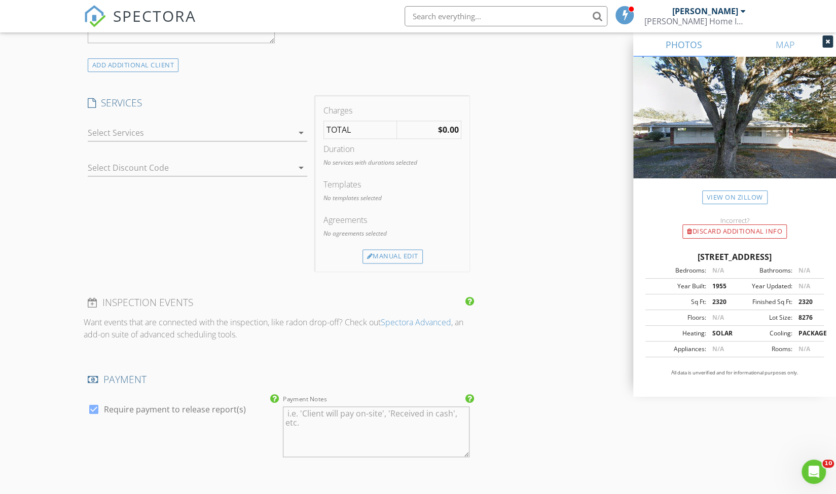
click at [258, 125] on div at bounding box center [190, 133] width 205 height 16
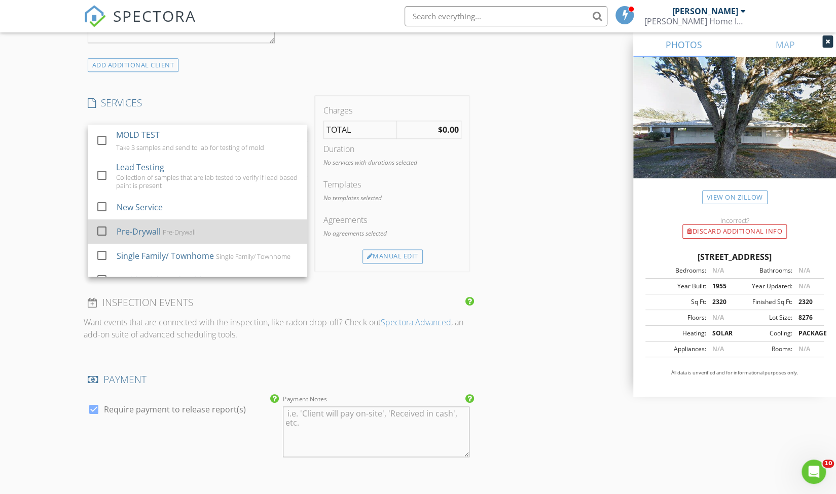
click at [213, 227] on div "Pre-Drywall Pre-Drywall" at bounding box center [208, 232] width 183 height 20
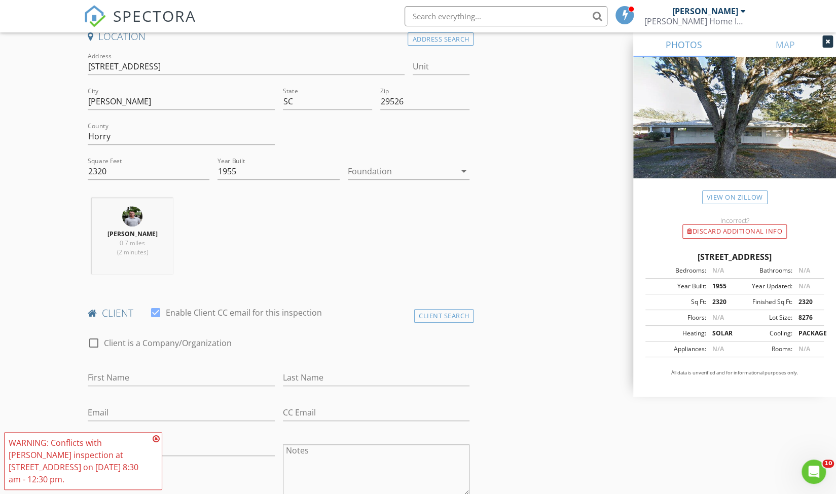
scroll to position [191, 0]
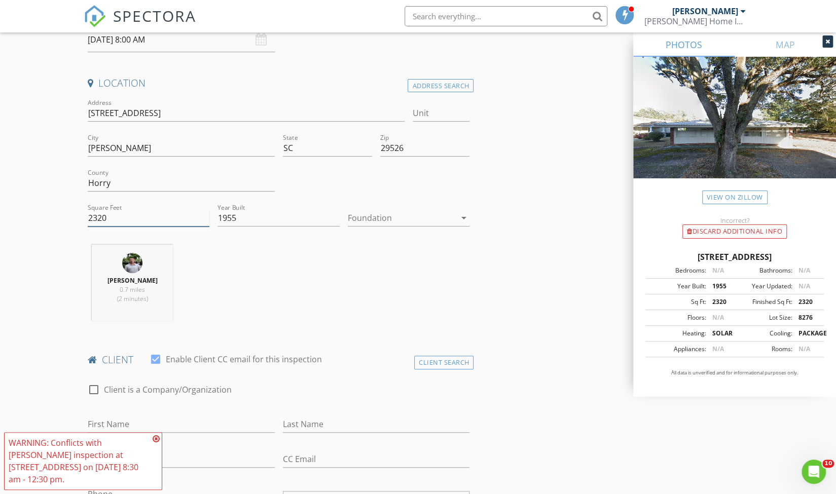
click at [146, 219] on input "2320" at bounding box center [149, 218] width 122 height 17
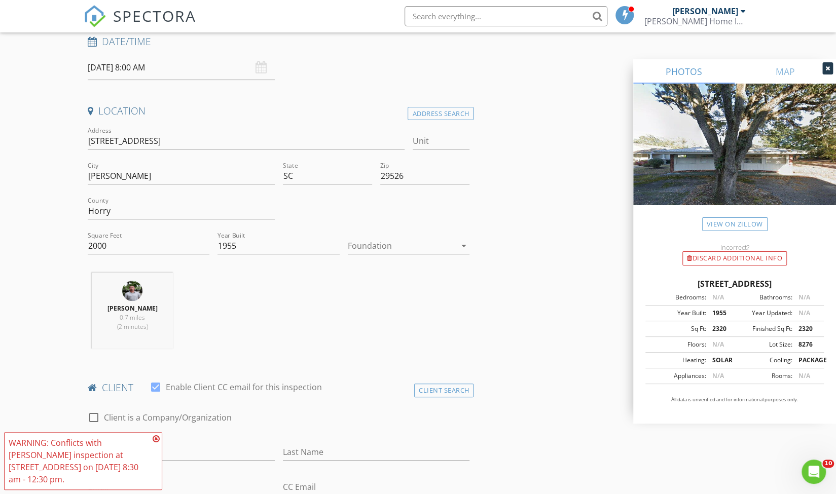
scroll to position [0, 0]
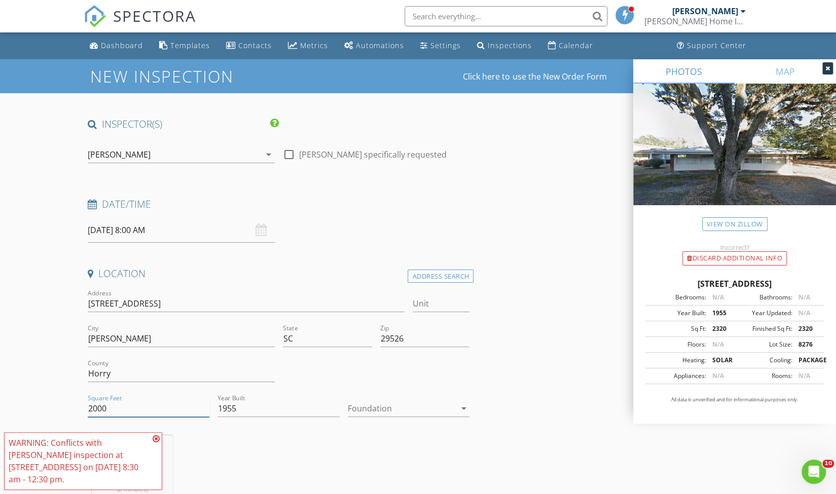
click at [140, 405] on input "2000" at bounding box center [149, 409] width 122 height 17
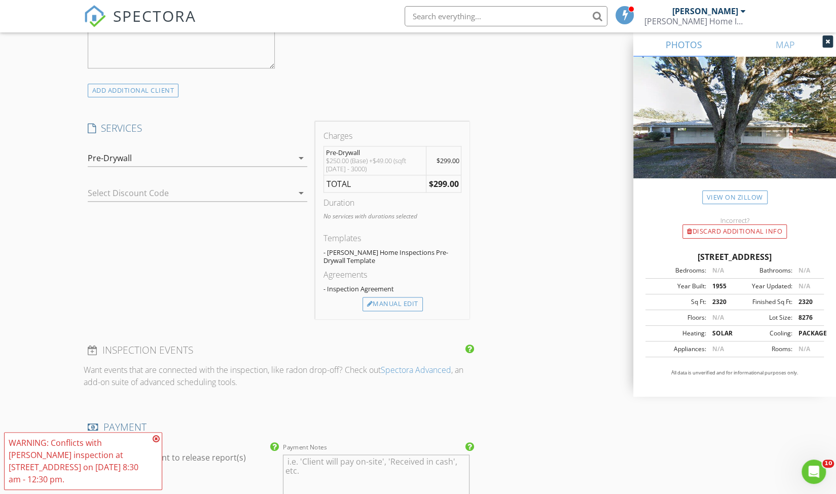
scroll to position [780, 0]
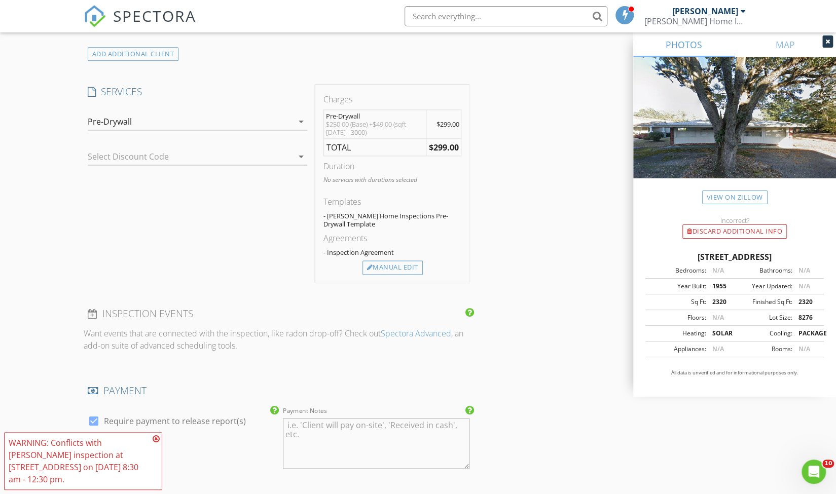
type input "2001"
click at [517, 266] on div "INSPECTOR(S) check_box Michael Sloan PRIMARY Michael Sloan arrow_drop_down chec…" at bounding box center [418, 180] width 669 height 1685
